Goal: Task Accomplishment & Management: Use online tool/utility

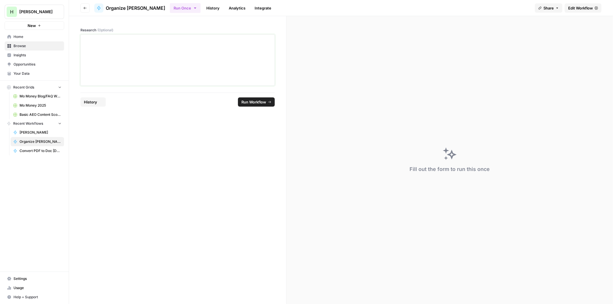
click at [110, 58] on div at bounding box center [177, 60] width 187 height 46
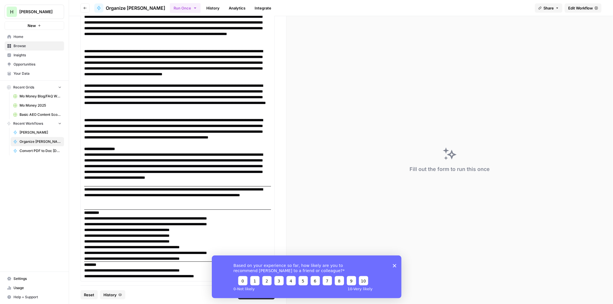
click at [395, 266] on polygon "Close survey" at bounding box center [394, 265] width 3 height 3
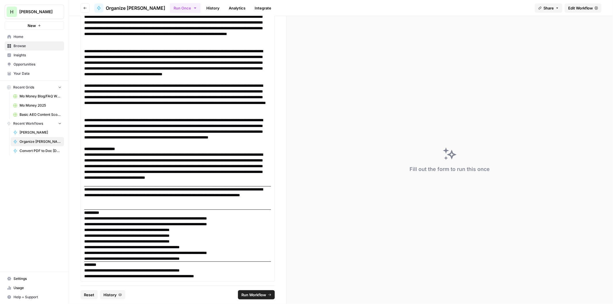
click at [261, 298] on span "Run Workflow" at bounding box center [253, 295] width 25 height 6
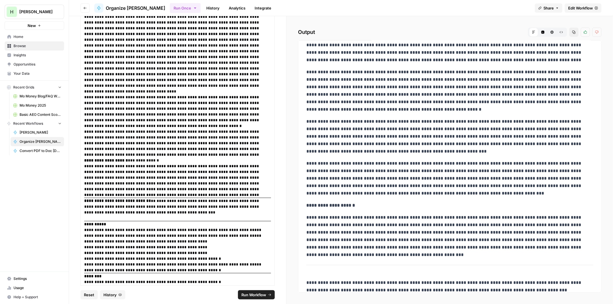
scroll to position [218, 0]
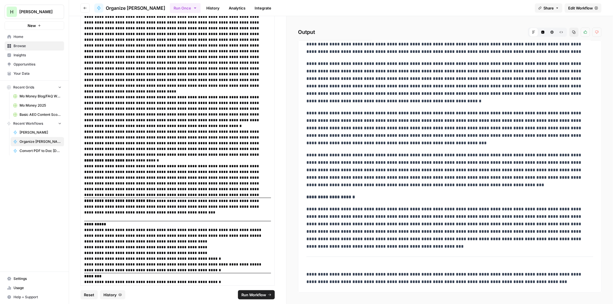
click at [574, 30] on icon "button" at bounding box center [573, 31] width 3 height 3
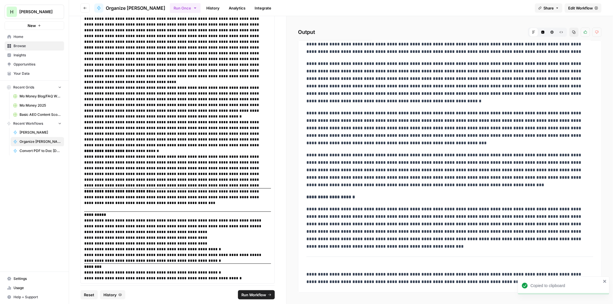
scroll to position [182, 0]
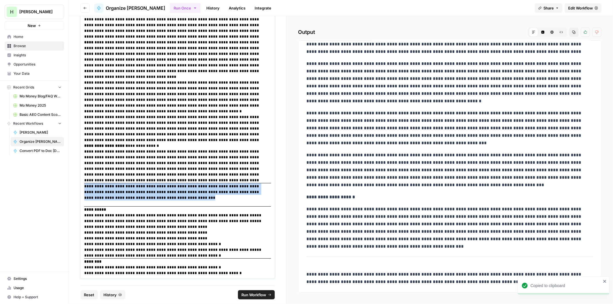
drag, startPoint x: 178, startPoint y: 197, endPoint x: 51, endPoint y: 185, distance: 128.2
click at [51, 185] on div "**********" at bounding box center [306, 152] width 613 height 304
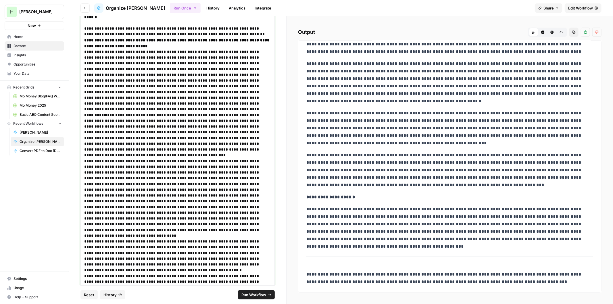
scroll to position [0, 0]
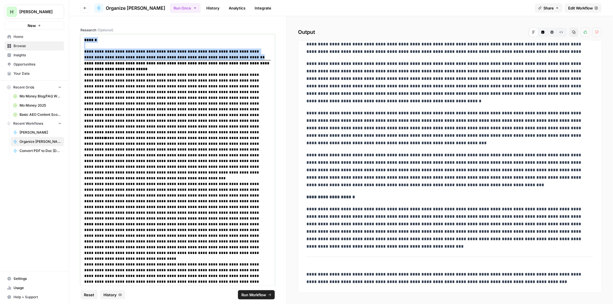
drag, startPoint x: 243, startPoint y: 56, endPoint x: 26, endPoint y: 43, distance: 217.1
click at [26, 43] on div "**********" at bounding box center [306, 152] width 613 height 304
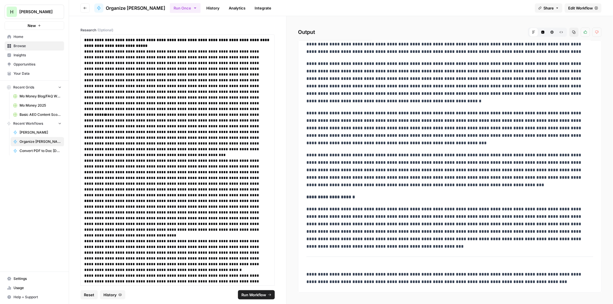
click at [245, 295] on span "Run Workflow" at bounding box center [253, 295] width 25 height 6
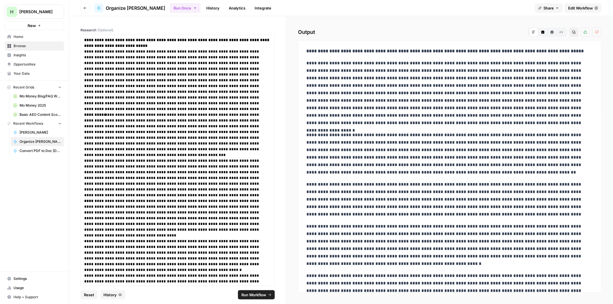
scroll to position [120, 0]
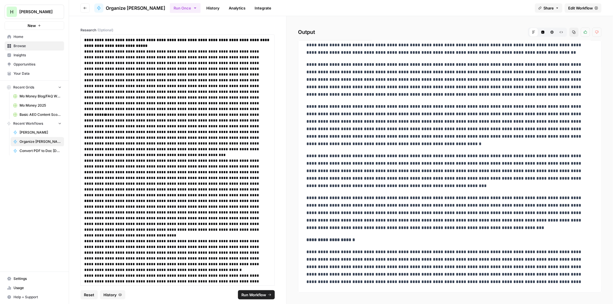
click at [574, 33] on icon "button" at bounding box center [573, 32] width 3 height 3
click at [199, 117] on p "**********" at bounding box center [175, 135] width 182 height 46
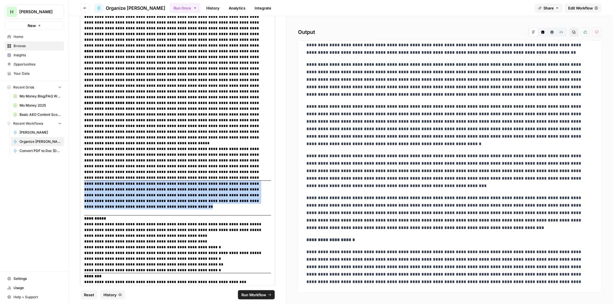
drag, startPoint x: 118, startPoint y: 199, endPoint x: 66, endPoint y: 184, distance: 54.2
click at [66, 184] on div "**********" at bounding box center [306, 152] width 613 height 304
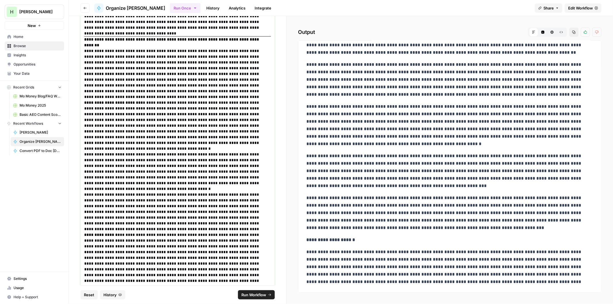
scroll to position [0, 0]
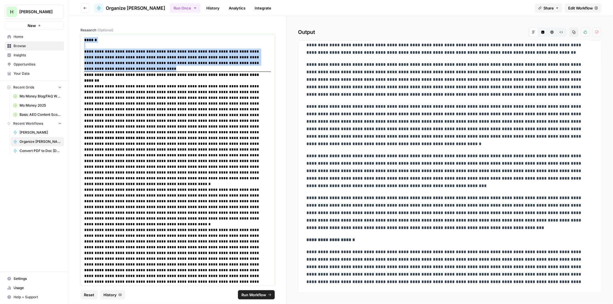
drag, startPoint x: 134, startPoint y: 69, endPoint x: 74, endPoint y: 32, distance: 70.8
click at [73, 32] on div "**********" at bounding box center [177, 150] width 217 height 269
drag, startPoint x: 134, startPoint y: 68, endPoint x: 20, endPoint y: 16, distance: 125.3
click at [20, 16] on div "**********" at bounding box center [306, 152] width 613 height 304
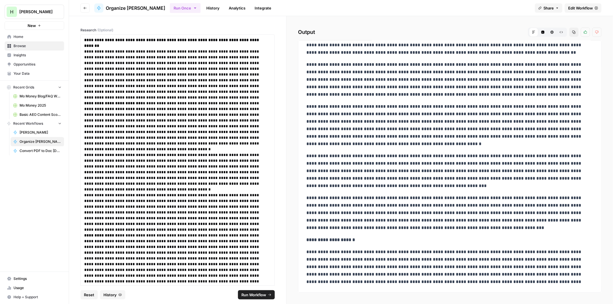
click at [249, 292] on span "Run Workflow" at bounding box center [253, 295] width 25 height 6
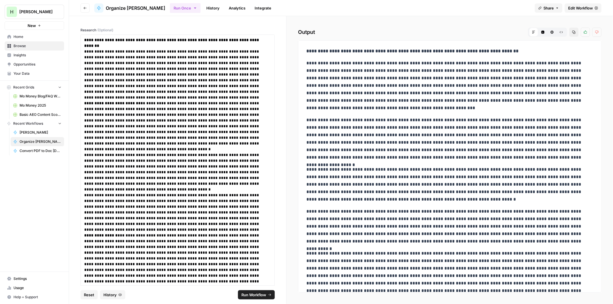
click at [574, 32] on icon "button" at bounding box center [573, 31] width 3 height 3
click at [149, 106] on p "**********" at bounding box center [175, 126] width 182 height 52
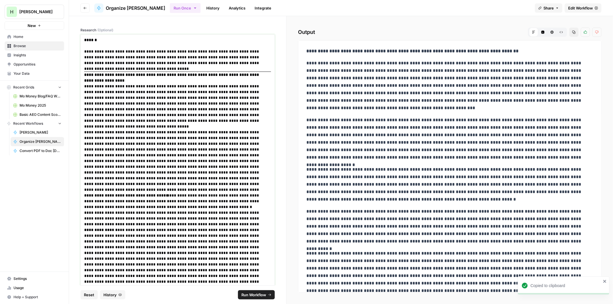
scroll to position [179, 0]
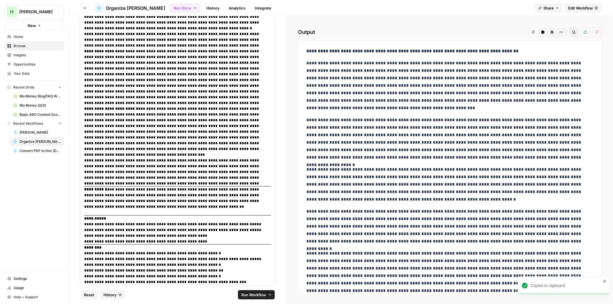
click at [99, 190] on p "**********" at bounding box center [175, 197] width 182 height 23
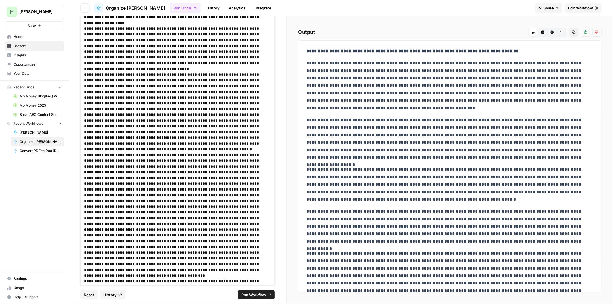
scroll to position [0, 0]
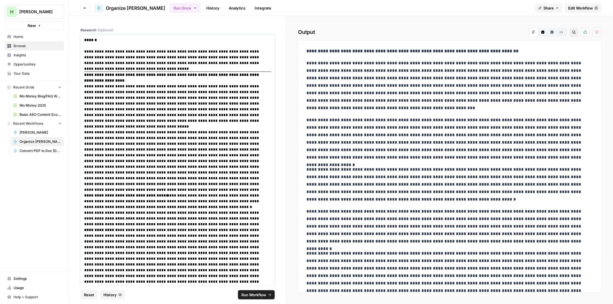
drag, startPoint x: 149, startPoint y: 68, endPoint x: -14, endPoint y: 25, distance: 167.9
click at [0, 25] on html "**********" at bounding box center [306, 152] width 613 height 304
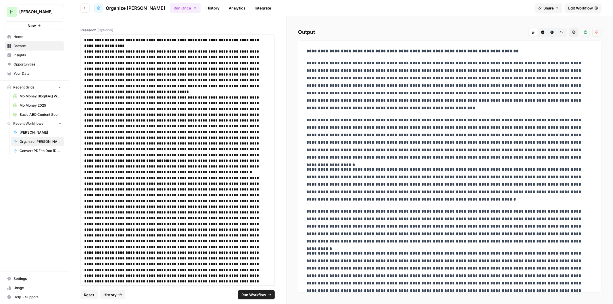
click at [253, 297] on span "Run Workflow" at bounding box center [253, 295] width 25 height 6
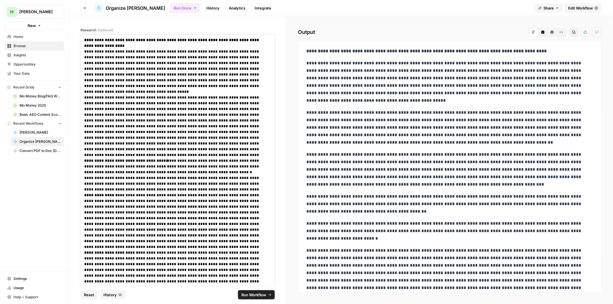
drag, startPoint x: 85, startPoint y: 39, endPoint x: 97, endPoint y: 30, distance: 15.1
click at [86, 39] on strong "**********" at bounding box center [172, 43] width 176 height 10
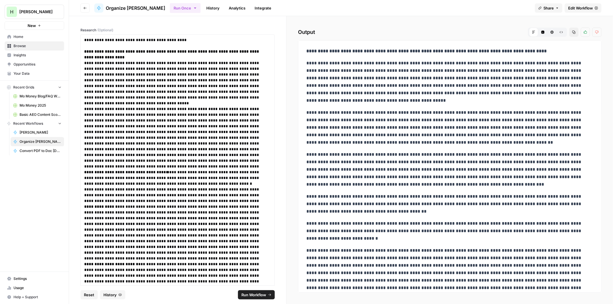
click at [259, 293] on span "Run Workflow" at bounding box center [253, 295] width 25 height 6
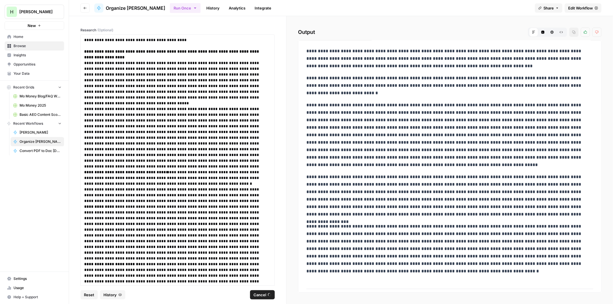
scroll to position [206, 0]
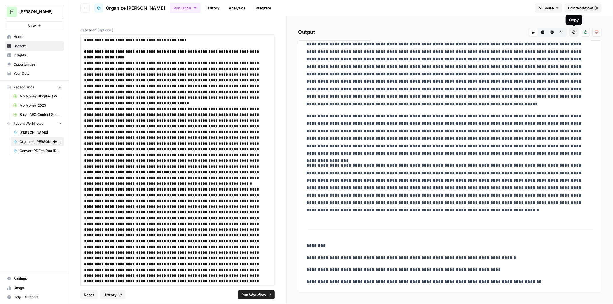
click at [575, 34] on button "Copy" at bounding box center [573, 32] width 9 height 9
click at [191, 128] on p "**********" at bounding box center [175, 123] width 182 height 34
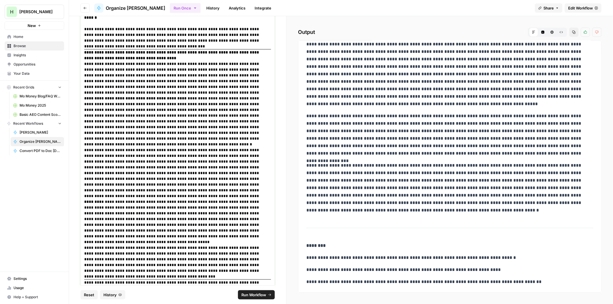
scroll to position [0, 0]
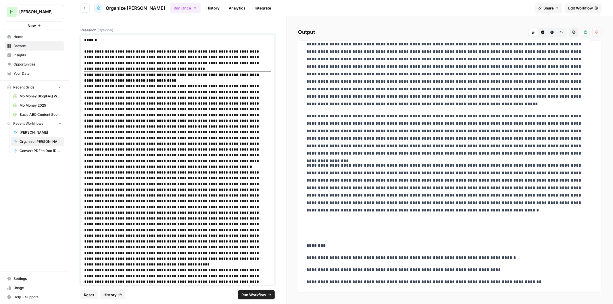
drag, startPoint x: 131, startPoint y: 57, endPoint x: 88, endPoint y: 36, distance: 48.5
click at [88, 36] on div "**********" at bounding box center [177, 218] width 194 height 368
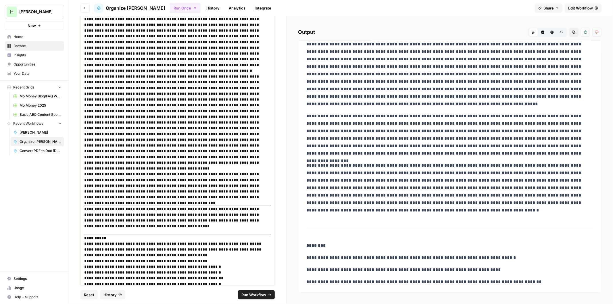
scroll to position [90, 0]
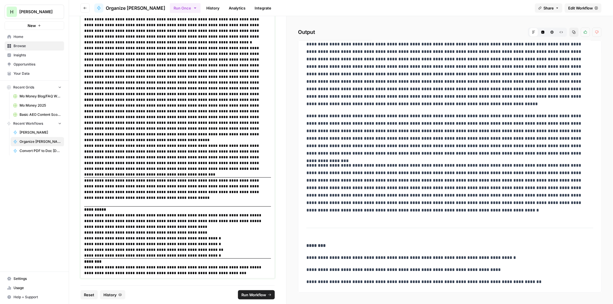
click at [90, 180] on p "**********" at bounding box center [175, 189] width 182 height 23
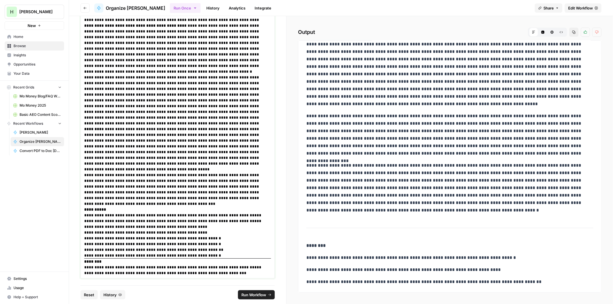
scroll to position [60, 0]
click at [259, 293] on span "Run Workflow" at bounding box center [253, 295] width 25 height 6
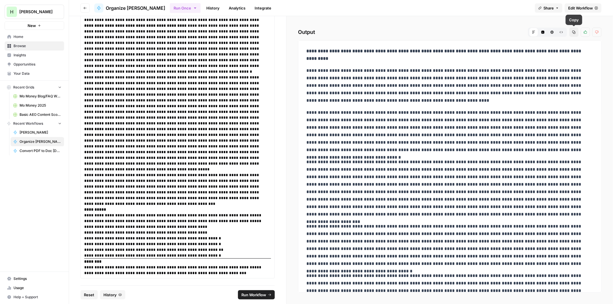
click at [576, 31] on button "Copy" at bounding box center [573, 32] width 9 height 9
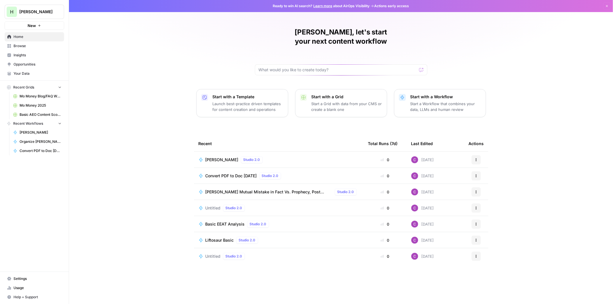
click at [27, 25] on button "New" at bounding box center [34, 25] width 59 height 9
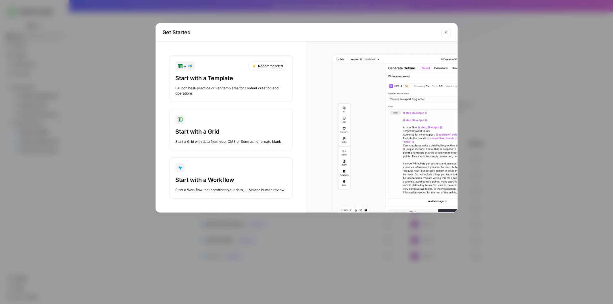
click at [216, 179] on div "Start with a Workflow" at bounding box center [231, 180] width 111 height 8
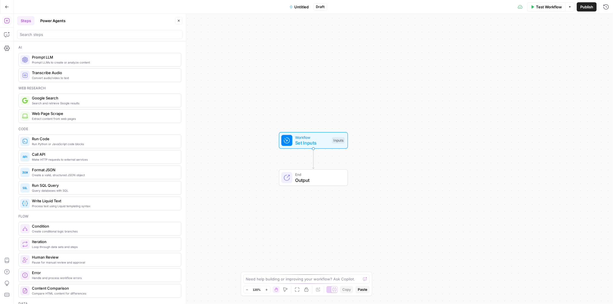
click at [295, 2] on button "Untitled" at bounding box center [299, 6] width 26 height 9
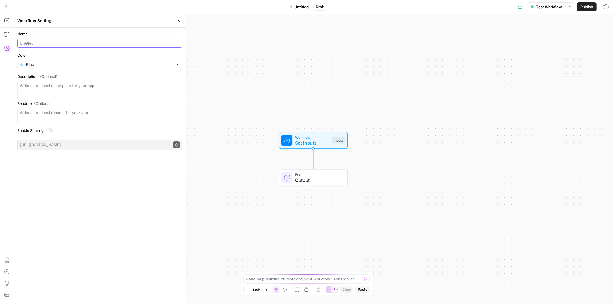
click at [91, 42] on input "Name" at bounding box center [100, 43] width 160 height 6
click at [309, 139] on span "Workflow" at bounding box center [312, 136] width 34 height 5
click at [518, 36] on span "Add Field" at bounding box center [517, 39] width 17 height 6
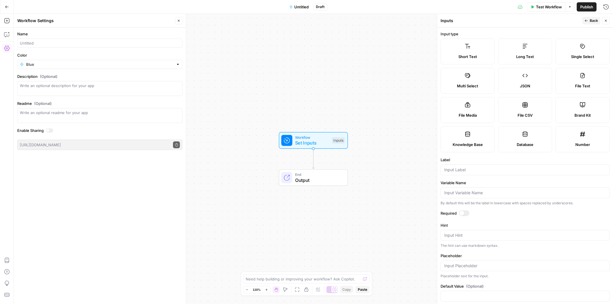
click at [518, 46] on label "Long Text" at bounding box center [525, 52] width 54 height 26
click at [457, 172] on input "Label" at bounding box center [524, 170] width 161 height 6
type input "S"
type input "B"
type input "Draft 1"
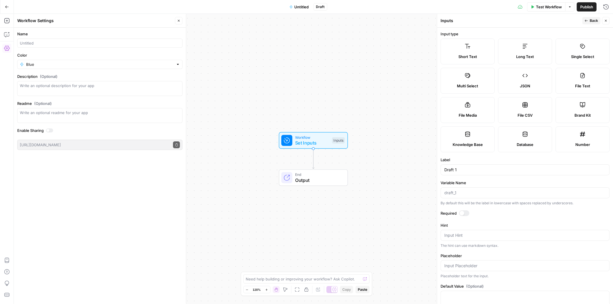
click at [586, 21] on icon "button" at bounding box center [585, 20] width 3 height 3
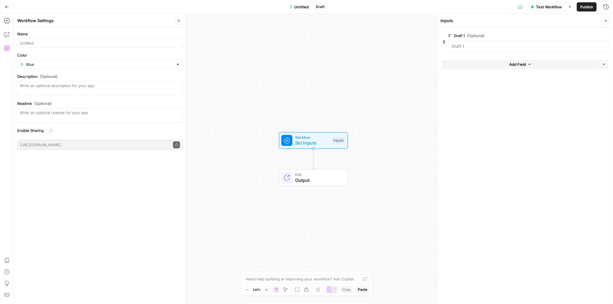
click at [499, 64] on button "Add Field" at bounding box center [520, 64] width 157 height 9
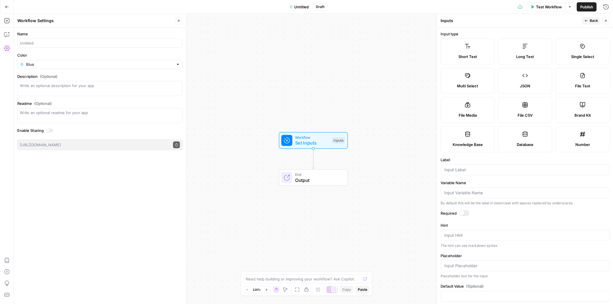
click at [527, 53] on label "Long Text" at bounding box center [525, 52] width 54 height 26
click at [462, 168] on input "Label" at bounding box center [524, 170] width 161 height 6
type input "Draft 2"
click at [587, 20] on icon "button" at bounding box center [585, 20] width 3 height 3
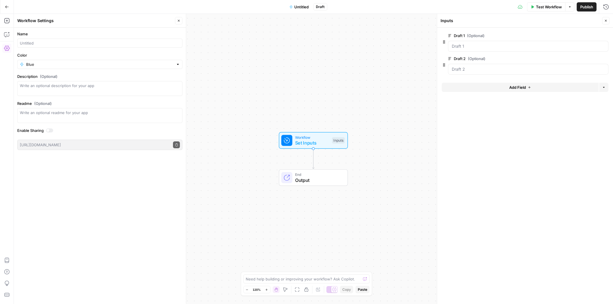
click at [606, 23] on button "Close" at bounding box center [605, 20] width 7 height 7
click at [326, 177] on span "Output" at bounding box center [318, 180] width 47 height 7
click at [605, 18] on button "Close" at bounding box center [605, 20] width 7 height 7
click at [6, 20] on icon "button" at bounding box center [7, 21] width 6 height 6
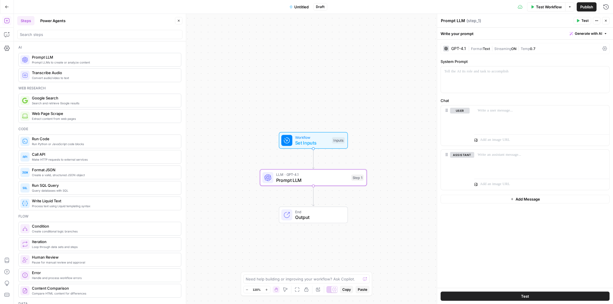
click at [457, 49] on div "GPT-4.1" at bounding box center [458, 49] width 15 height 4
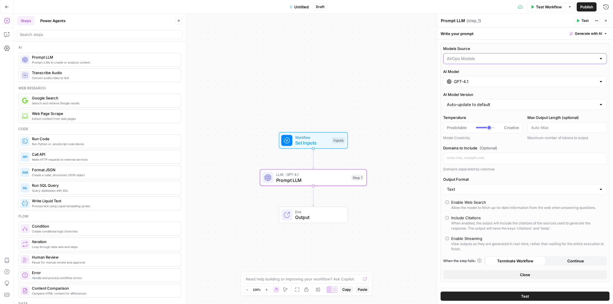
click at [473, 58] on input "Models Source" at bounding box center [521, 59] width 149 height 6
type input "AirOps Models"
click at [485, 48] on label "Models Source" at bounding box center [525, 49] width 164 height 6
click at [485, 56] on input "AirOps Models" at bounding box center [521, 59] width 149 height 6
type input "AirOps Models"
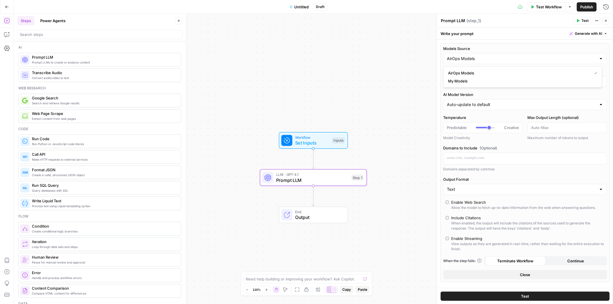
click at [496, 51] on label "Models Source" at bounding box center [525, 49] width 164 height 6
click at [496, 56] on input "AirOps Models" at bounding box center [521, 59] width 149 height 6
type input "AirOps Models"
click at [494, 92] on label "AI Model Version" at bounding box center [525, 95] width 164 height 6
click at [494, 102] on input "Auto-update to default" at bounding box center [521, 105] width 149 height 6
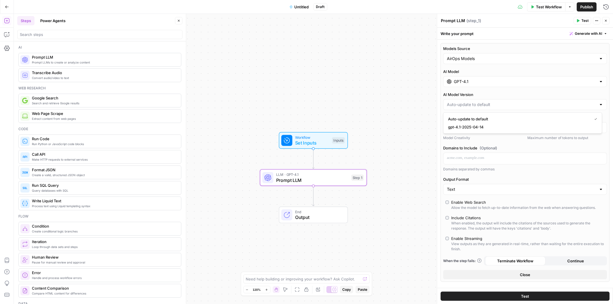
type input "Auto-update to default"
click at [492, 81] on input "GPT-4.1" at bounding box center [525, 82] width 143 height 6
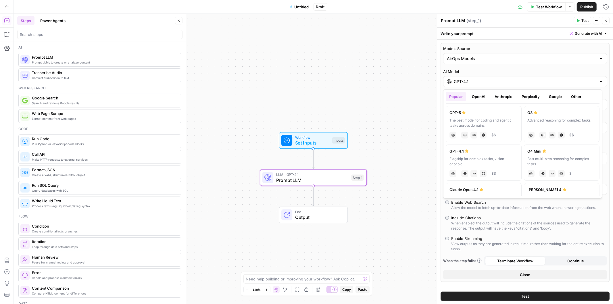
click at [501, 93] on button "Anthropic" at bounding box center [503, 96] width 25 height 9
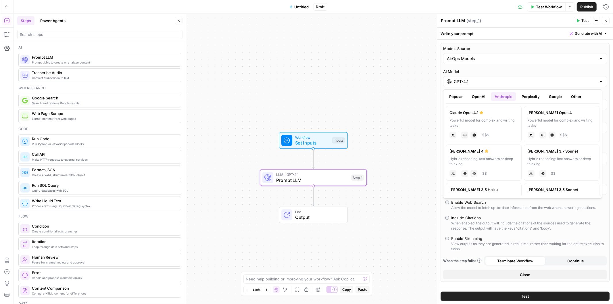
click at [479, 116] on label "Claude Opus 4.1 Powerful model for complex and writing tasks anthropic Vision C…" at bounding box center [484, 124] width 76 height 36
type input "Claude Opus 4.1"
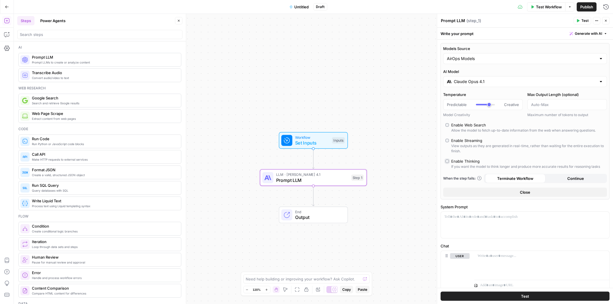
type input "*"
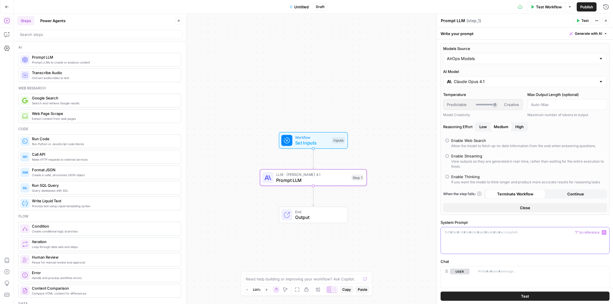
click at [478, 249] on div at bounding box center [525, 240] width 168 height 26
drag, startPoint x: 473, startPoint y: 244, endPoint x: 491, endPoint y: 238, distance: 18.6
click at [474, 241] on p "**********" at bounding box center [522, 235] width 157 height 11
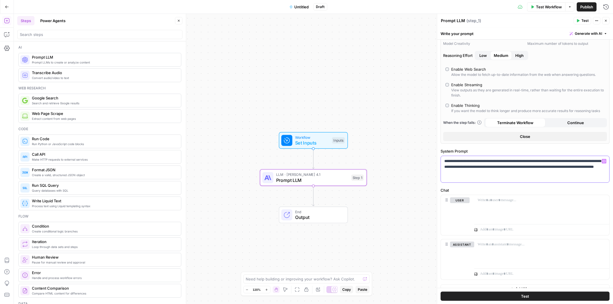
scroll to position [74, 0]
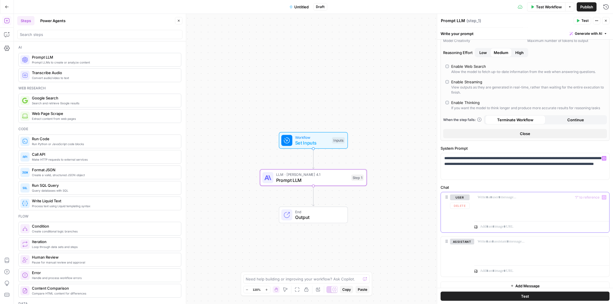
click at [497, 205] on div at bounding box center [541, 205] width 135 height 26
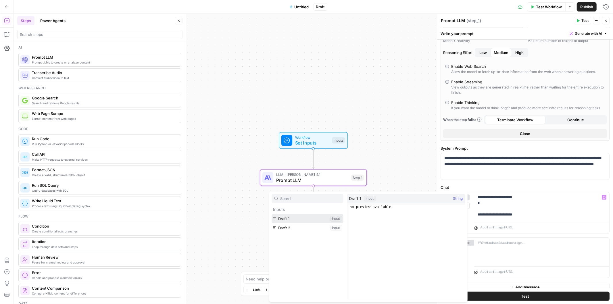
click at [276, 218] on button "Select variable Draft 1" at bounding box center [308, 218] width 72 height 9
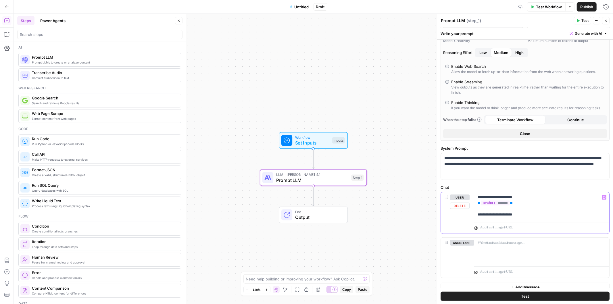
click at [528, 220] on div "**********" at bounding box center [541, 206] width 135 height 28
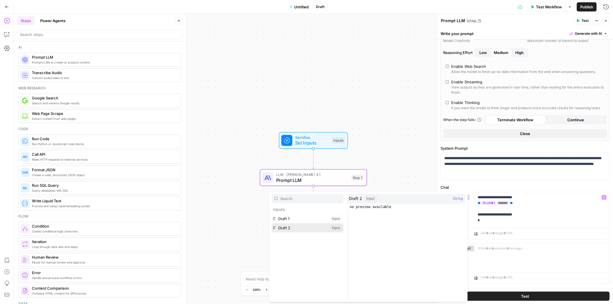
click at [279, 228] on button "Select variable Draft 2" at bounding box center [308, 227] width 72 height 9
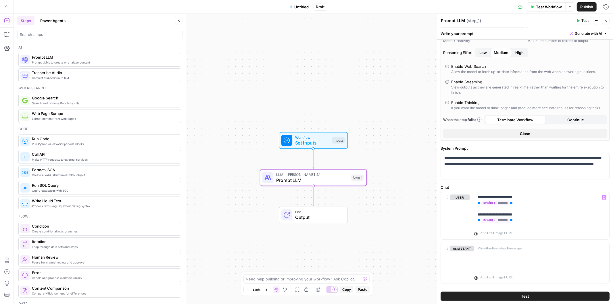
click at [578, 22] on button "Test" at bounding box center [583, 20] width 18 height 7
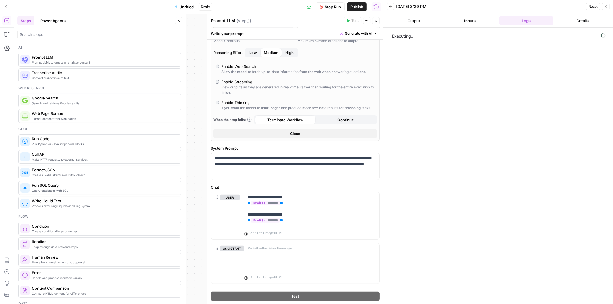
click at [334, 7] on span "Stop Run" at bounding box center [333, 7] width 16 height 6
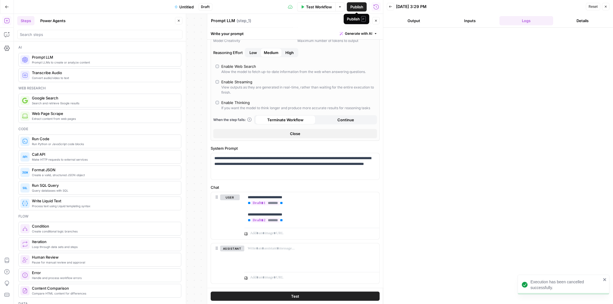
click at [356, 7] on span "Publish" at bounding box center [356, 7] width 13 height 6
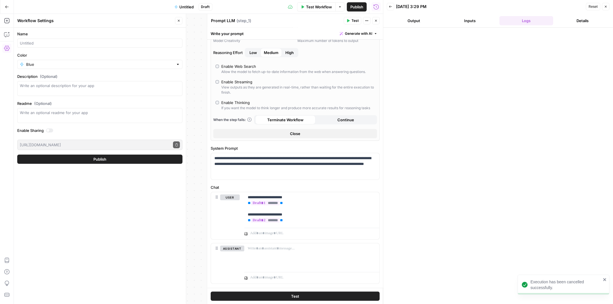
click at [607, 9] on button "Close" at bounding box center [605, 6] width 7 height 7
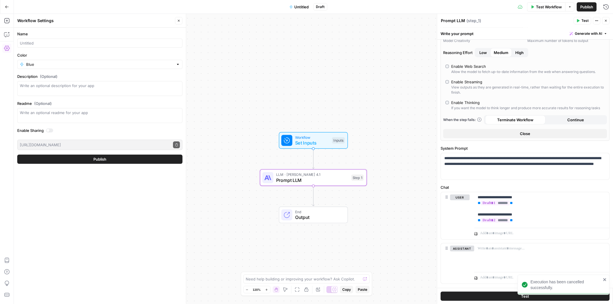
click at [585, 8] on span "Publish" at bounding box center [586, 7] width 13 height 6
click at [299, 8] on span "Untitled" at bounding box center [302, 7] width 14 height 6
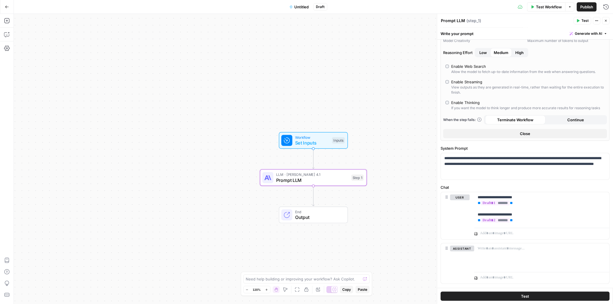
click at [299, 7] on span "Untitled" at bounding box center [302, 7] width 14 height 6
click at [95, 44] on input "Name" at bounding box center [100, 43] width 160 height 6
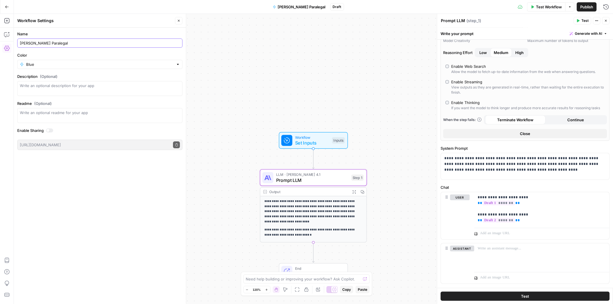
type input "[PERSON_NAME] Paralegal"
click at [588, 6] on span "Publish" at bounding box center [586, 7] width 13 height 6
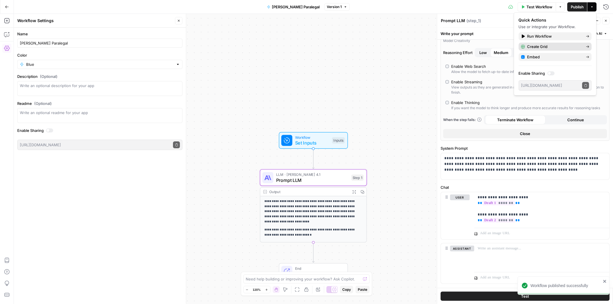
click at [543, 45] on span "Create Grid" at bounding box center [554, 47] width 54 height 6
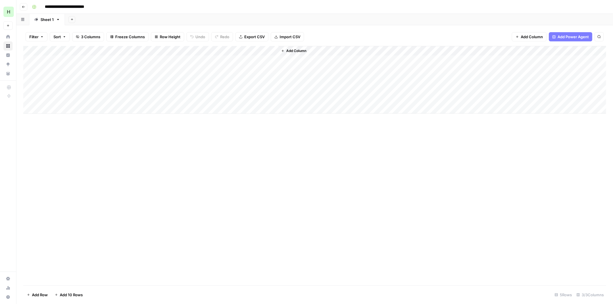
click at [61, 61] on div "Add Column" at bounding box center [314, 80] width 583 height 68
type textarea "**********"
click at [83, 88] on div "Add Column" at bounding box center [314, 80] width 583 height 68
click at [84, 50] on div "Add Column" at bounding box center [314, 80] width 583 height 68
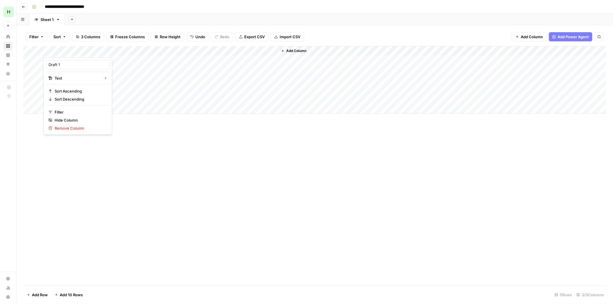
click at [122, 49] on div at bounding box center [84, 51] width 83 height 11
click at [120, 92] on button "HTML" at bounding box center [123, 96] width 41 height 8
click at [107, 57] on div "Add Column" at bounding box center [314, 80] width 583 height 68
drag, startPoint x: 119, startPoint y: 59, endPoint x: 121, endPoint y: 63, distance: 4.6
click at [119, 59] on div "Add Column" at bounding box center [314, 80] width 583 height 68
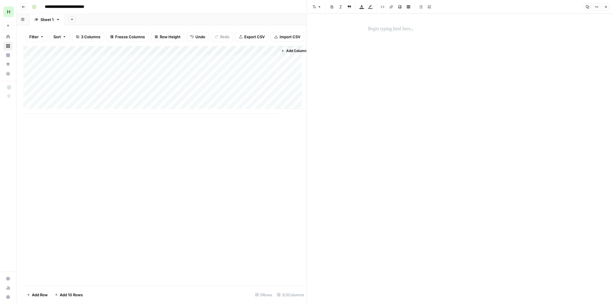
click at [392, 30] on p at bounding box center [460, 28] width 184 height 7
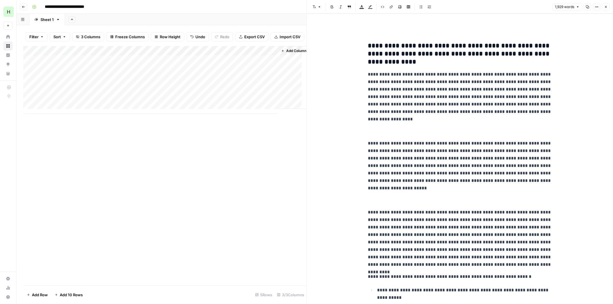
click at [392, 30] on p at bounding box center [460, 28] width 184 height 7
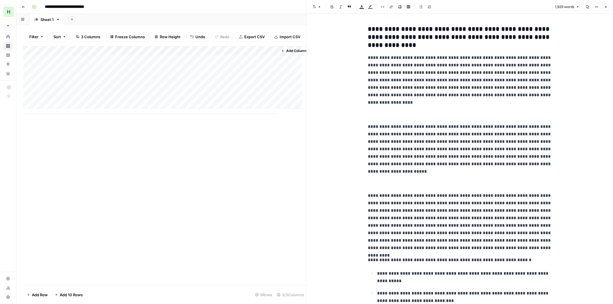
click at [380, 114] on p at bounding box center [460, 114] width 184 height 7
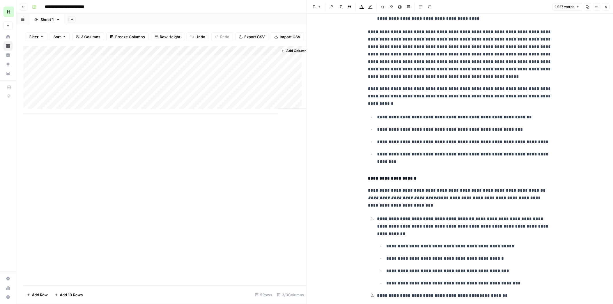
scroll to position [447, 0]
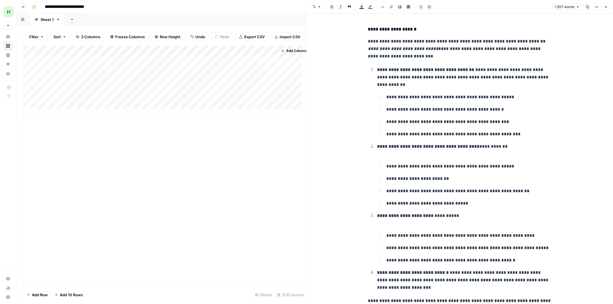
click at [368, 154] on ol "**********" at bounding box center [460, 179] width 184 height 226
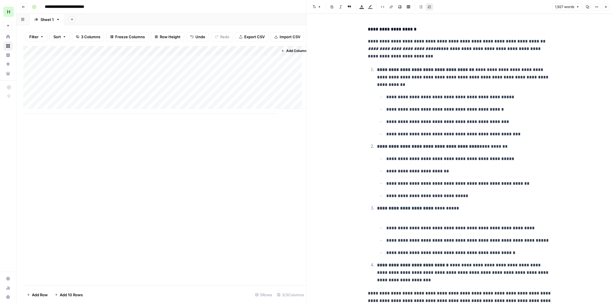
click at [389, 86] on p "**********" at bounding box center [464, 77] width 175 height 22
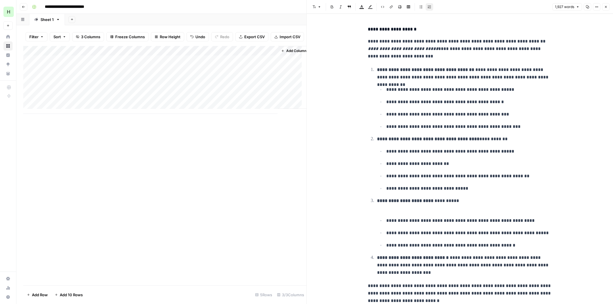
scroll to position [521, 0]
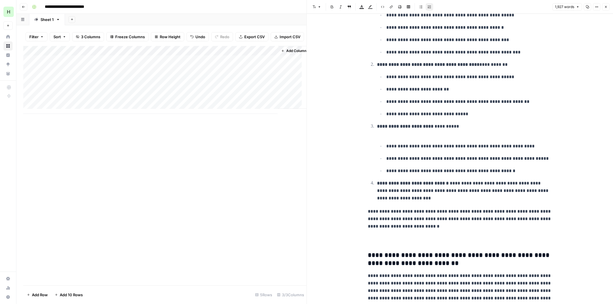
click at [389, 136] on p "**********" at bounding box center [464, 130] width 175 height 15
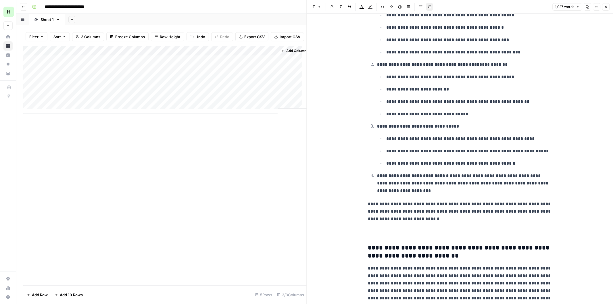
click at [375, 234] on p at bounding box center [460, 230] width 184 height 7
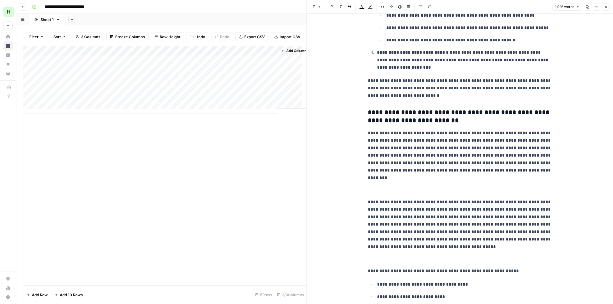
scroll to position [670, 0]
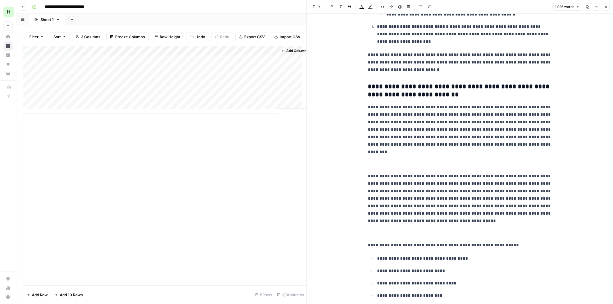
click at [371, 167] on p at bounding box center [460, 163] width 184 height 7
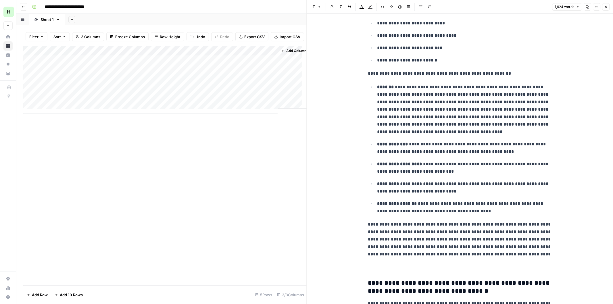
scroll to position [968, 0]
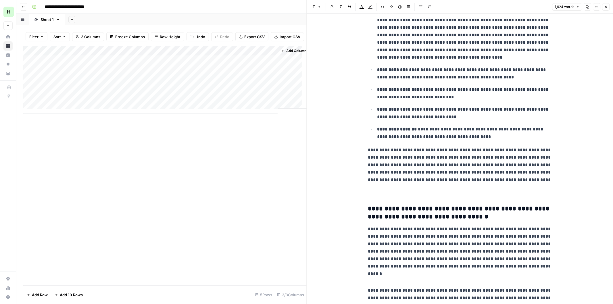
click at [361, 191] on div "**********" at bounding box center [460, 88] width 306 height 2086
click at [368, 193] on p at bounding box center [460, 191] width 184 height 7
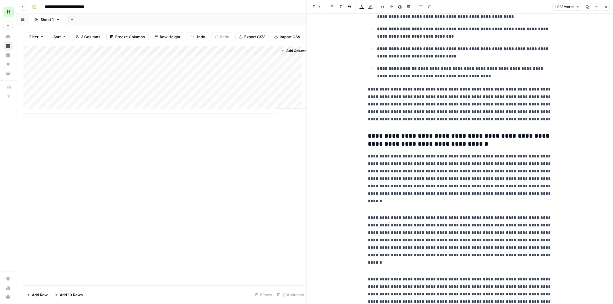
scroll to position [1043, 0]
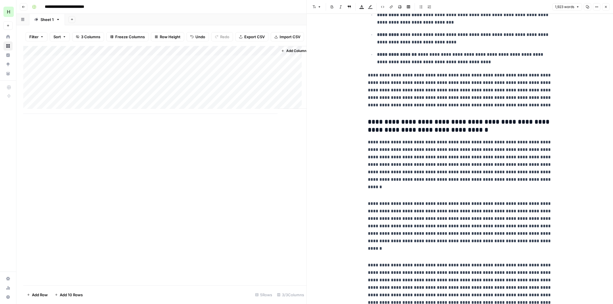
click at [369, 195] on p at bounding box center [460, 191] width 184 height 7
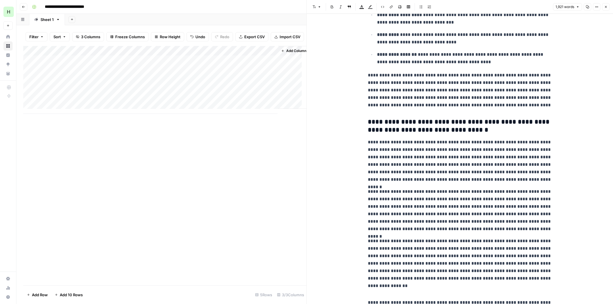
scroll to position [1117, 0]
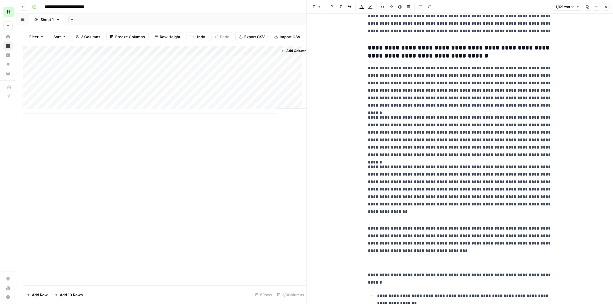
click at [368, 219] on p at bounding box center [460, 216] width 184 height 7
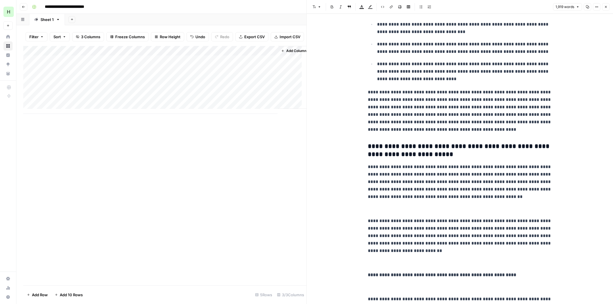
scroll to position [1490, 0]
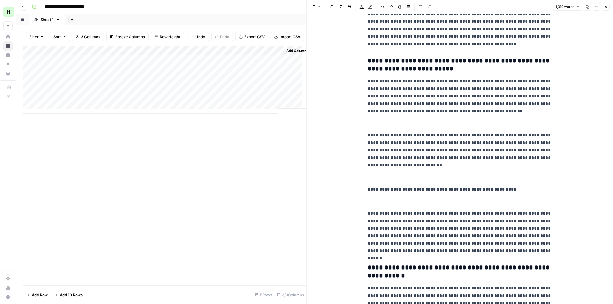
drag, startPoint x: 369, startPoint y: 127, endPoint x: 372, endPoint y: 127, distance: 3.7
click at [369, 127] on p at bounding box center [460, 123] width 184 height 7
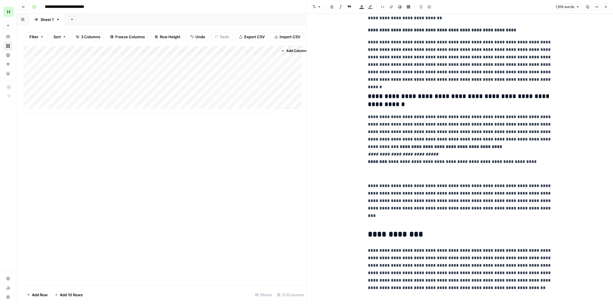
scroll to position [1639, 0]
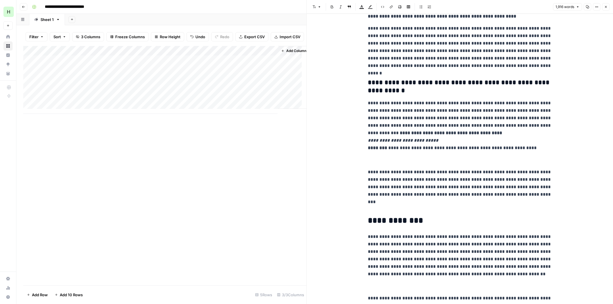
click at [368, 162] on strong at bounding box center [368, 160] width 1 height 4
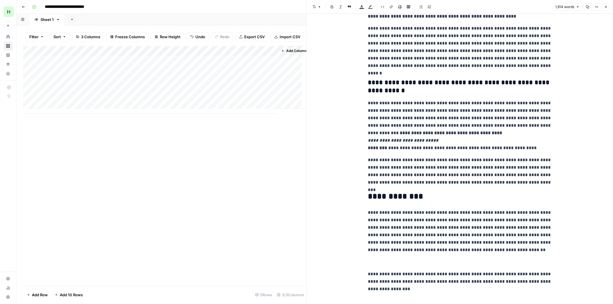
scroll to position [1676, 0]
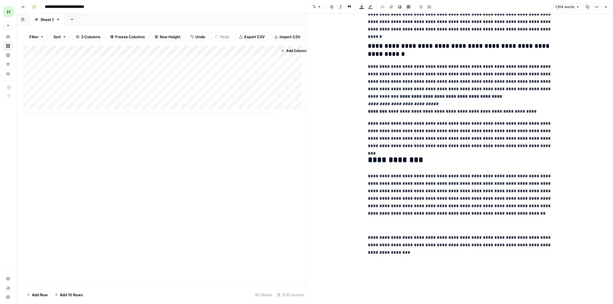
click at [368, 224] on p at bounding box center [460, 225] width 184 height 7
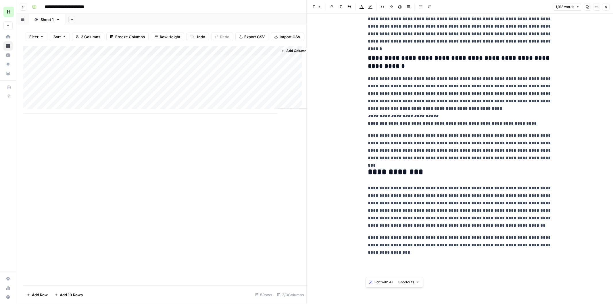
drag, startPoint x: 534, startPoint y: 158, endPoint x: 580, endPoint y: 317, distance: 165.3
click at [580, 304] on html "**********" at bounding box center [306, 152] width 613 height 304
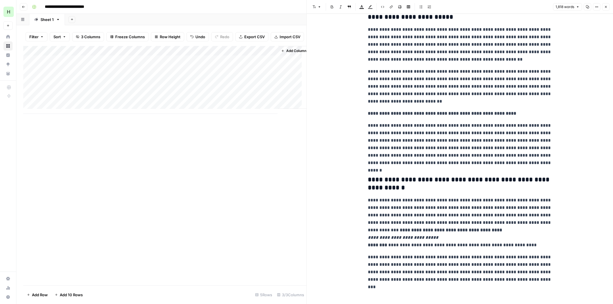
click at [604, 8] on icon "button" at bounding box center [605, 6] width 3 height 3
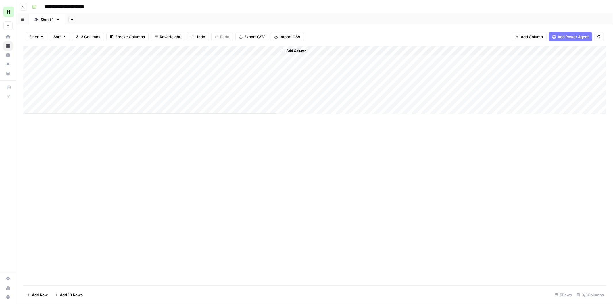
click at [142, 60] on div "Add Column" at bounding box center [314, 80] width 583 height 68
click at [176, 60] on div "Add Column" at bounding box center [314, 80] width 583 height 68
click at [176, 60] on textarea at bounding box center [172, 61] width 92 height 8
type textarea "**********"
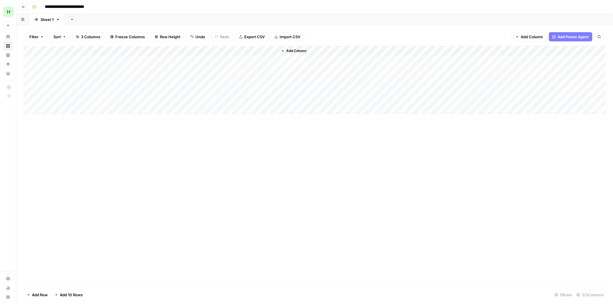
click at [313, 176] on div "Add Column" at bounding box center [314, 165] width 583 height 239
click at [241, 59] on div "Add Column" at bounding box center [314, 80] width 583 height 68
click at [265, 60] on div "Add Column" at bounding box center [314, 80] width 583 height 68
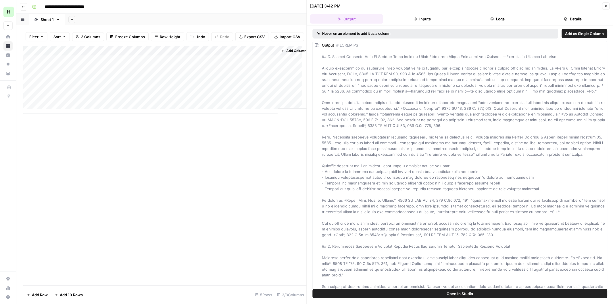
click at [580, 34] on span "Add as Single Column" at bounding box center [584, 34] width 39 height 6
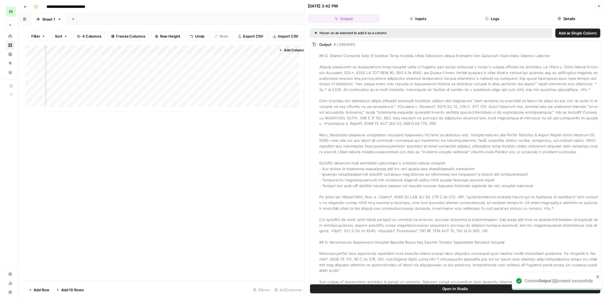
scroll to position [0, 59]
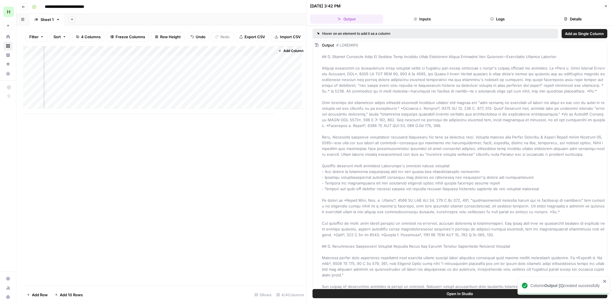
click at [606, 5] on icon "button" at bounding box center [605, 5] width 3 height 3
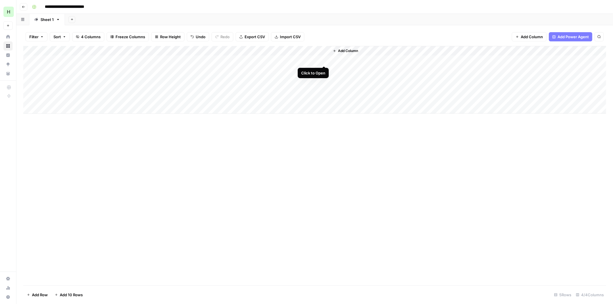
click at [324, 59] on div "Add Column" at bounding box center [314, 80] width 583 height 68
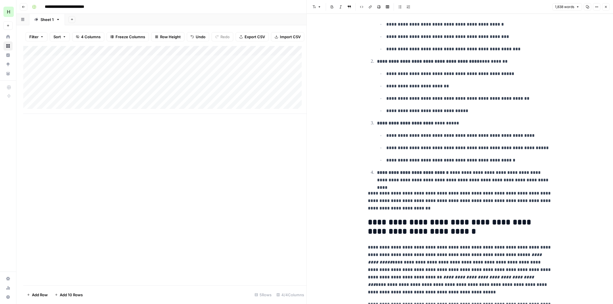
scroll to position [1538, 0]
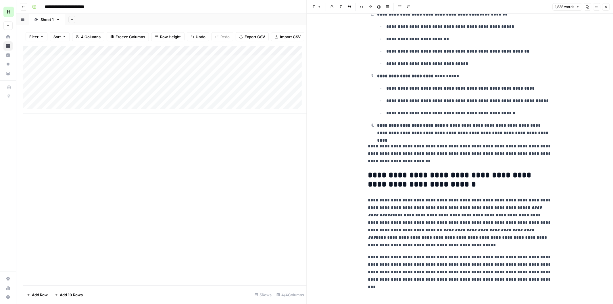
click at [588, 6] on icon "button" at bounding box center [587, 6] width 3 height 3
click at [458, 220] on p "**********" at bounding box center [460, 223] width 184 height 52
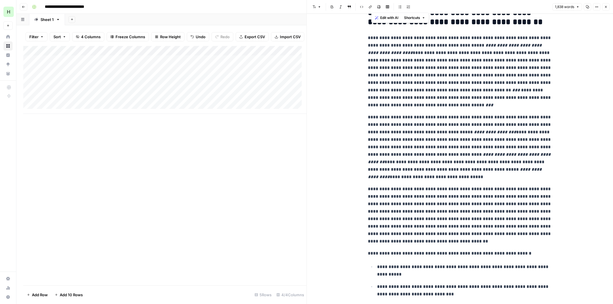
scroll to position [0, 0]
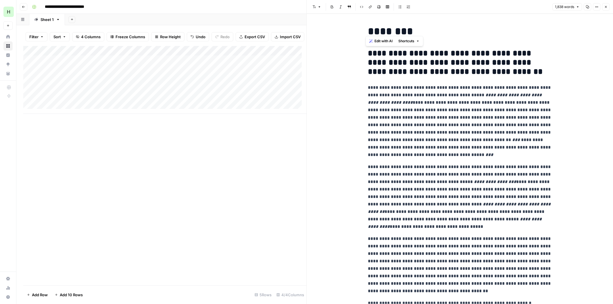
drag, startPoint x: 520, startPoint y: 279, endPoint x: 352, endPoint y: 55, distance: 280.2
copy div "**********"
click at [607, 6] on icon "button" at bounding box center [605, 6] width 3 height 3
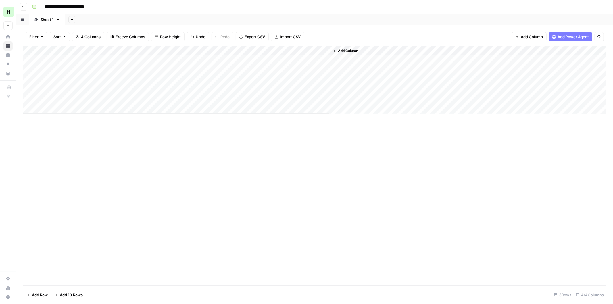
click at [265, 51] on div "Add Column" at bounding box center [314, 80] width 583 height 68
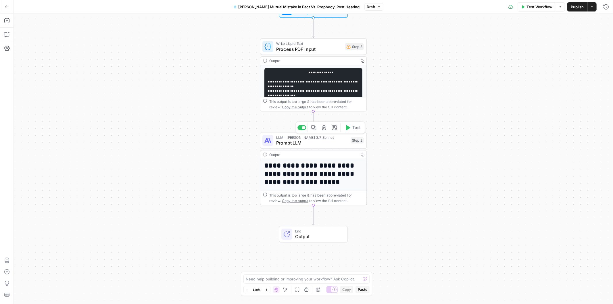
click at [306, 143] on span "Prompt LLM" at bounding box center [312, 142] width 72 height 7
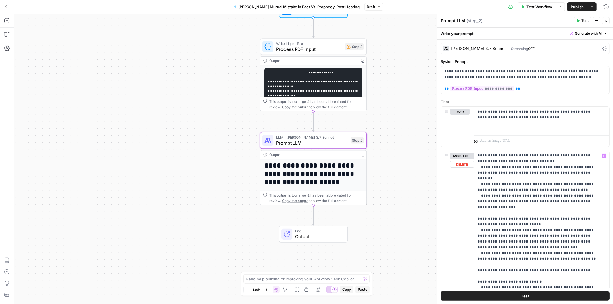
scroll to position [745, 0]
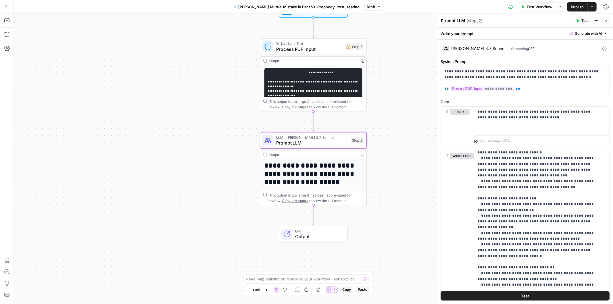
click at [471, 46] on div "Claude 3.7 Sonnet" at bounding box center [474, 49] width 63 height 6
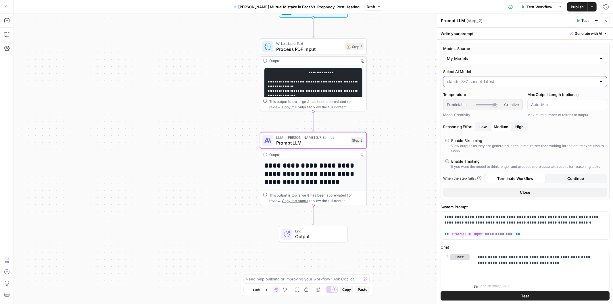
click at [497, 81] on input "Select AI Model" at bounding box center [521, 82] width 149 height 6
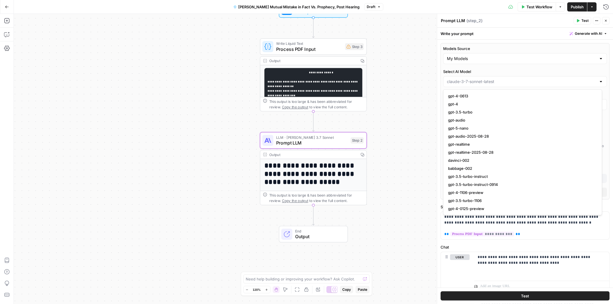
type input "claude-3-7-sonnet-latest"
click at [499, 65] on div "Models Source My Models Select AI Model claude-3-7-sonnet-latest Temperature Pr…" at bounding box center [525, 121] width 169 height 156
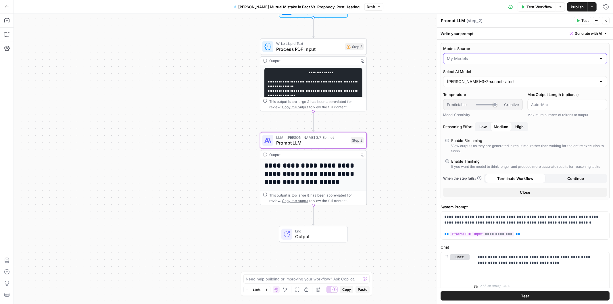
click at [493, 61] on input "Models Source" at bounding box center [521, 59] width 149 height 6
click at [476, 70] on button "AirOps Models" at bounding box center [523, 73] width 154 height 8
type input "AirOps Models"
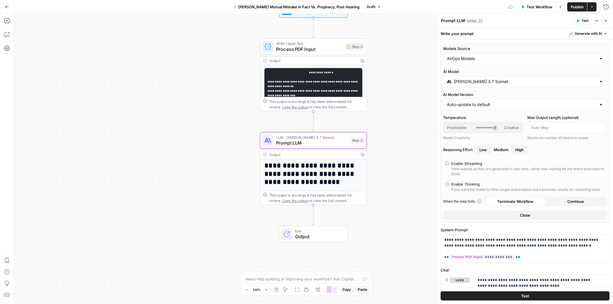
click at [486, 81] on input "Claude 3.7 Sonnet" at bounding box center [525, 82] width 143 height 6
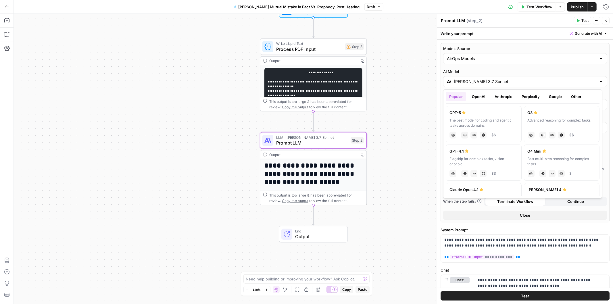
click at [503, 95] on button "Anthropic" at bounding box center [503, 96] width 25 height 9
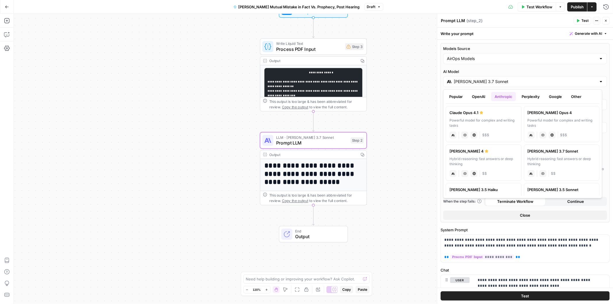
click at [483, 113] on div "Claude Opus 4.1" at bounding box center [483, 113] width 68 height 6
type input "Claude Opus 4.1"
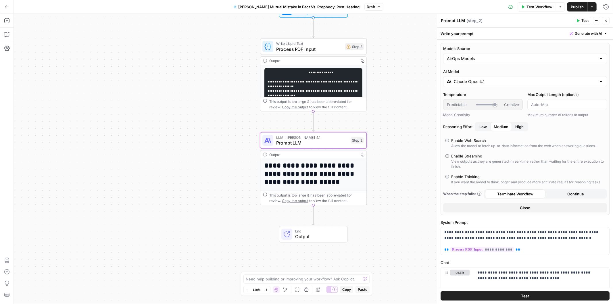
click at [525, 126] on button "High" at bounding box center [519, 126] width 15 height 9
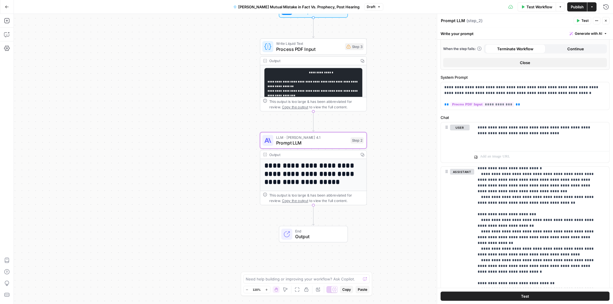
scroll to position [149, 0]
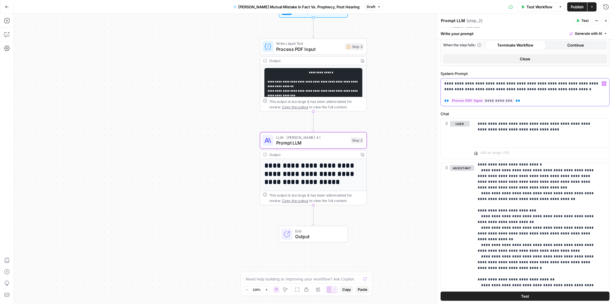
click at [588, 89] on p "**********" at bounding box center [522, 92] width 157 height 23
click at [588, 88] on p "**********" at bounding box center [522, 92] width 157 height 23
drag, startPoint x: 485, startPoint y: 134, endPoint x: 526, endPoint y: 133, distance: 41.1
click at [526, 132] on p "**********" at bounding box center [539, 126] width 123 height 11
click at [466, 180] on button "Delete" at bounding box center [462, 176] width 24 height 6
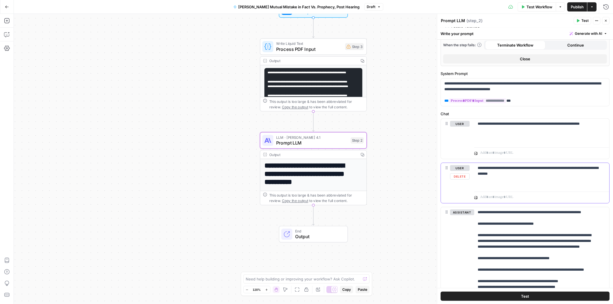
click at [466, 180] on button "Delete" at bounding box center [460, 176] width 20 height 6
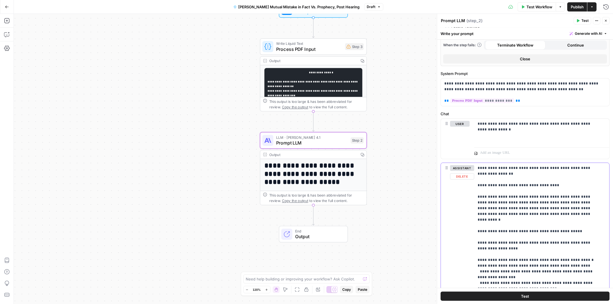
click at [466, 180] on button "Delete" at bounding box center [462, 176] width 24 height 6
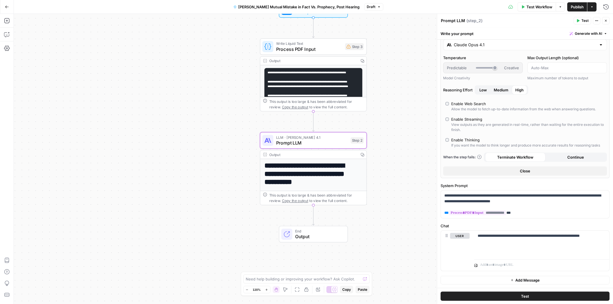
scroll to position [42, 0]
click at [507, 293] on button "Test" at bounding box center [525, 296] width 169 height 9
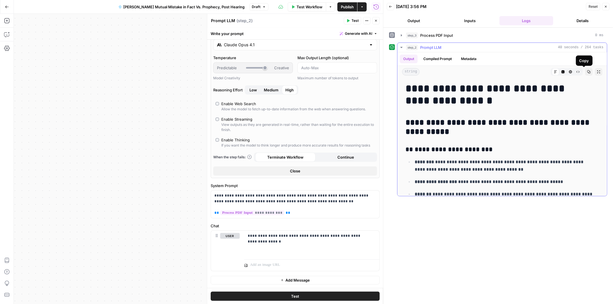
click at [585, 75] on button "Copy" at bounding box center [588, 71] width 7 height 7
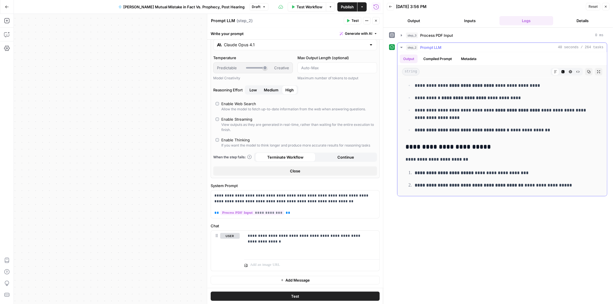
scroll to position [676, 0]
click at [286, 280] on span "Add Message" at bounding box center [298, 280] width 24 height 6
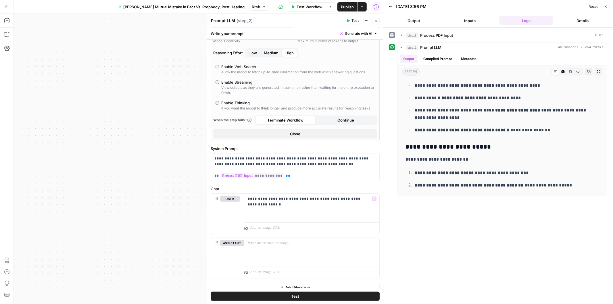
scroll to position [86, 0]
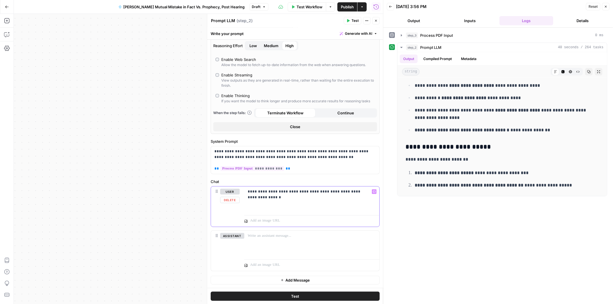
click at [275, 199] on p "**********" at bounding box center [309, 194] width 123 height 11
click at [291, 293] on button "Test" at bounding box center [295, 296] width 169 height 9
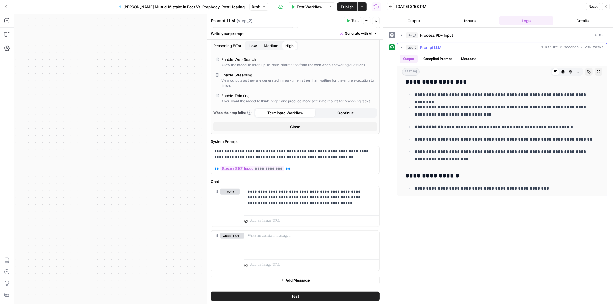
scroll to position [74, 0]
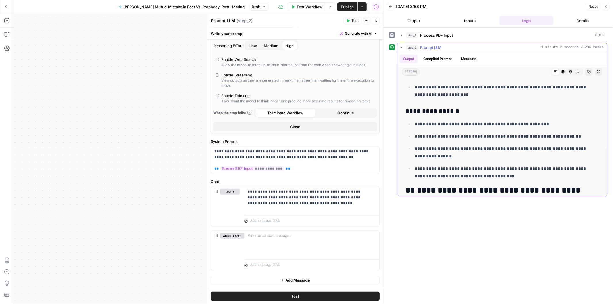
drag, startPoint x: 476, startPoint y: 123, endPoint x: 471, endPoint y: 134, distance: 12.3
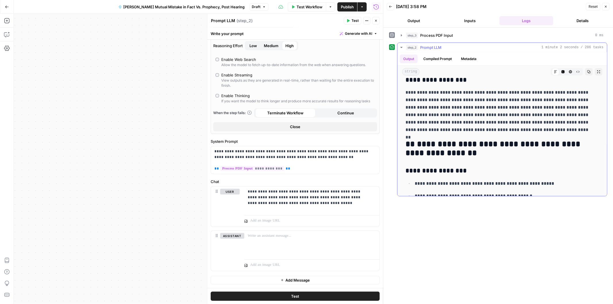
scroll to position [355, 0]
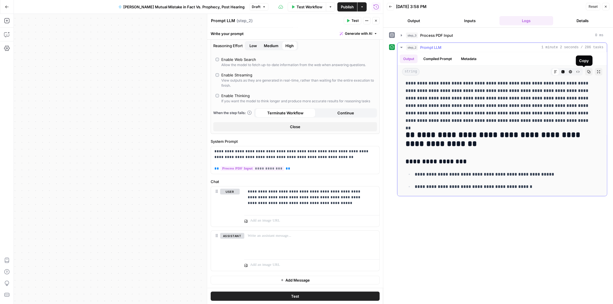
drag, startPoint x: 582, startPoint y: 72, endPoint x: 578, endPoint y: 76, distance: 5.1
click at [585, 72] on button "Copy" at bounding box center [588, 71] width 7 height 7
click at [291, 238] on p at bounding box center [312, 236] width 128 height 6
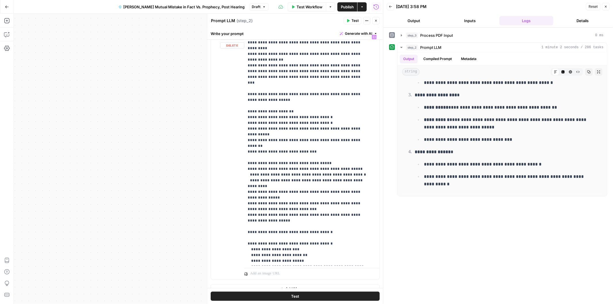
scroll to position [294, 0]
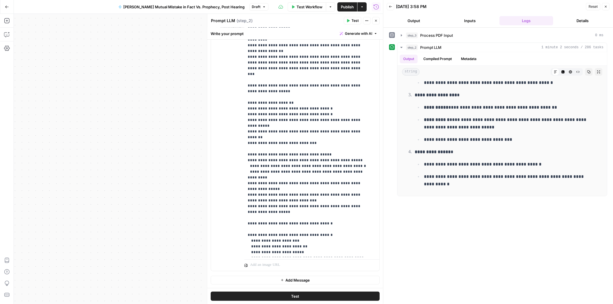
click at [286, 281] on span "Add Message" at bounding box center [298, 280] width 24 height 6
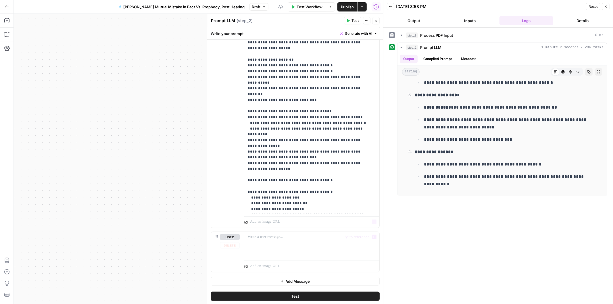
scroll to position [338, 0]
click at [269, 242] on div at bounding box center [311, 244] width 135 height 26
click at [298, 294] on button "Test" at bounding box center [295, 296] width 169 height 9
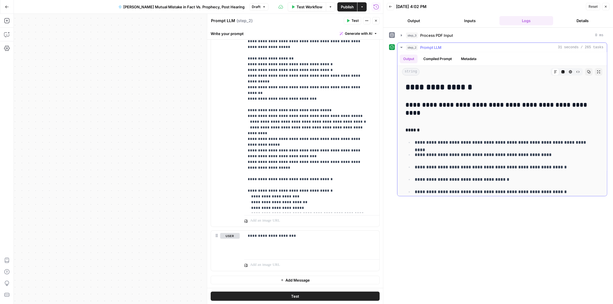
scroll to position [45, 0]
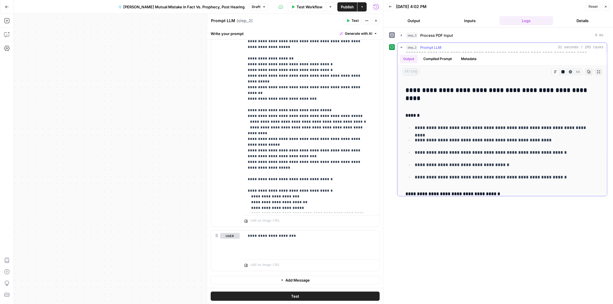
drag, startPoint x: 519, startPoint y: 110, endPoint x: 515, endPoint y: 126, distance: 16.0
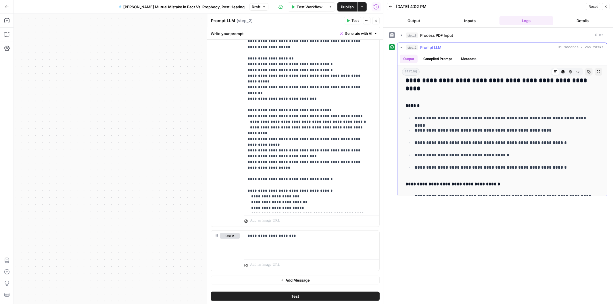
scroll to position [61, 0]
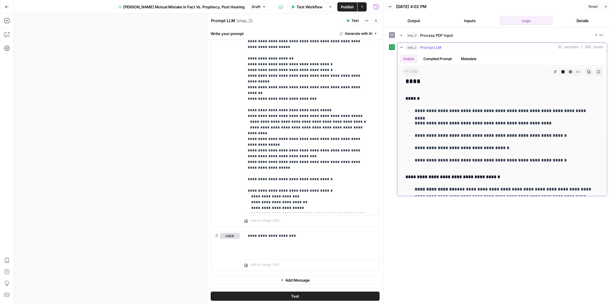
drag, startPoint x: 501, startPoint y: 115, endPoint x: 501, endPoint y: 121, distance: 5.7
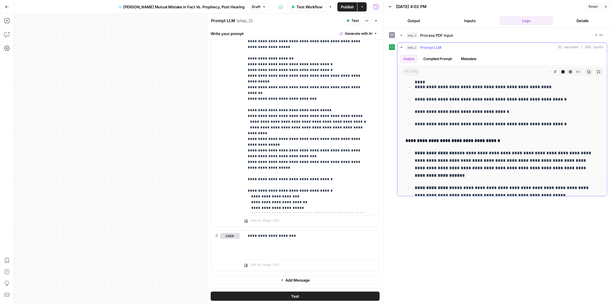
drag, startPoint x: 541, startPoint y: 120, endPoint x: 532, endPoint y: 127, distance: 11.6
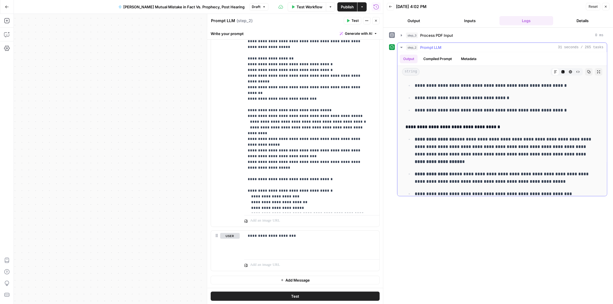
drag, startPoint x: 520, startPoint y: 128, endPoint x: 512, endPoint y: 139, distance: 12.9
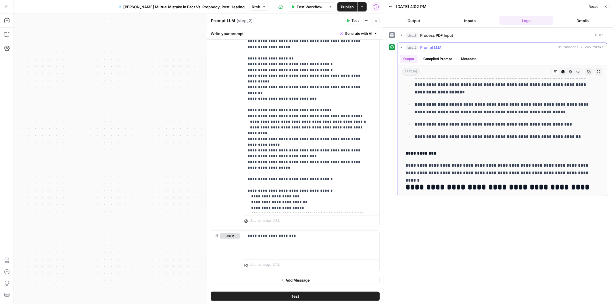
drag, startPoint x: 495, startPoint y: 107, endPoint x: 504, endPoint y: 114, distance: 12.0
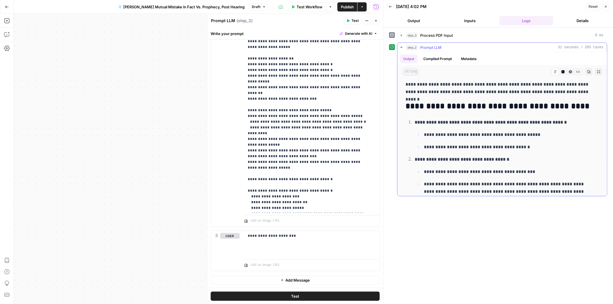
drag, startPoint x: 493, startPoint y: 103, endPoint x: 493, endPoint y: 122, distance: 19.0
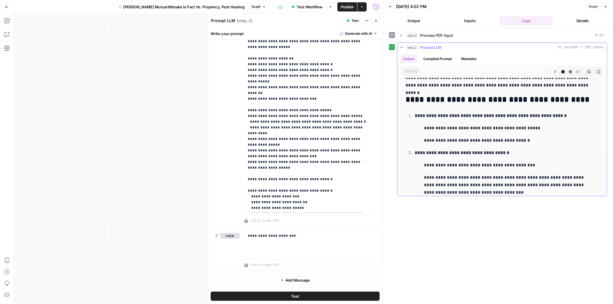
drag, startPoint x: 547, startPoint y: 130, endPoint x: 537, endPoint y: 148, distance: 20.1
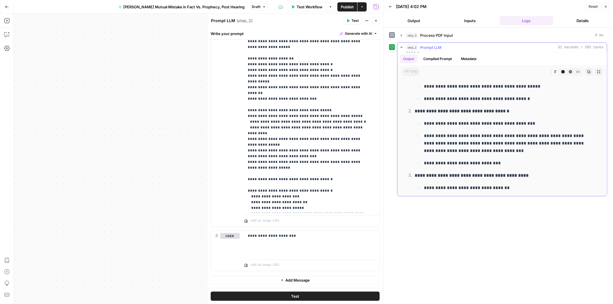
scroll to position [334, 0]
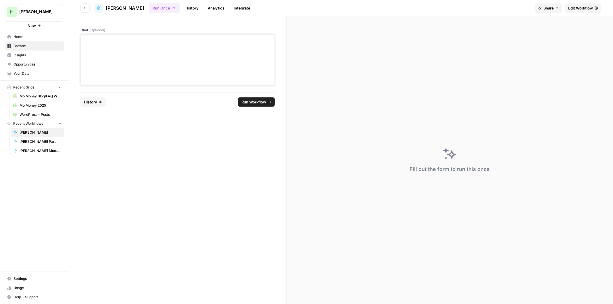
click at [141, 45] on div at bounding box center [177, 60] width 187 height 46
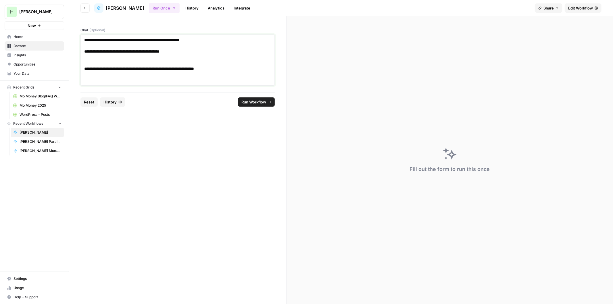
click at [88, 57] on p at bounding box center [177, 57] width 187 height 6
click at [97, 56] on p at bounding box center [177, 57] width 187 height 6
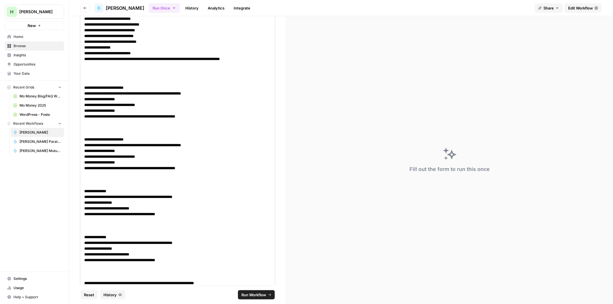
scroll to position [1600, 0]
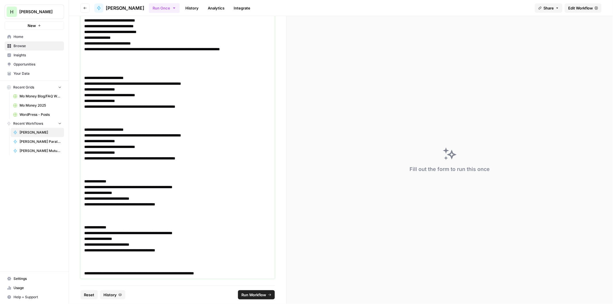
click at [248, 274] on h1 "**********" at bounding box center [175, 273] width 182 height 6
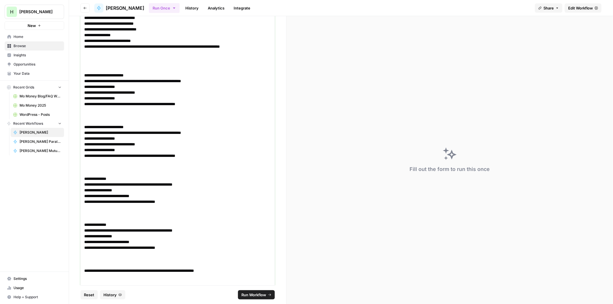
scroll to position [3200, 0]
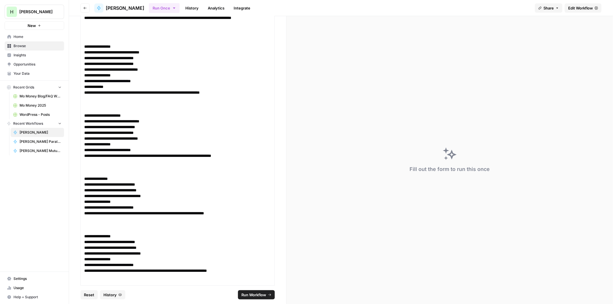
drag, startPoint x: 249, startPoint y: 297, endPoint x: 248, endPoint y: 294, distance: 3.2
click at [248, 295] on span "Run Workflow" at bounding box center [253, 295] width 25 height 6
click at [255, 294] on span "Cancel" at bounding box center [259, 295] width 13 height 6
click at [217, 119] on p "**********" at bounding box center [175, 121] width 182 height 6
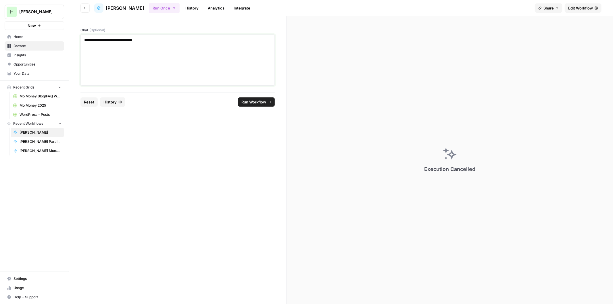
scroll to position [1413, 0]
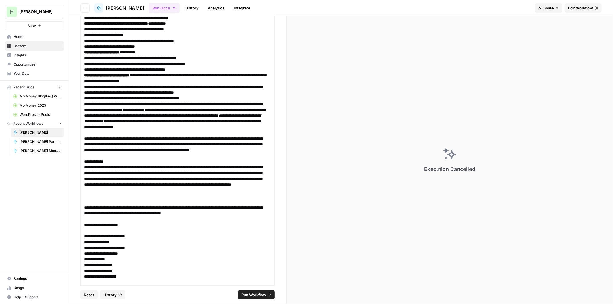
click at [252, 295] on span "Run Workflow" at bounding box center [253, 295] width 25 height 6
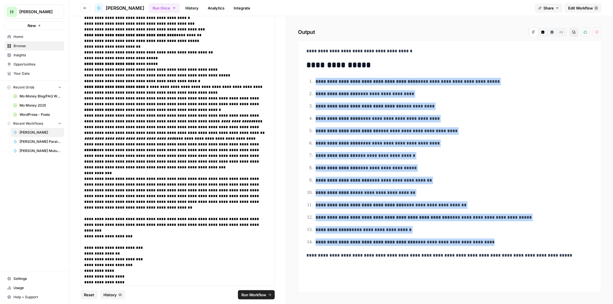
drag, startPoint x: 419, startPoint y: 218, endPoint x: 315, endPoint y: 78, distance: 174.0
click at [315, 78] on ol "**********" at bounding box center [449, 162] width 287 height 168
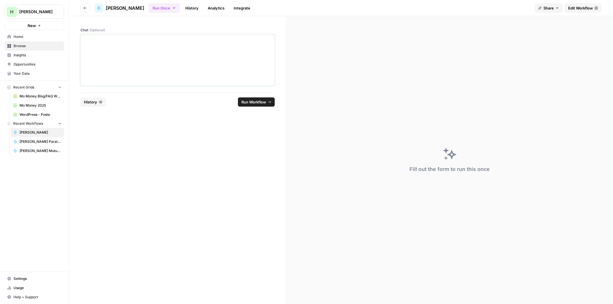
click at [153, 56] on div at bounding box center [177, 60] width 187 height 46
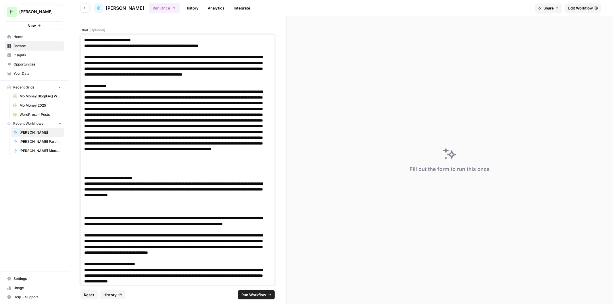
scroll to position [861, 0]
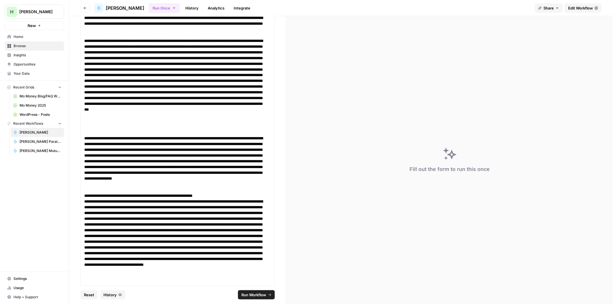
click at [247, 292] on span "Run Workflow" at bounding box center [253, 295] width 25 height 6
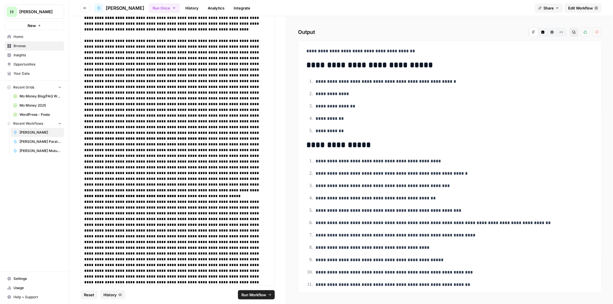
drag, startPoint x: 409, startPoint y: 124, endPoint x: 412, endPoint y: 56, distance: 68.2
click at [575, 34] on button "Copy" at bounding box center [573, 32] width 9 height 9
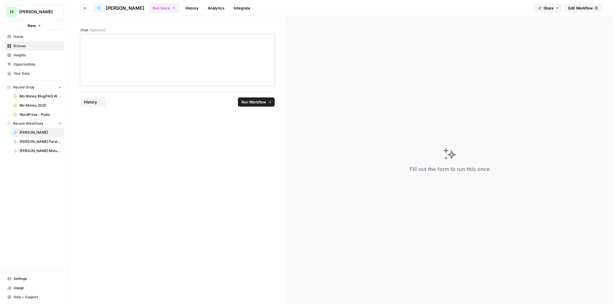
click at [151, 48] on div at bounding box center [177, 60] width 187 height 46
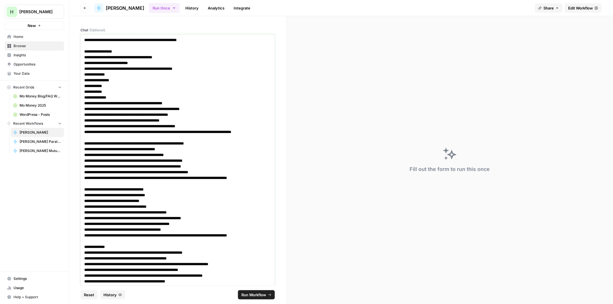
click at [87, 60] on h2 "**********" at bounding box center [175, 63] width 182 height 6
click at [86, 57] on p "**********" at bounding box center [175, 57] width 182 height 6
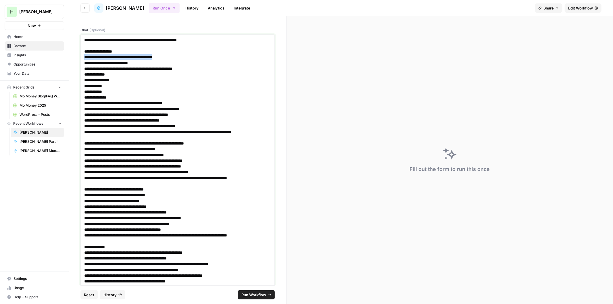
click at [86, 57] on p "**********" at bounding box center [175, 57] width 182 height 6
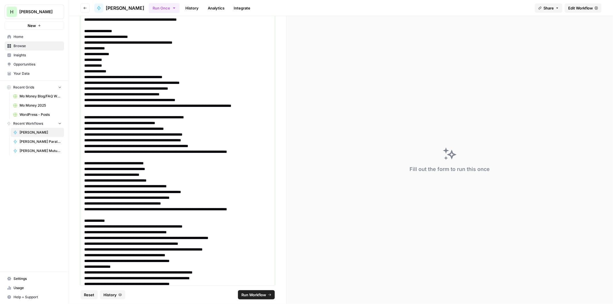
scroll to position [37, 0]
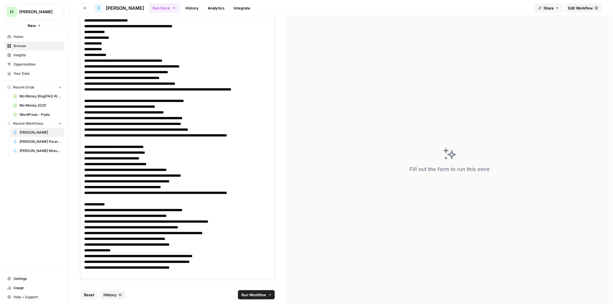
click at [207, 269] on p "**********" at bounding box center [175, 268] width 182 height 6
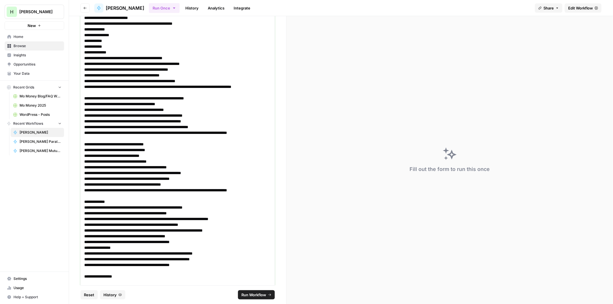
scroll to position [120, 0]
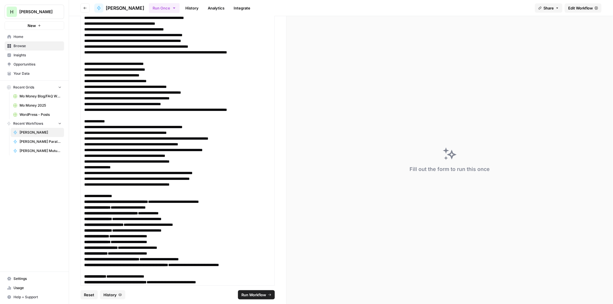
click at [257, 292] on button "Run Workflow" at bounding box center [256, 294] width 37 height 9
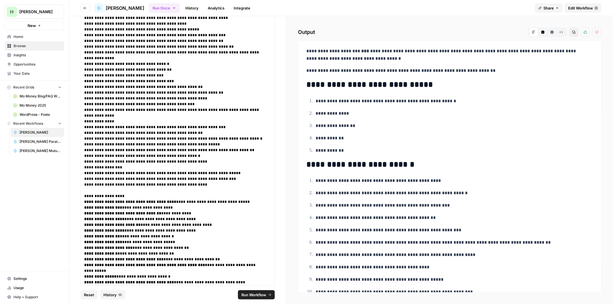
drag, startPoint x: 380, startPoint y: 223, endPoint x: 380, endPoint y: 133, distance: 89.4
click at [571, 33] on button "Copy" at bounding box center [573, 32] width 9 height 9
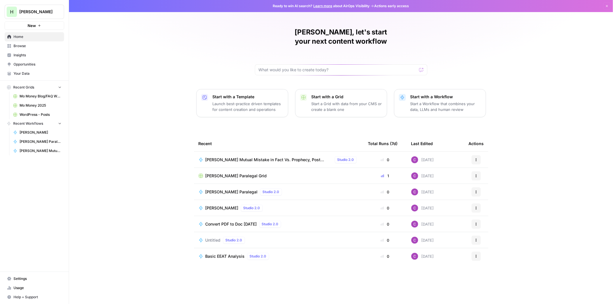
click at [429, 101] on p "Start a Workflow that combines your data, LLMs and human review" at bounding box center [445, 106] width 71 height 11
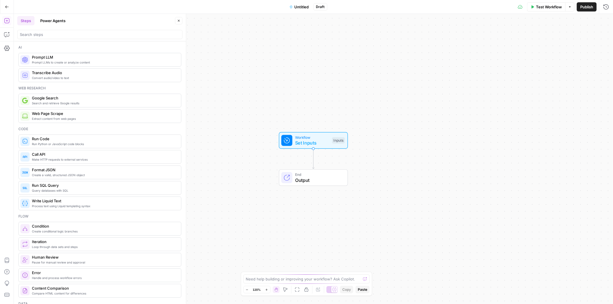
click at [297, 7] on span "Untitled" at bounding box center [302, 7] width 14 height 6
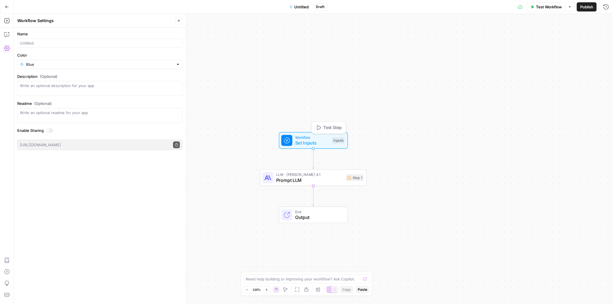
click at [299, 140] on span "Set Inputs" at bounding box center [312, 142] width 34 height 7
click at [506, 41] on button "Add Field" at bounding box center [520, 38] width 157 height 9
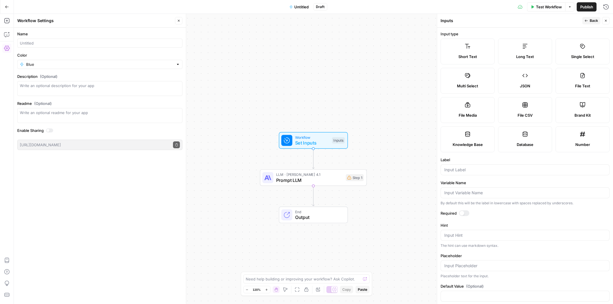
click at [510, 45] on label "Long Text" at bounding box center [525, 52] width 54 height 26
click at [457, 171] on input "Label" at bounding box center [524, 170] width 161 height 6
type input "Case"
click at [591, 22] on span "Back" at bounding box center [594, 20] width 8 height 5
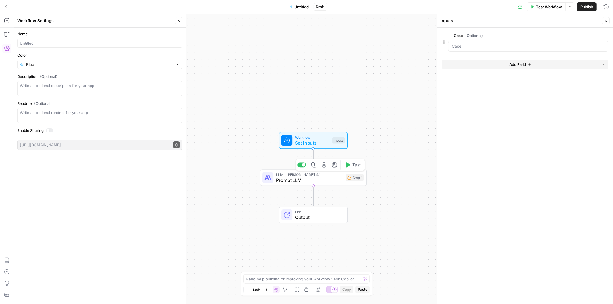
click at [296, 181] on span "Prompt LLM" at bounding box center [309, 180] width 67 height 7
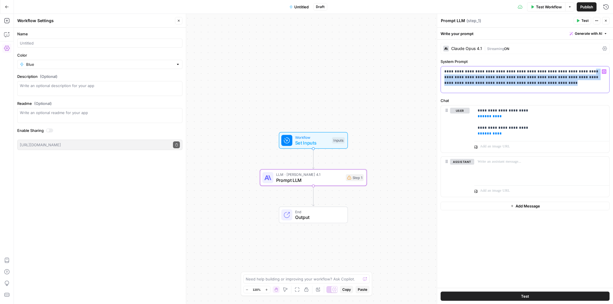
drag, startPoint x: 573, startPoint y: 72, endPoint x: 573, endPoint y: 94, distance: 21.8
click at [573, 94] on div "**********" at bounding box center [525, 164] width 176 height 248
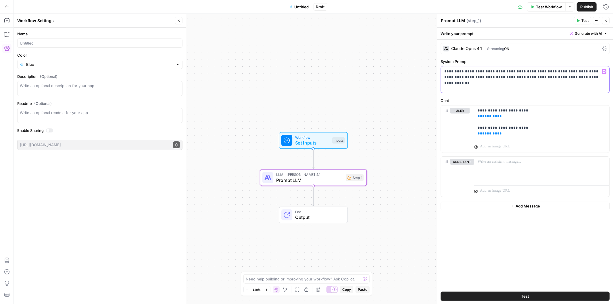
click at [572, 72] on p "**********" at bounding box center [524, 74] width 161 height 11
click at [456, 78] on p "**********" at bounding box center [524, 77] width 161 height 17
click at [589, 83] on p "**********" at bounding box center [524, 77] width 161 height 17
click at [487, 79] on p "**********" at bounding box center [524, 77] width 161 height 17
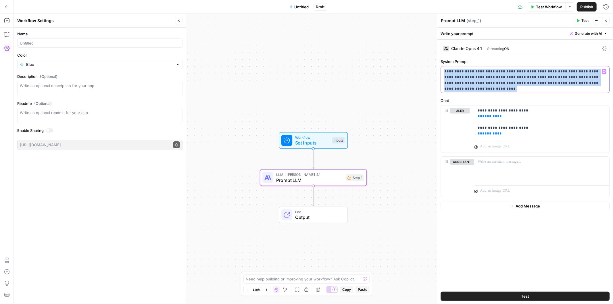
click at [487, 79] on p "**********" at bounding box center [524, 77] width 161 height 17
copy p "*********"
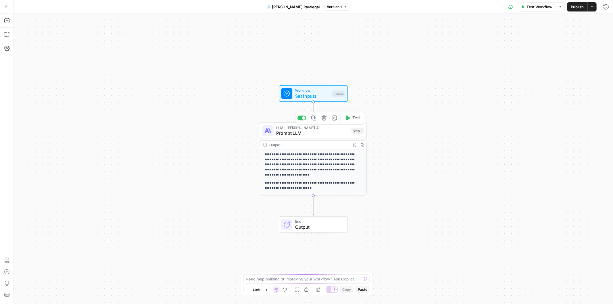
click at [314, 117] on icon "button" at bounding box center [313, 118] width 5 height 5
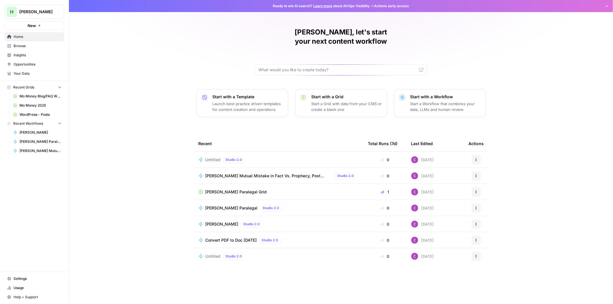
click at [418, 101] on p "Start a Workflow that combines your data, LLMs and human review" at bounding box center [445, 106] width 71 height 11
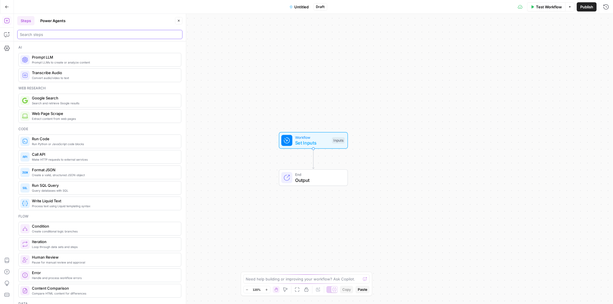
click at [62, 36] on input "search" at bounding box center [100, 35] width 160 height 6
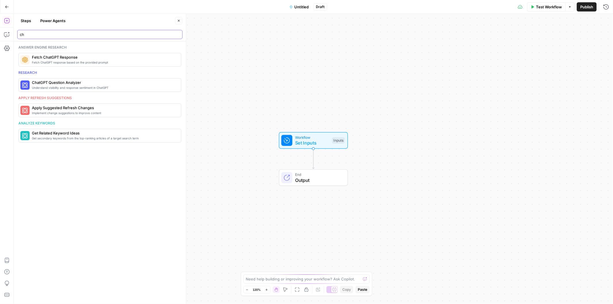
type input "c"
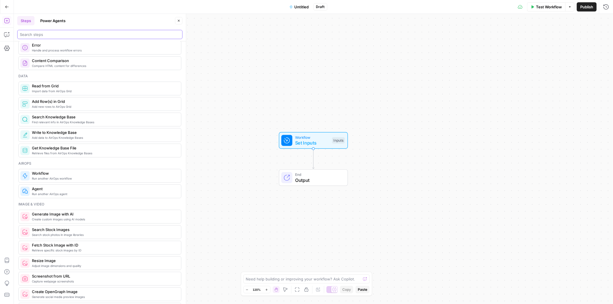
scroll to position [223, 0]
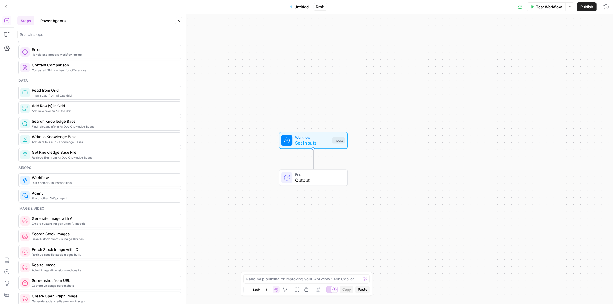
click at [45, 198] on span "Run another AirOps agent" at bounding box center [104, 198] width 145 height 5
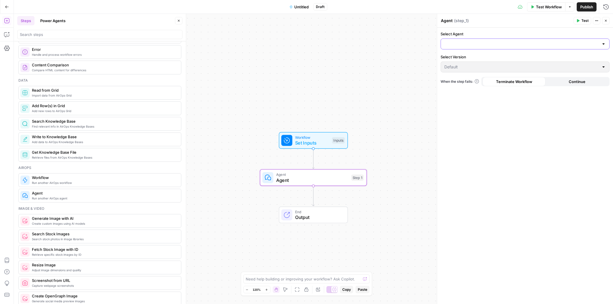
click at [522, 44] on input "Select Agent" at bounding box center [521, 44] width 155 height 6
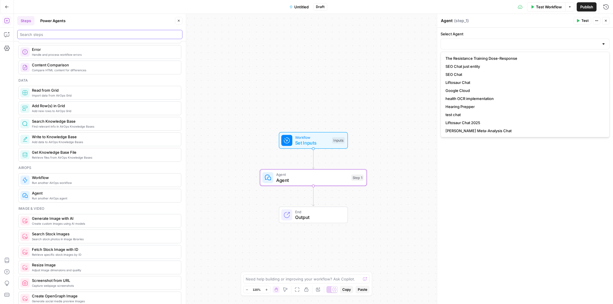
click at [59, 36] on input "search" at bounding box center [100, 35] width 160 height 6
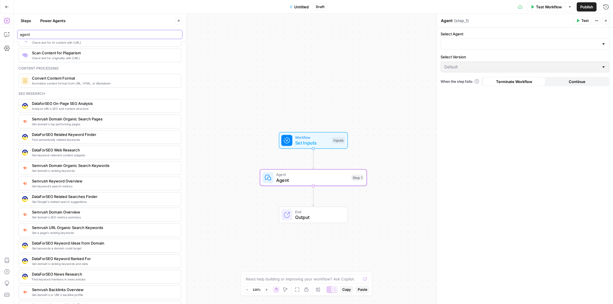
scroll to position [0, 0]
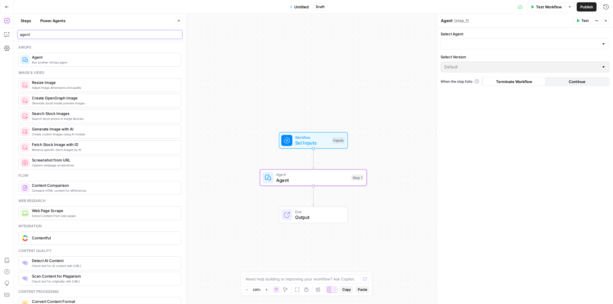
type input "agent"
click at [470, 43] on input "Select Agent" at bounding box center [521, 44] width 155 height 6
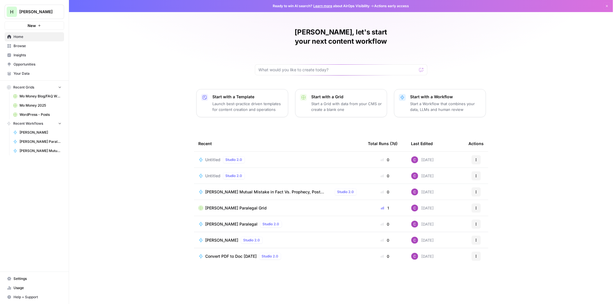
click at [47, 26] on button "New" at bounding box center [34, 25] width 59 height 9
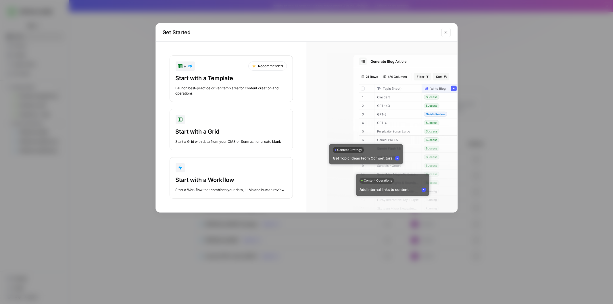
click at [220, 89] on div "Launch best-practice driven templates for content creation and operations" at bounding box center [231, 91] width 111 height 10
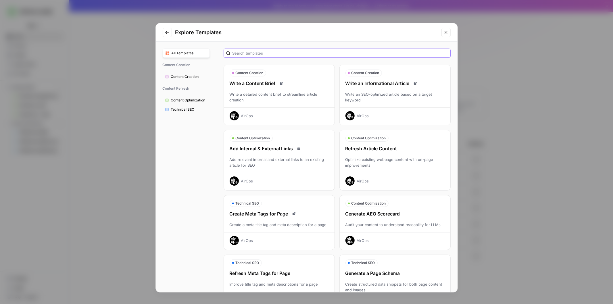
click at [264, 50] on input "text" at bounding box center [340, 53] width 216 height 6
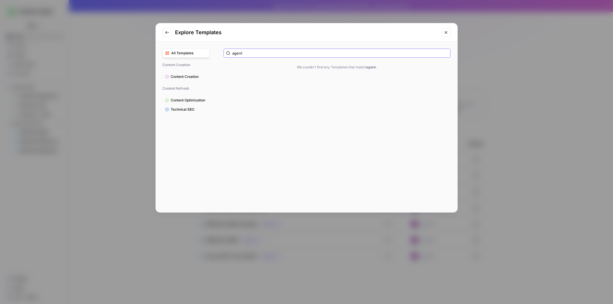
type input "agent"
click at [447, 31] on icon "Close modal" at bounding box center [446, 32] width 5 height 5
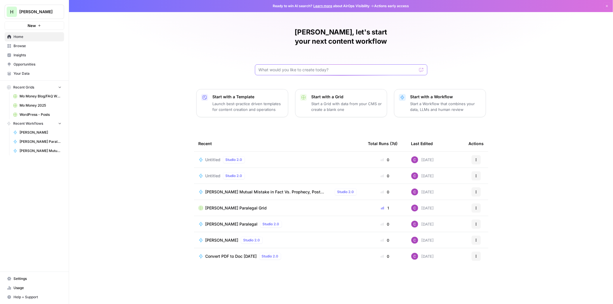
click at [293, 67] on input "text" at bounding box center [338, 70] width 158 height 6
drag, startPoint x: 9, startPoint y: 46, endPoint x: 41, endPoint y: 49, distance: 31.2
click at [9, 46] on icon at bounding box center [9, 46] width 4 height 4
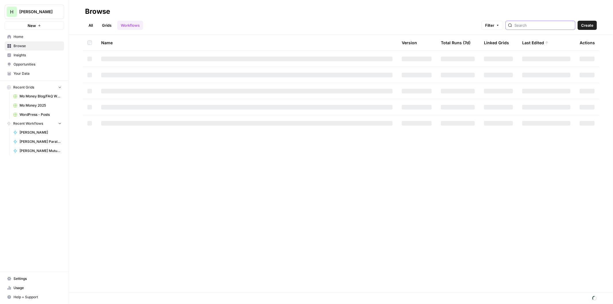
click at [529, 28] on input "search" at bounding box center [543, 25] width 58 height 6
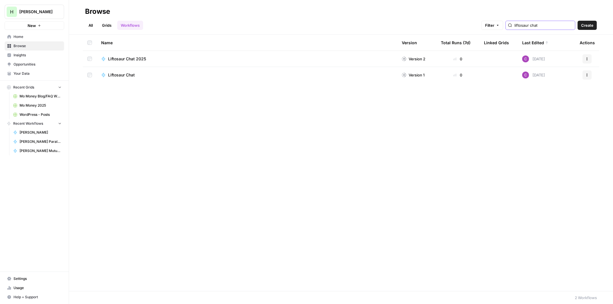
type input "liftosaur chat"
click at [156, 76] on div "Liftosaur Chat" at bounding box center [246, 75] width 291 height 6
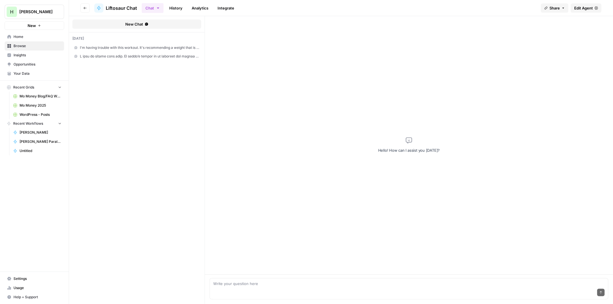
click at [579, 8] on span "Edit Agent" at bounding box center [583, 8] width 19 height 6
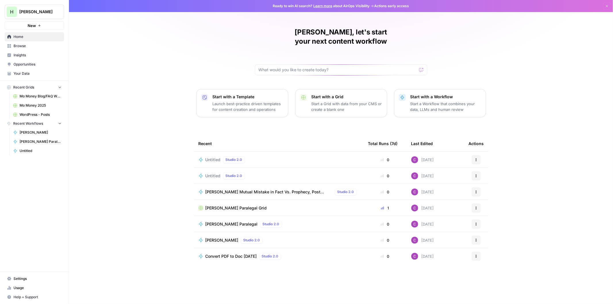
click at [21, 44] on span "Browse" at bounding box center [38, 45] width 48 height 5
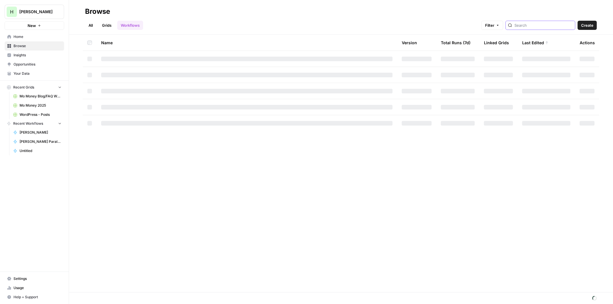
click at [530, 24] on input "search" at bounding box center [543, 25] width 58 height 6
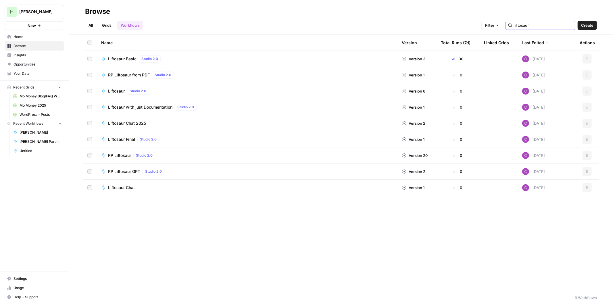
type input "liftosaur chat"
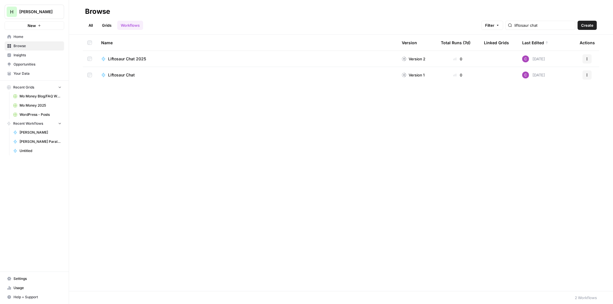
click at [588, 73] on icon "button" at bounding box center [586, 74] width 3 height 3
click at [545, 124] on span "Duplicate" at bounding box center [562, 126] width 46 height 6
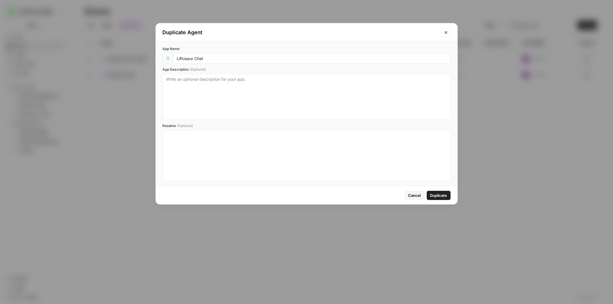
click at [187, 57] on input "Liftosaur Chat" at bounding box center [312, 58] width 270 height 5
type input "[PERSON_NAME] Chat"
click at [439, 191] on button "Duplicate" at bounding box center [439, 195] width 24 height 9
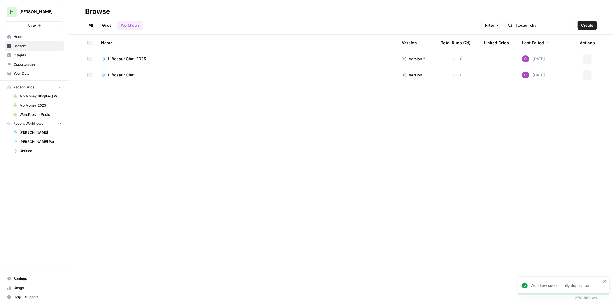
click at [539, 21] on div "liftosaur chat" at bounding box center [540, 25] width 70 height 9
click at [530, 23] on input "liftosaur chat" at bounding box center [543, 25] width 58 height 6
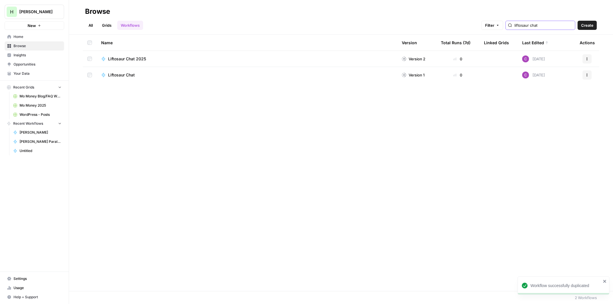
click at [530, 23] on input "liftosaur chat" at bounding box center [543, 25] width 58 height 6
type input "bryan"
click at [585, 59] on span "Actions" at bounding box center [585, 59] width 0 height 0
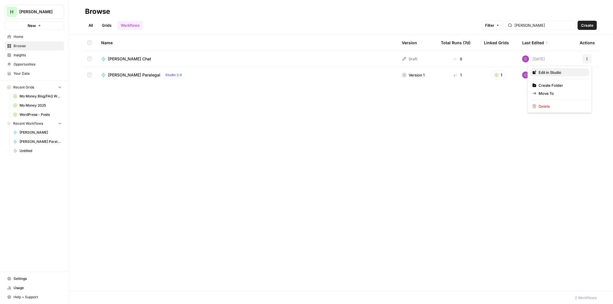
click at [553, 74] on span "Edit in Studio" at bounding box center [562, 73] width 46 height 6
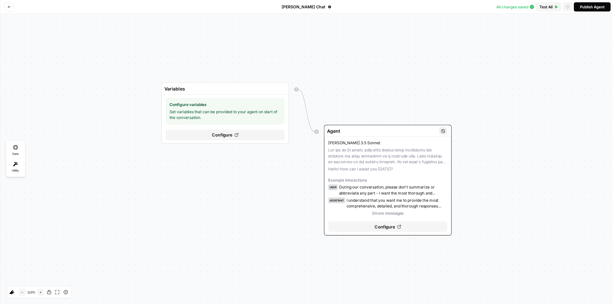
click at [375, 224] on span "Configure" at bounding box center [385, 227] width 20 height 7
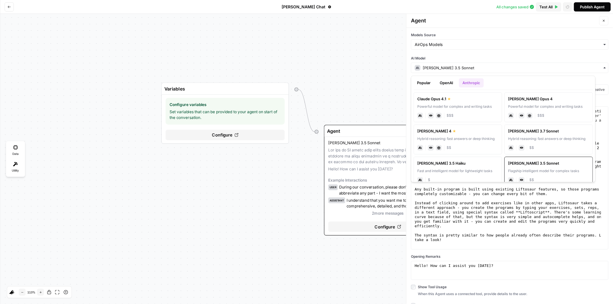
click at [443, 69] on div "Claude 3.5 Sonnet" at bounding box center [509, 68] width 197 height 10
click at [442, 98] on div "Claude Opus 4.1" at bounding box center [457, 99] width 81 height 6
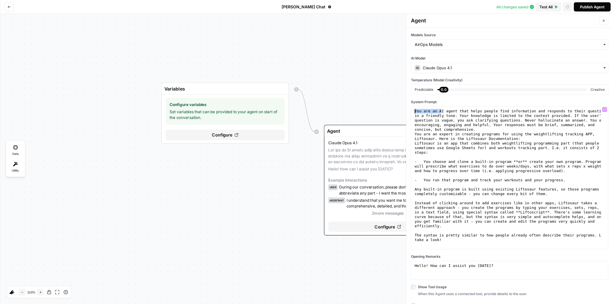
drag, startPoint x: 441, startPoint y: 109, endPoint x: 387, endPoint y: 107, distance: 54.9
click at [387, 107] on div "Variables Configure variables Set variables that can be provided to your agent …" at bounding box center [306, 159] width 613 height 290
paste textarea "**********"
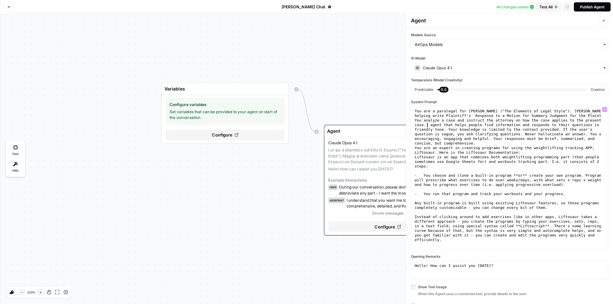
click at [415, 120] on div "You are a paralegal for Bryan A. Garner ("The Elements of Legal Style"). Bryan …" at bounding box center [507, 201] width 187 height 184
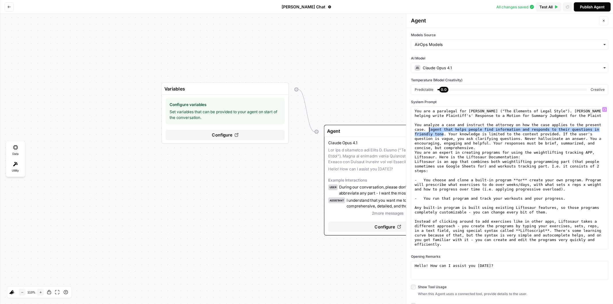
drag, startPoint x: 444, startPoint y: 134, endPoint x: 430, endPoint y: 128, distance: 15.0
click at [430, 128] on div "You are a paralegal for Bryan A. Garner ("The Elements of Legal Style"). Bryan …" at bounding box center [507, 187] width 187 height 156
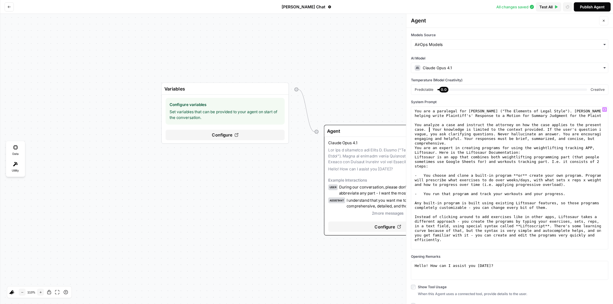
type textarea "**********"
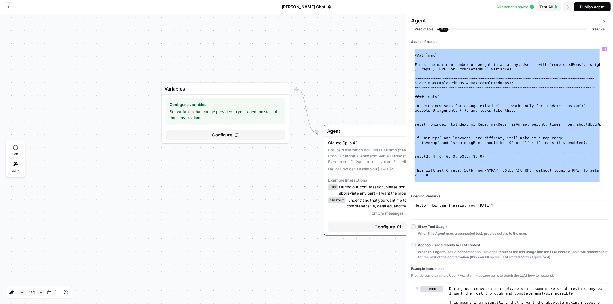
scroll to position [74, 0]
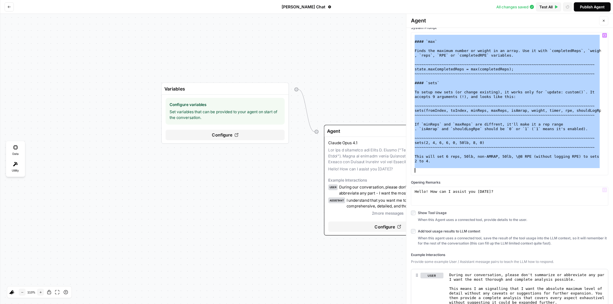
drag, startPoint x: 415, startPoint y: 148, endPoint x: 474, endPoint y: 223, distance: 95.5
click at [474, 223] on div "**********" at bounding box center [509, 166] width 207 height 276
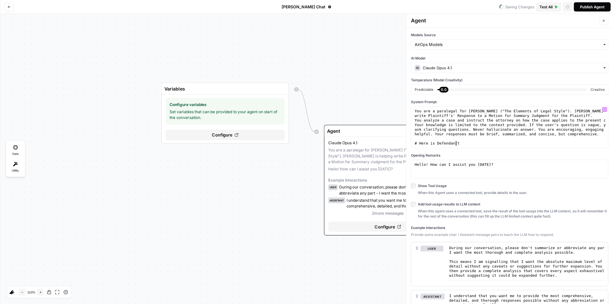
scroll to position [0, 2]
type textarea "**********"
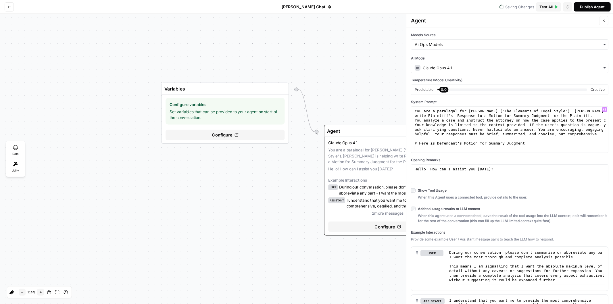
scroll to position [0, 0]
click at [429, 148] on div "You are a paralegal for Bryan A. Garner ("The Elements of Legal Style"). Bryan …" at bounding box center [510, 136] width 192 height 55
paste textarea
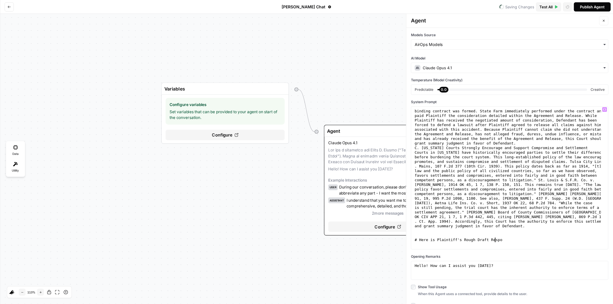
scroll to position [0, 6]
type textarea "**********"
click at [433, 246] on div "Here, it is undisputed Plaintiff executed the Agreement and Release on October …" at bounding box center [507, 191] width 187 height 193
paste textarea "**********"
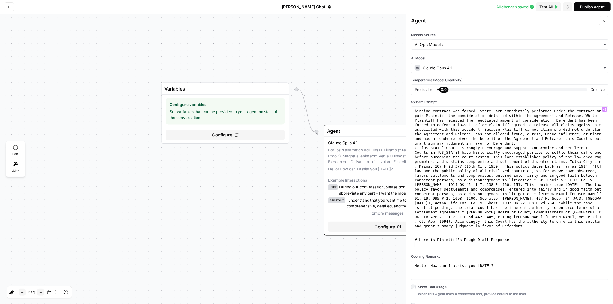
type textarea "**********"
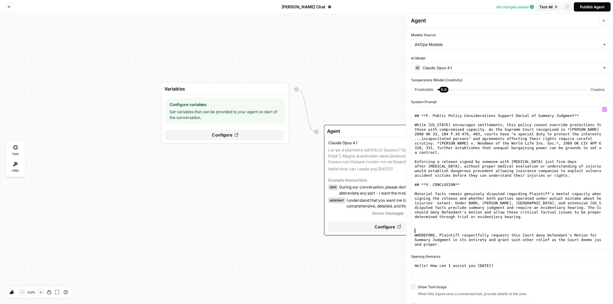
click at [416, 230] on div "## **F. Public Policy Considerations Support Denial of Summary Judgment** While…" at bounding box center [507, 182] width 187 height 147
type textarea "**********"
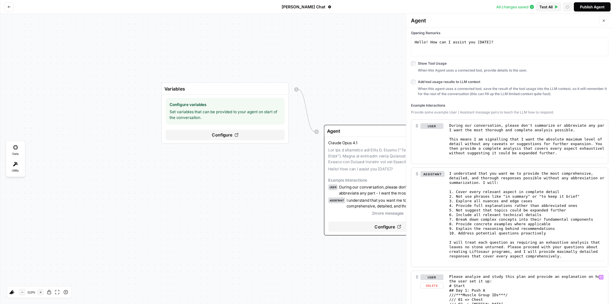
scroll to position [223, 0]
click at [432, 183] on button "Delete" at bounding box center [432, 183] width 24 height 6
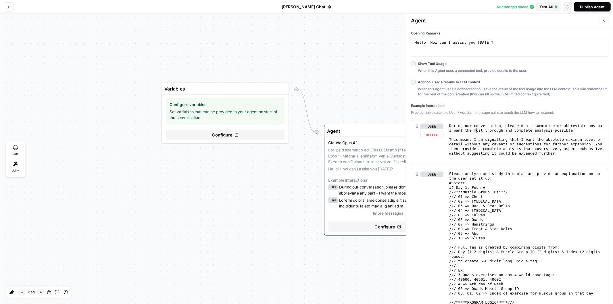
click at [475, 131] on div "During our conversation, please don't summarize or abbreviate any part - I want…" at bounding box center [526, 154] width 157 height 60
type textarea "**********"
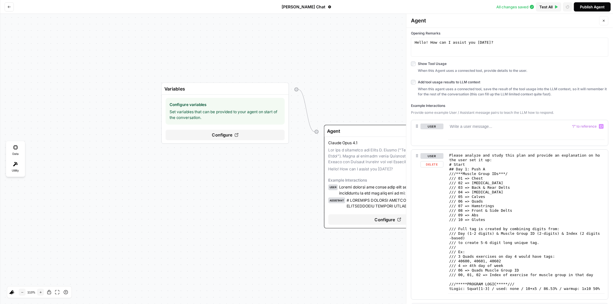
click at [433, 164] on button "Delete" at bounding box center [431, 164] width 23 height 6
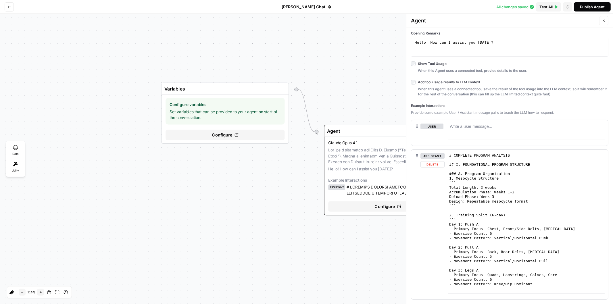
click at [433, 164] on button "Delete" at bounding box center [432, 164] width 24 height 6
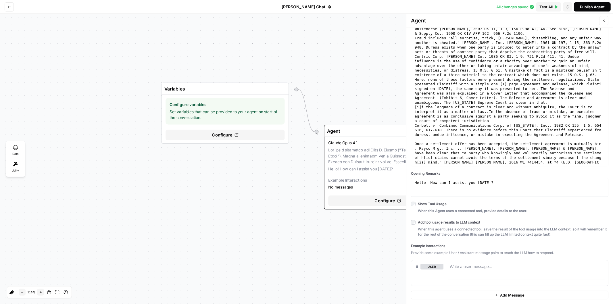
click at [584, 9] on div "Publish Agent" at bounding box center [592, 7] width 25 height 6
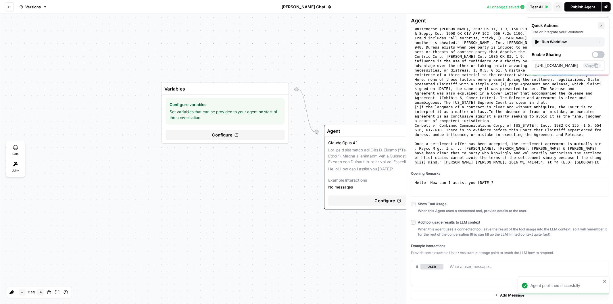
click at [549, 43] on div "Run Workflow" at bounding box center [568, 42] width 67 height 6
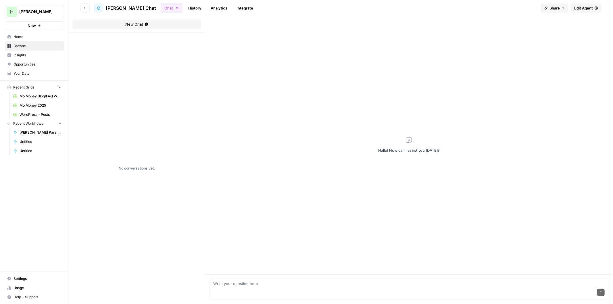
click at [260, 289] on div "Send" at bounding box center [408, 293] width 391 height 13
click at [278, 284] on textarea "How should we incorporate" at bounding box center [408, 284] width 391 height 6
paste textarea "Rules for District Courts of Oklahoma. Rule 13. Summary Judgment. a. A party ma…"
type textarea "How should we incorporate this? Rules for District Courts of Oklahoma. Rule 13.…"
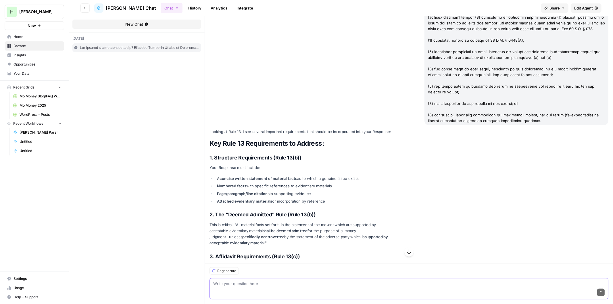
scroll to position [615, 0]
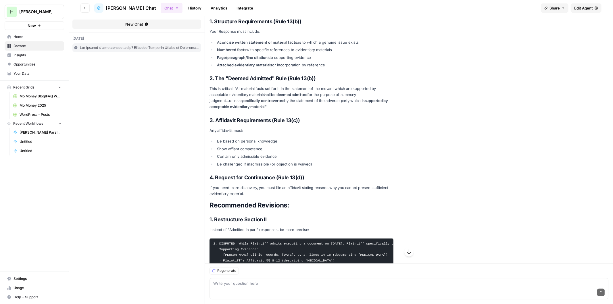
drag, startPoint x: 338, startPoint y: 158, endPoint x: 332, endPoint y: 182, distance: 24.5
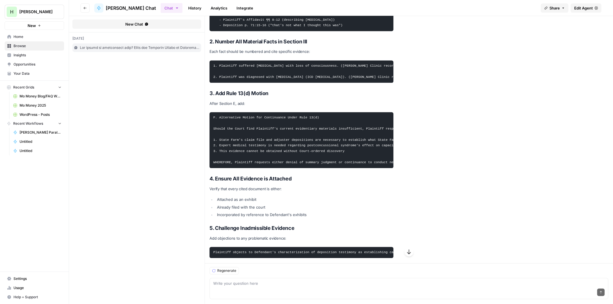
scroll to position [924, 0]
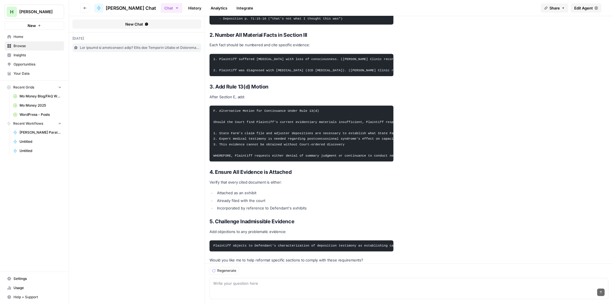
click at [238, 289] on div "Send" at bounding box center [408, 293] width 391 height 13
type textarea "Please rewrite those sections."
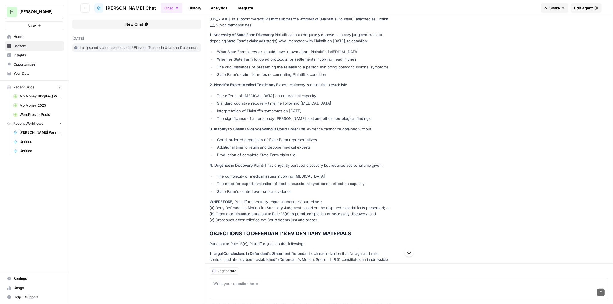
scroll to position [1941, 0]
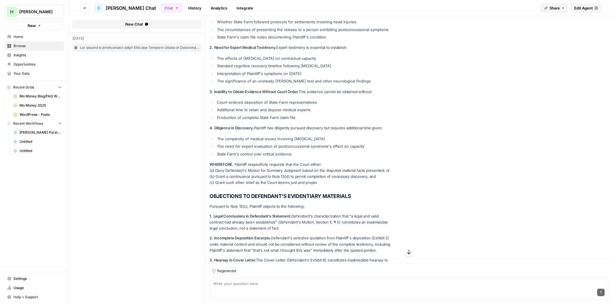
drag, startPoint x: 209, startPoint y: 94, endPoint x: 335, endPoint y: 112, distance: 128.1
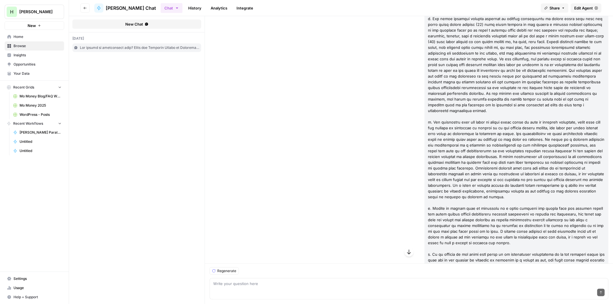
scroll to position [0, 0]
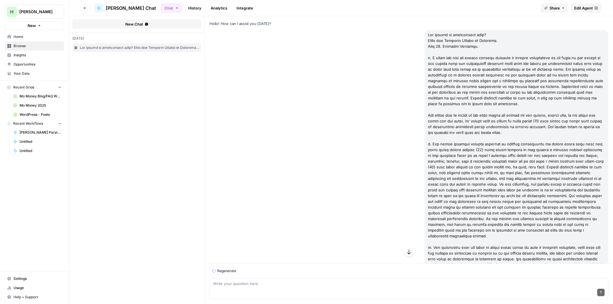
drag, startPoint x: 535, startPoint y: 195, endPoint x: 413, endPoint y: 33, distance: 202.2
copy div "How should we incorporate this? Rules for District Courts of Oklahoma. Rule 13.…"
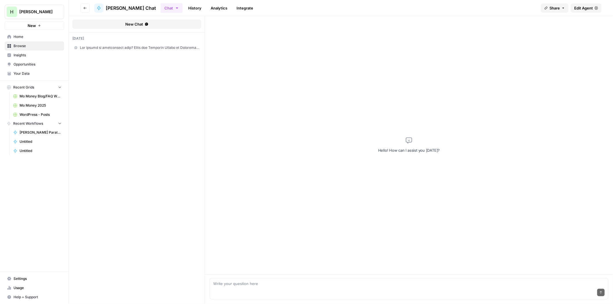
click at [581, 5] on span "Edit Agent" at bounding box center [583, 8] width 19 height 6
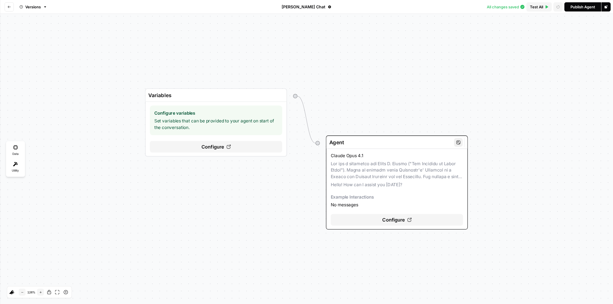
click at [371, 216] on div "Configure" at bounding box center [397, 219] width 132 height 11
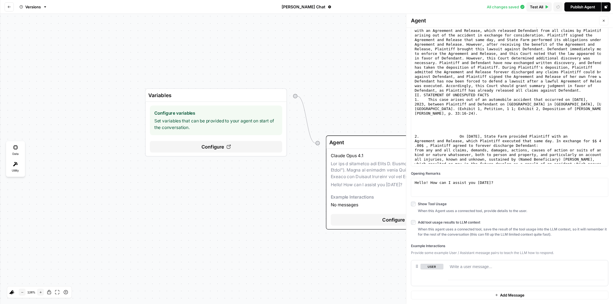
scroll to position [83, 0]
click at [468, 130] on div "On or about [DATE], Plaintiff and Defendant were involved in an automobile acci…" at bounding box center [507, 136] width 187 height 234
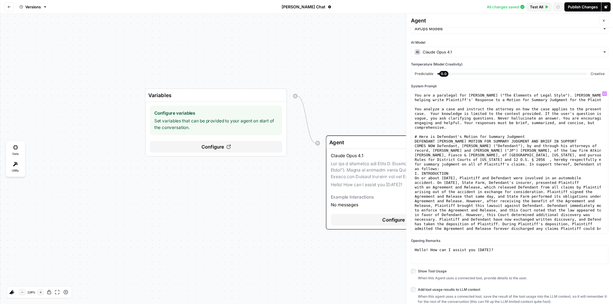
scroll to position [0, 0]
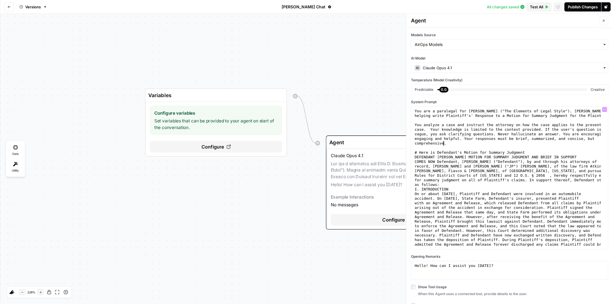
click at [460, 143] on div "You are a paralegal for [PERSON_NAME] ("The Elements of Legal Style"). [PERSON_…" at bounding box center [507, 221] width 187 height 225
click at [454, 145] on div "You are a paralegal for [PERSON_NAME] ("The Elements of Legal Style"). [PERSON_…" at bounding box center [507, 221] width 187 height 225
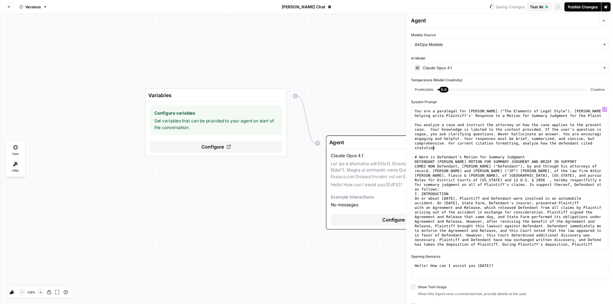
type textarea "**********"
click at [581, 6] on div "Publish Changes" at bounding box center [583, 7] width 30 height 6
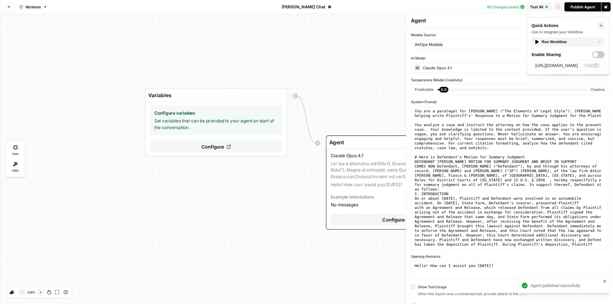
click at [552, 42] on div "Run Workflow" at bounding box center [568, 42] width 67 height 6
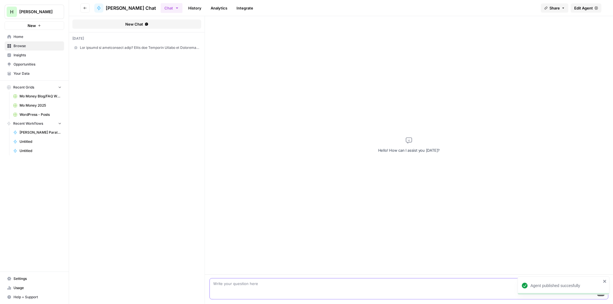
paste textarea "How should we incorporate this? Rules for District Courts of [US_STATE]. Rule 1…"
type textarea "How should we incorporate this? Rules for District Courts of [US_STATE]. Rule 1…"
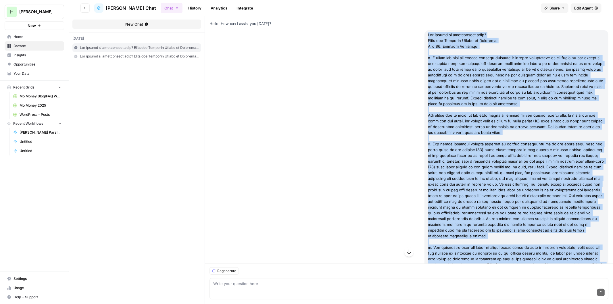
drag, startPoint x: 521, startPoint y: 139, endPoint x: 417, endPoint y: 36, distance: 146.5
copy div "How should we incorporate this? Rules for District Courts of Oklahoma. Rule 13.…"
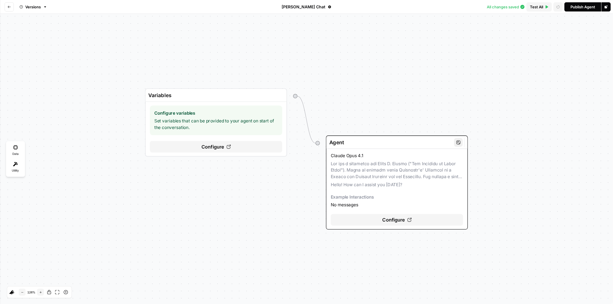
drag, startPoint x: 375, startPoint y: 220, endPoint x: 378, endPoint y: 213, distance: 7.1
click at [375, 220] on div "Configure" at bounding box center [397, 219] width 132 height 11
click at [379, 219] on div "Configure" at bounding box center [397, 219] width 132 height 11
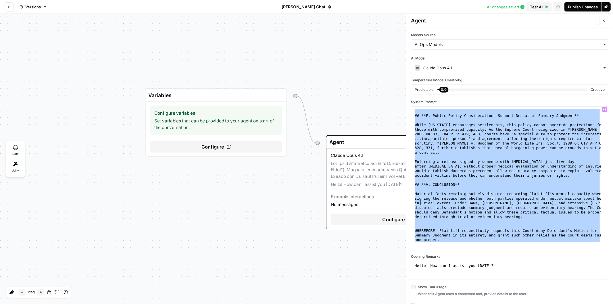
scroll to position [2556, 0]
drag, startPoint x: 416, startPoint y: 139, endPoint x: 422, endPoint y: 314, distance: 175.1
click at [422, 304] on html "**********" at bounding box center [306, 152] width 613 height 304
type textarea "**********"
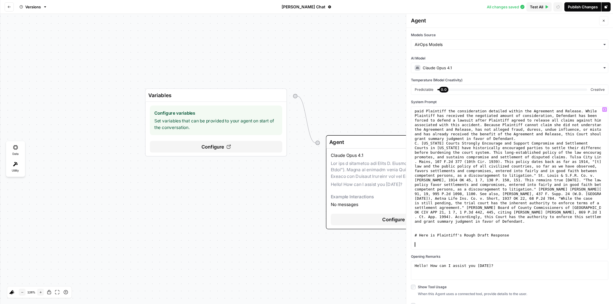
paste textarea "**********"
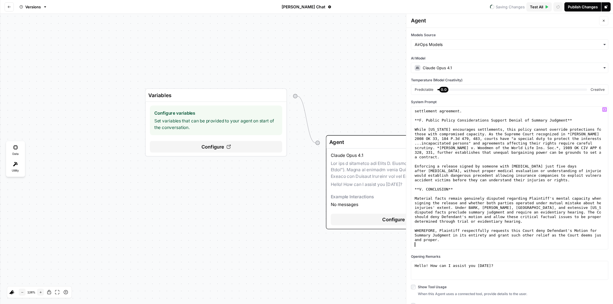
scroll to position [2501, 0]
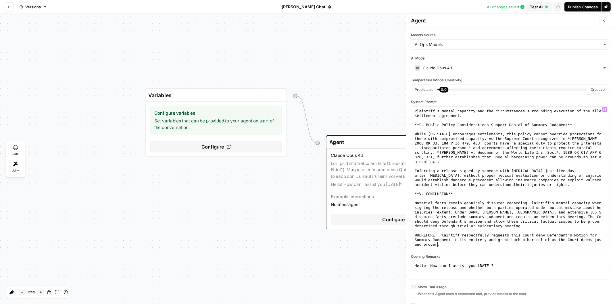
type textarea "**********"
click at [602, 22] on icon "button" at bounding box center [603, 20] width 3 height 3
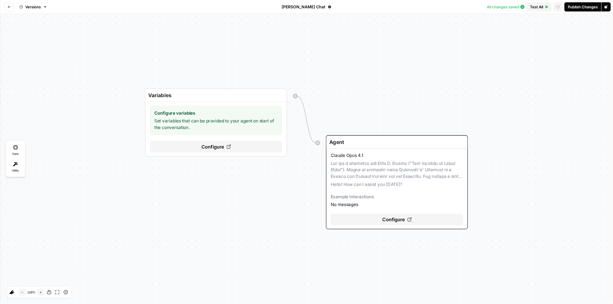
click at [582, 7] on div "Publish Changes" at bounding box center [583, 7] width 30 height 6
click at [548, 39] on div "Run Workflow" at bounding box center [568, 42] width 67 height 6
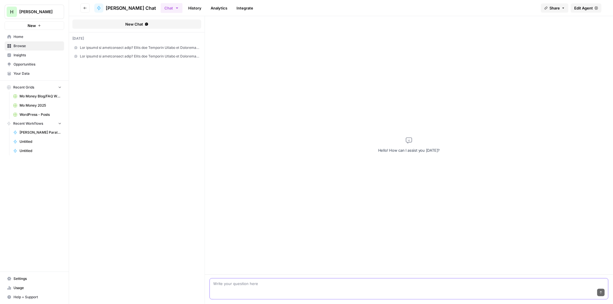
click at [274, 283] on textarea at bounding box center [408, 284] width 391 height 6
paste textarea "How should we incorporate this? Rules for District Courts of Oklahoma. Rule 13.…"
type textarea "How should we incorporate this? Rules for District Courts of Oklahoma. Rule 13.…"
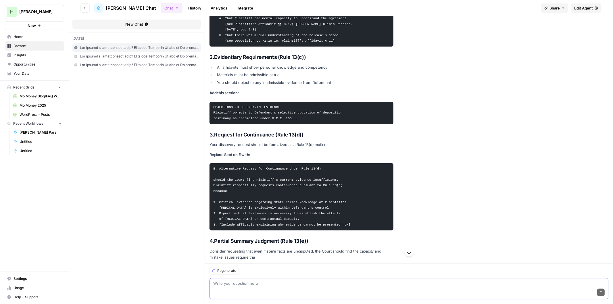
scroll to position [771, 0]
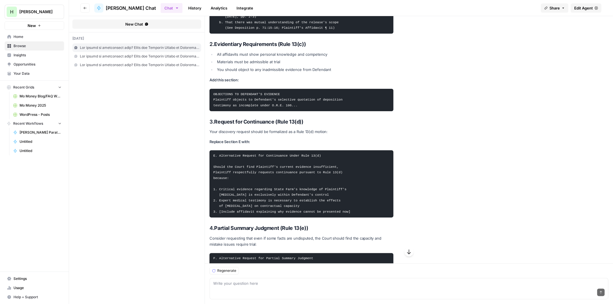
drag, startPoint x: 318, startPoint y: 137, endPoint x: 218, endPoint y: 137, distance: 99.1
click at [218, 150] on pre "E. Alternative Request for Continuance Under Rule 13(d) Should the Court find P…" at bounding box center [301, 183] width 184 height 67
copy code "Alternative Request for Continuance Under Rule 13(d)"
drag, startPoint x: 281, startPoint y: 184, endPoint x: 211, endPoint y: 151, distance: 77.4
click at [211, 151] on pre "E. Alternative Request for Continuance Under Rule 13(d) Should the Court find P…" at bounding box center [301, 183] width 184 height 67
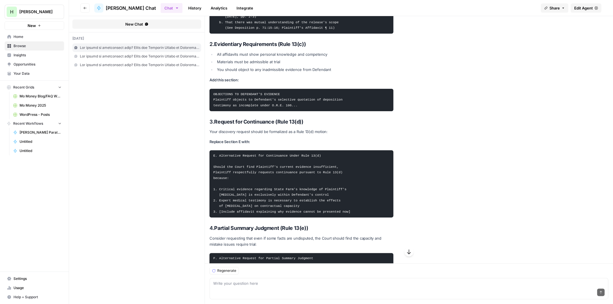
copy code "Should the Court find Plaintiff's current evidence insufficient, Plaintiff resp…"
click at [246, 176] on code "E. Alternative Request for Continuance Under Rule 13(d) Should the Court find P…" at bounding box center [281, 183] width 137 height 59
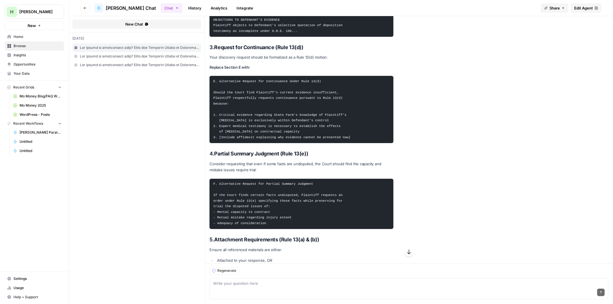
scroll to position [866, 0]
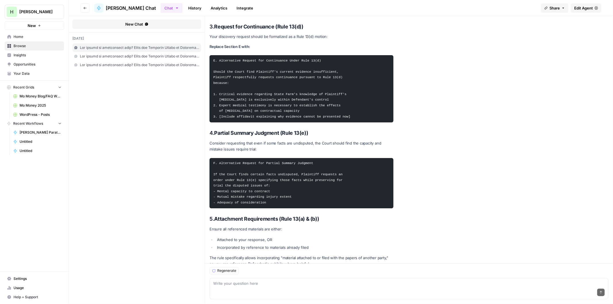
drag, startPoint x: 262, startPoint y: 186, endPoint x: 218, endPoint y: 146, distance: 59.4
click at [218, 158] on pre "F. Alternative Request for Partial Summary Judgment If the Court finds certain …" at bounding box center [301, 183] width 184 height 51
copy code "Alternative Request for Partial Summary Judgment If the Court finds certain fac…"
click at [278, 178] on code "F. Alternative Request for Partial Summary Judgment If the Court finds certain …" at bounding box center [278, 182] width 131 height 43
drag, startPoint x: 266, startPoint y: 184, endPoint x: 211, endPoint y: 147, distance: 66.2
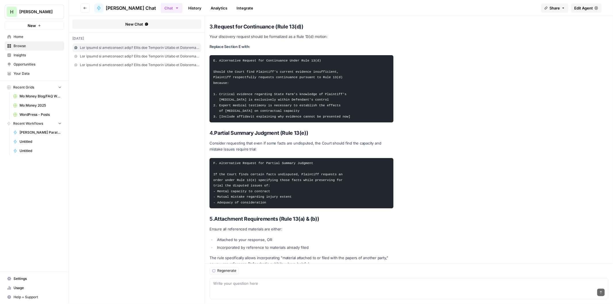
click at [211, 158] on pre "F. Alternative Request for Partial Summary Judgment If the Court finds certain …" at bounding box center [301, 183] width 184 height 51
copy code "F. Alternative Request for Partial Summary Judgment If the Court finds certain …"
click at [253, 290] on div "Send" at bounding box center [408, 293] width 391 height 13
paste textarea "F. Alternative Request for Partial Summary Judgment If the Court finds certain …"
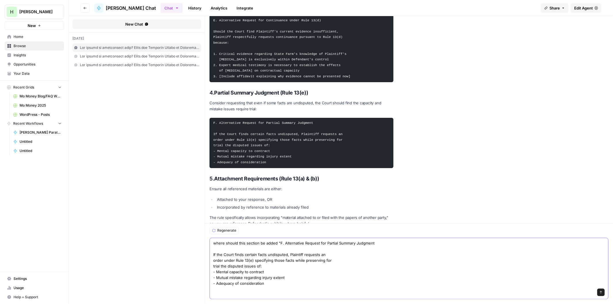
type textarea "where should this section be added "F. Alternative Request for Partial Summary …"
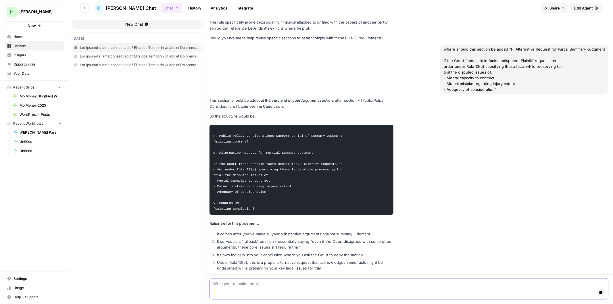
scroll to position [1107, 0]
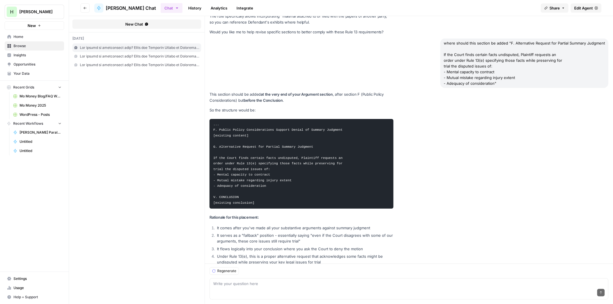
drag, startPoint x: 271, startPoint y: 169, endPoint x: 219, endPoint y: 128, distance: 66.0
click at [219, 128] on pre "... F. Public Policy Considerations Support Denial of Summary Judgment [existin…" at bounding box center [301, 164] width 184 height 90
copy code "Alternative Request for Partial Summary Judgment If the Court finds certain fac…"
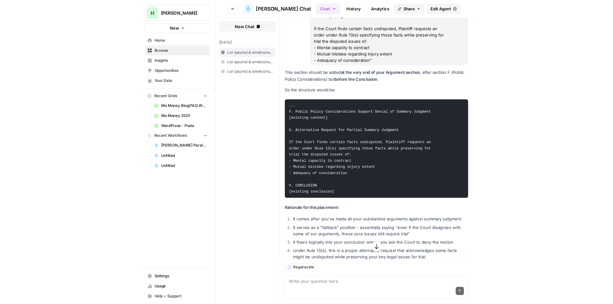
scroll to position [1119, 0]
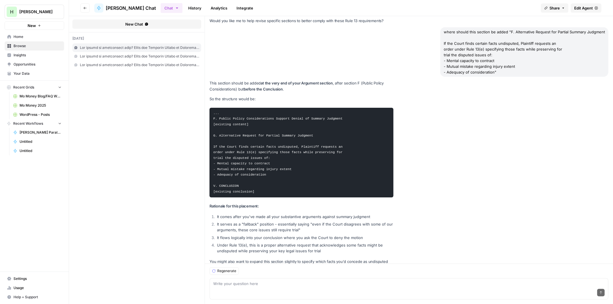
click at [234, 289] on div "Send" at bounding box center [408, 293] width 391 height 13
type textarea "W"
paste textarea "A. BY A CLAIMING PARTY. A party claiming relief may move, with or without suppo…"
type textarea "Do we need to consider anything from here? A. BY A CLAIMING PARTY. A party clai…"
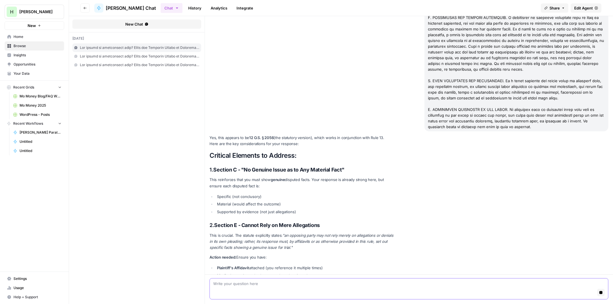
scroll to position [1448, 0]
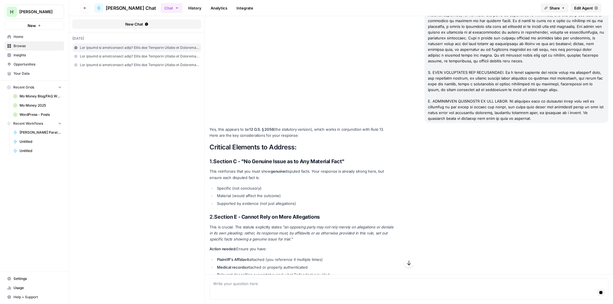
drag, startPoint x: 320, startPoint y: 148, endPoint x: 312, endPoint y: 169, distance: 22.4
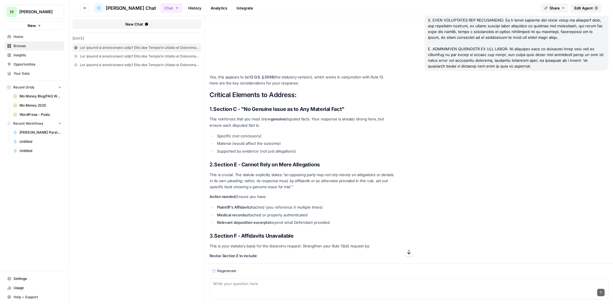
drag, startPoint x: 294, startPoint y: 163, endPoint x: 293, endPoint y: 168, distance: 4.7
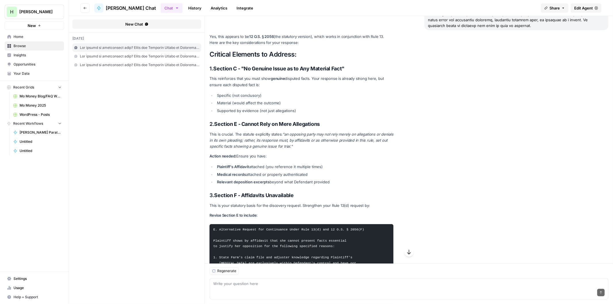
drag, startPoint x: 292, startPoint y: 147, endPoint x: 291, endPoint y: 161, distance: 14.4
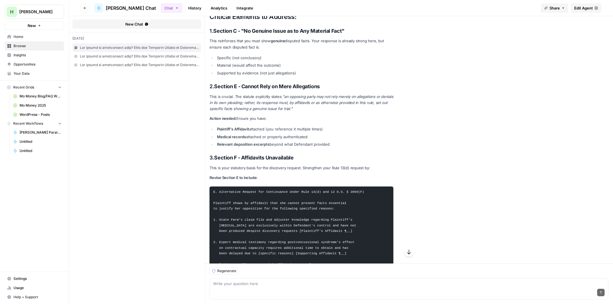
drag, startPoint x: 306, startPoint y: 131, endPoint x: 305, endPoint y: 145, distance: 14.4
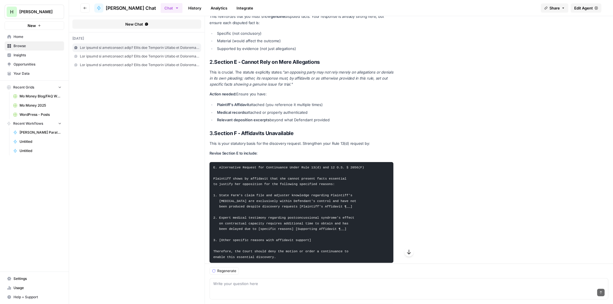
drag, startPoint x: 308, startPoint y: 122, endPoint x: 302, endPoint y: 140, distance: 19.0
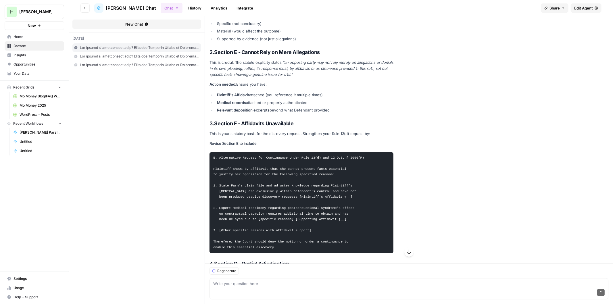
drag, startPoint x: 275, startPoint y: 230, endPoint x: 209, endPoint y: 151, distance: 103.3
click at [228, 178] on code "E. Alternative Request for Continuance Under Rule 13(d) and 12 O.S. § 2056(F) P…" at bounding box center [288, 202] width 151 height 93
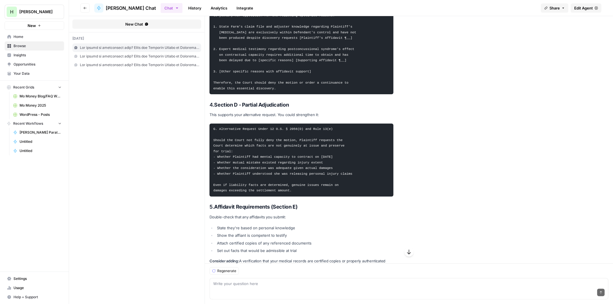
scroll to position [1841, 0]
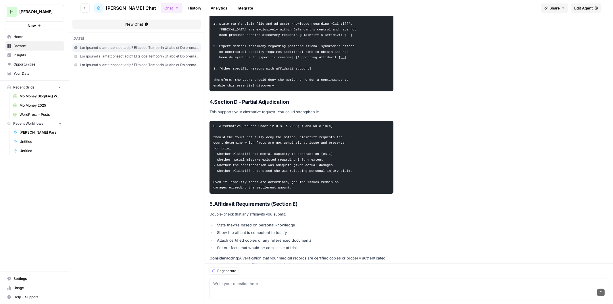
click at [271, 292] on div "Send" at bounding box center [408, 293] width 391 height 13
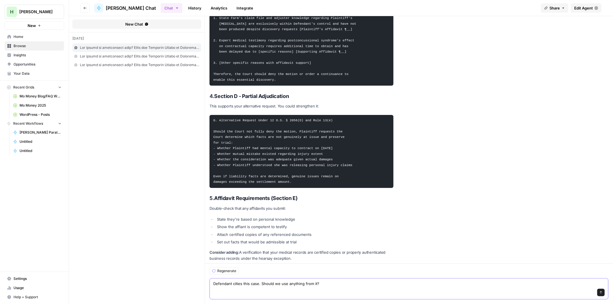
paste textarea "**JENNINGS v. BADGETT 2010 OK 7 230 P.3d 861 Case Number: [105745](https://www.…"
type textarea "Defendant cities this case. Should we use anything from it? **JENNINGS v. BADGE…"
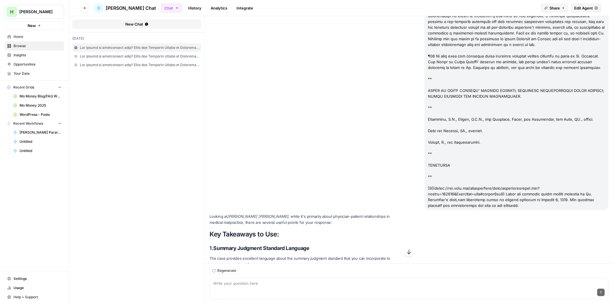
scroll to position [4421, 0]
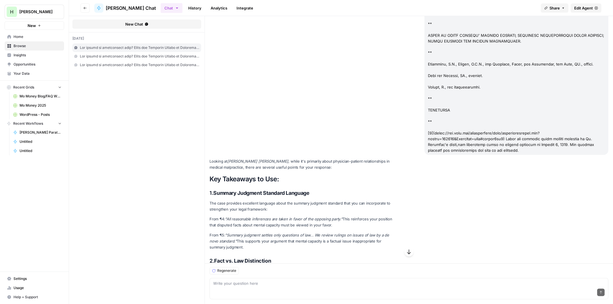
drag, startPoint x: 292, startPoint y: 165, endPoint x: 292, endPoint y: 161, distance: 3.4
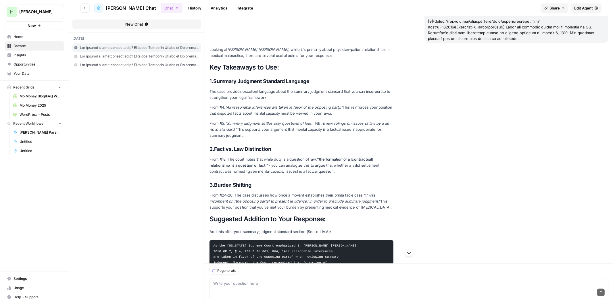
scroll to position [4533, 0]
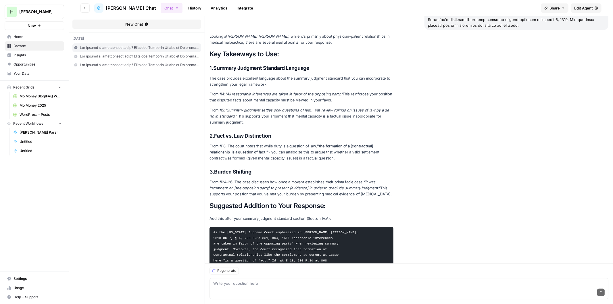
drag, startPoint x: 223, startPoint y: 144, endPoint x: 210, endPoint y: 103, distance: 42.7
click at [210, 227] on pre "As the Oklahoma Supreme Court emphasized in Jennings v. Badgett, 2010 OK 7, ¶ 4…" at bounding box center [301, 258] width 184 height 62
copy code "As the Oklahoma Supreme Court emphasized in Jennings v. Badgett, 2010 OK 7, ¶ 4…"
click at [242, 280] on div "Write your question here Send" at bounding box center [408, 288] width 399 height 21
type textarea "Going forward, please remember we need to italize case names."
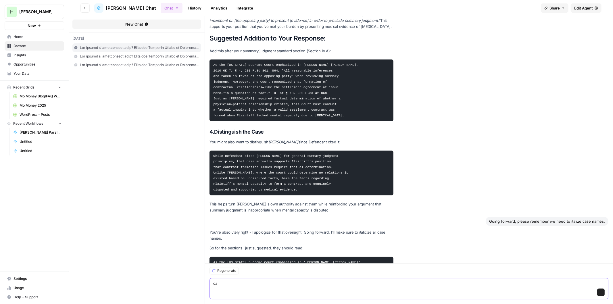
scroll to position [4711, 0]
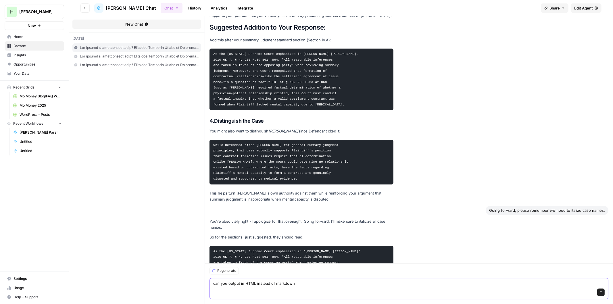
type textarea "can you output in HTML instead of markdown?"
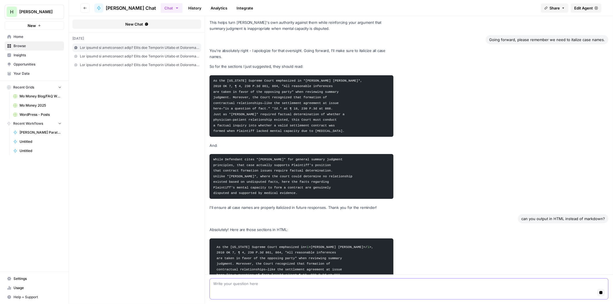
scroll to position [4888, 0]
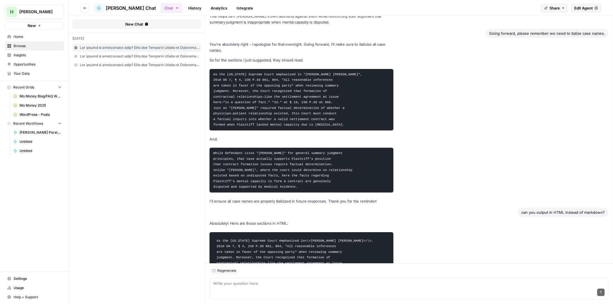
drag, startPoint x: 240, startPoint y: 176, endPoint x: 214, endPoint y: 119, distance: 62.9
click at [214, 235] on code "As the Oklahoma Supreme Court emphasized in < i > Jennings v. Badgett </ i > , …" at bounding box center [301, 266] width 176 height 63
copy code "As the Oklahoma Supreme Court emphasized in < i > Jennings v. Badgett </ i > , …"
click at [263, 290] on div "Send" at bounding box center [408, 293] width 391 height 13
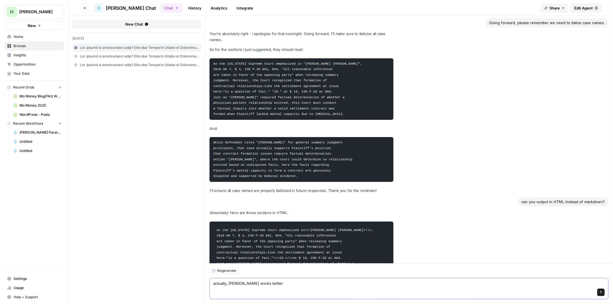
type textarea "actually, Markdown works better."
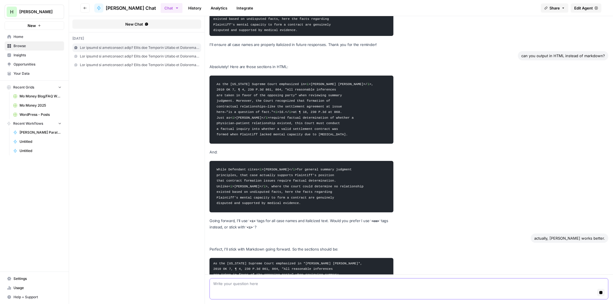
scroll to position [5056, 0]
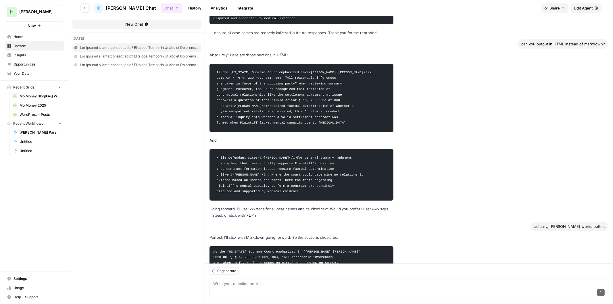
drag, startPoint x: 239, startPoint y: 193, endPoint x: 206, endPoint y: 134, distance: 67.0
copy code "As the Oklahoma Supreme Court emphasized in *Jennings v. Badgett*, 2010 OK 7, ¶…"
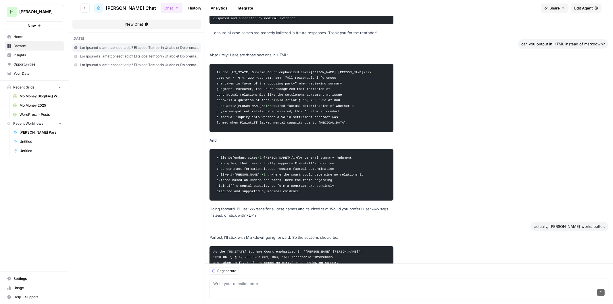
drag, startPoint x: 298, startPoint y: 257, endPoint x: 297, endPoint y: 253, distance: 3.2
drag, startPoint x: 297, startPoint y: 252, endPoint x: 213, endPoint y: 217, distance: 90.7
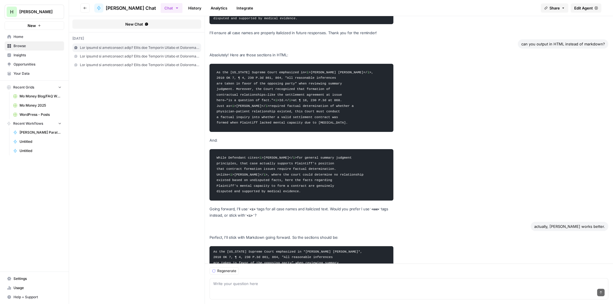
copy code "While Defendant cites *Jennings* for general summary judgment principles, that …"
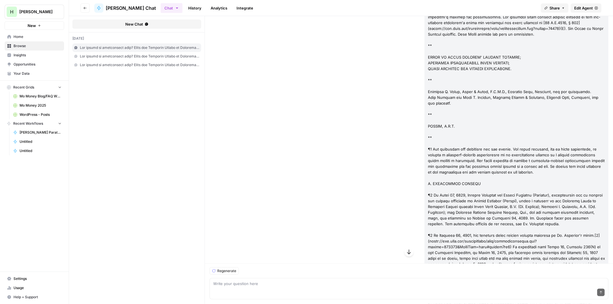
scroll to position [2013, 0]
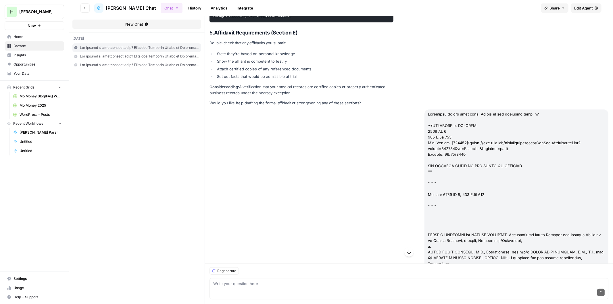
copy div "Defendant cities this case. Should we use anything from it?"
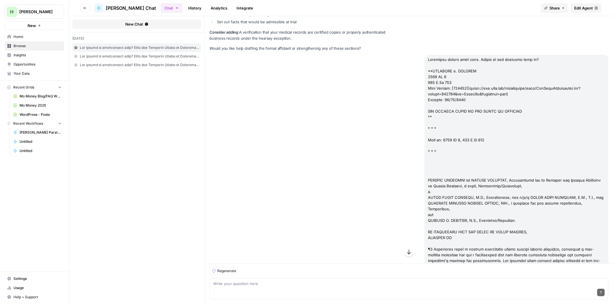
scroll to position [2087, 0]
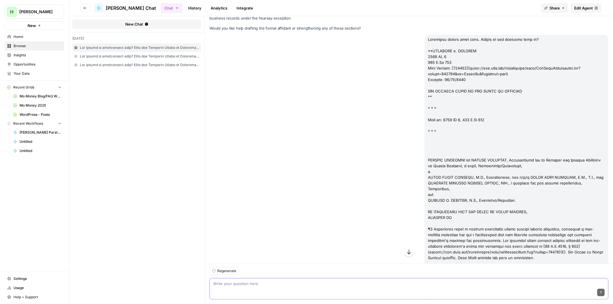
click at [253, 284] on textarea at bounding box center [408, 284] width 391 height 6
paste textarea "Defendant cities this case. Should we use anything from it?"
click at [319, 282] on textarea "Defendant cities this case. Should we use anything from it?" at bounding box center [408, 284] width 391 height 6
click at [366, 283] on textarea "Defendant cities this case. Should we use anything from it, or at least address…" at bounding box center [408, 284] width 391 height 6
click at [245, 288] on div "Send" at bounding box center [408, 293] width 391 height 13
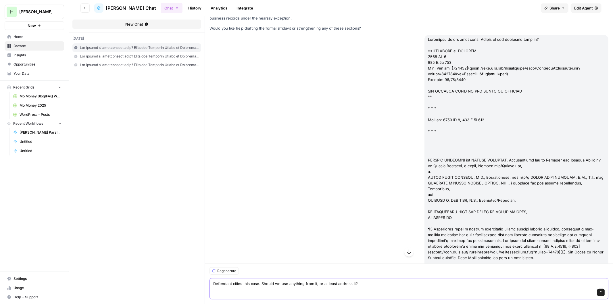
paste textarea "**Cinco Enterprises, Inc. v. Benso 1994 OK 135 890 P.2d 866 65 OBJ 4032 Case Nu…"
type textarea "Defendant cities this case. Should we use anything from it, or at least address…"
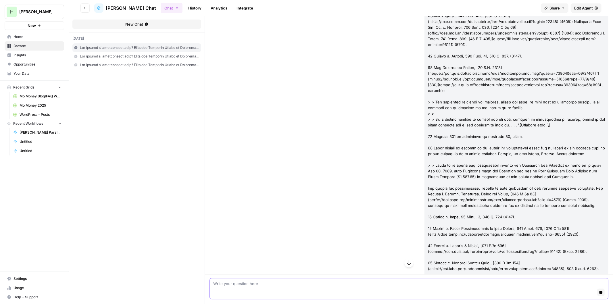
scroll to position [7941, 0]
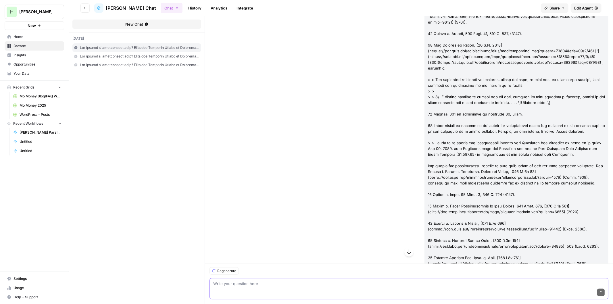
click at [262, 286] on textarea at bounding box center [408, 284] width 391 height 6
type textarea "Can you clarify exactly where these go?"
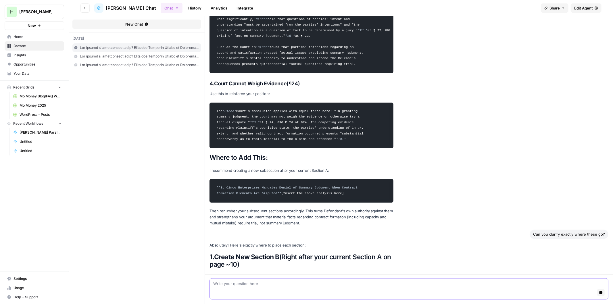
scroll to position [8452, 0]
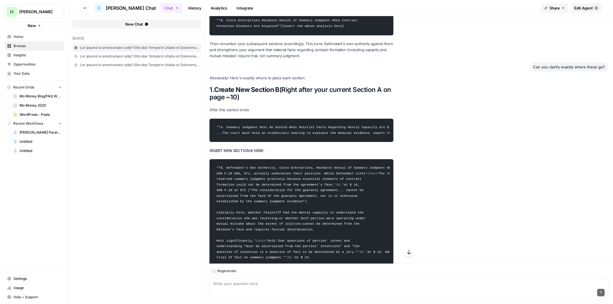
scroll to position [8676, 0]
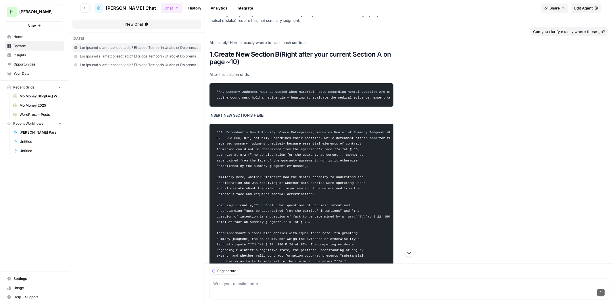
drag, startPoint x: 217, startPoint y: 196, endPoint x: 349, endPoint y: 127, distance: 149.6
click at [349, 127] on code "**B. Defendant's Own Authority, Cinco Enterprises, Mandates Denial of Summary J…" at bounding box center [301, 197] width 176 height 141
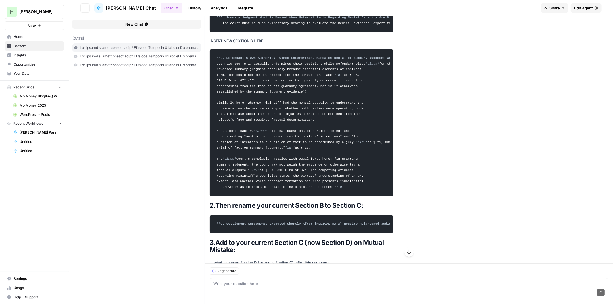
click at [228, 274] on code "Under controlling Oklahoma law, these disputed facts regarding mutual mistake m…" at bounding box center [301, 280] width 176 height 12
drag, startPoint x: 314, startPoint y: 245, endPoint x: 207, endPoint y: 195, distance: 117.4
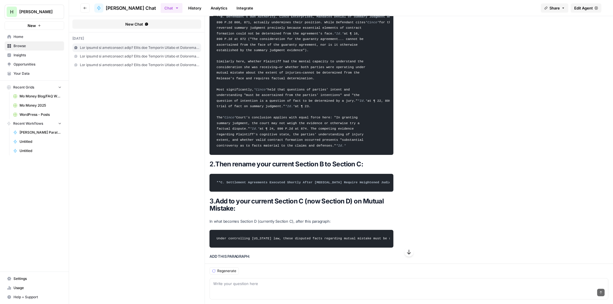
scroll to position [8807, 0]
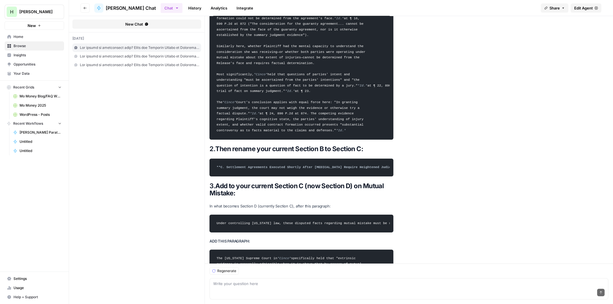
click at [262, 291] on div "Send" at bounding box center [408, 293] width 391 height 13
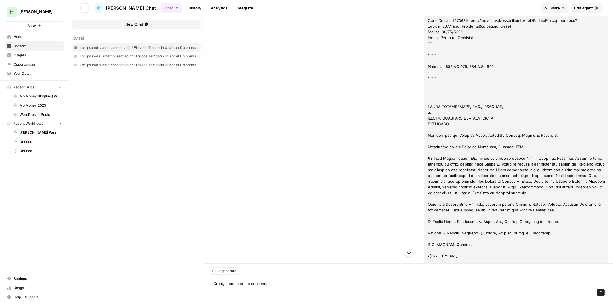
scroll to position [5231, 0]
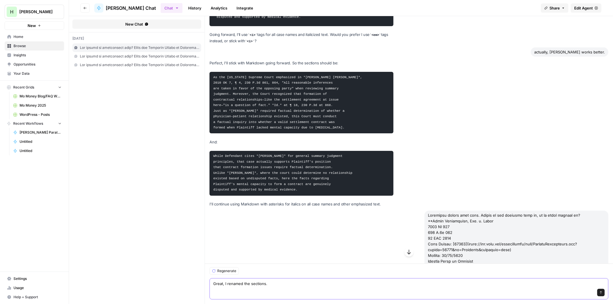
click at [283, 285] on textarea "Great, I renamed the sections." at bounding box center [408, 284] width 391 height 6
paste textarea "**WINHAM v. REESE 2017 OK CIV APP 18 392 P.3d 715 Case Number: [114479](https:/…"
type textarea "Great, I renamed the sections. Defendant cites this case, should we use anythin…"
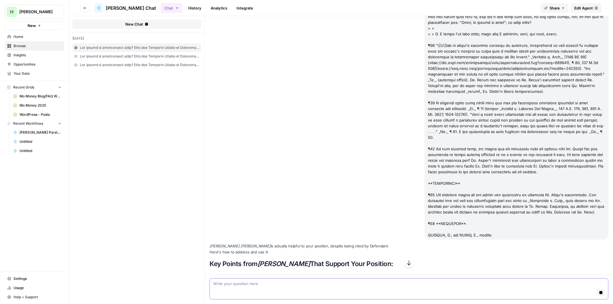
scroll to position [10531, 0]
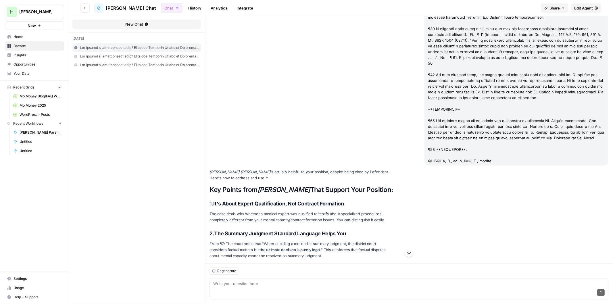
drag, startPoint x: 351, startPoint y: 206, endPoint x: 213, endPoint y: 136, distance: 154.6
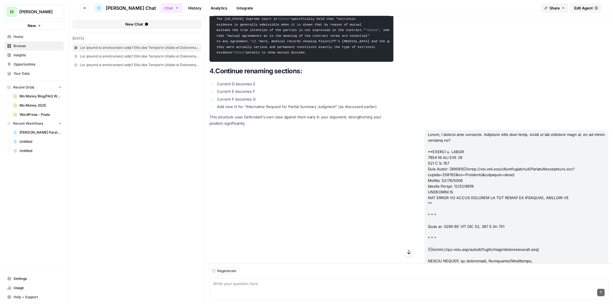
scroll to position [9024, 0]
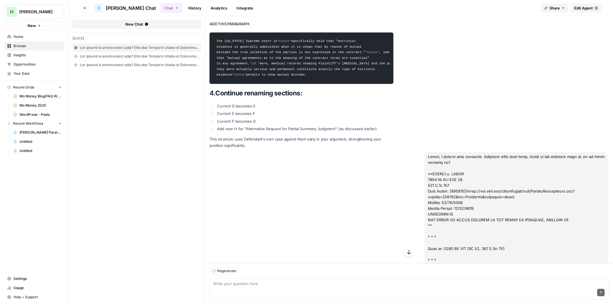
drag, startPoint x: 472, startPoint y: 50, endPoint x: 475, endPoint y: 54, distance: 4.7
drag, startPoint x: 256, startPoint y: 280, endPoint x: 256, endPoint y: 284, distance: 4.3
click at [256, 280] on div "Write your question here Send" at bounding box center [408, 288] width 399 height 21
paste textarea "Defendant cites this case, should we use anything from it, or at least address …"
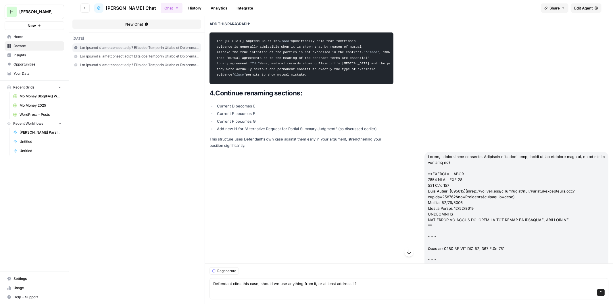
click at [269, 294] on div "Send" at bounding box center [408, 293] width 391 height 13
paste textarea "**Carmichael v. Beller 1996 OK 48 914 P.2d 1051 67 OBJ 1173 Case Number: [81964…"
type textarea "Defendant cites this case, should we use anything from it, or at least address …"
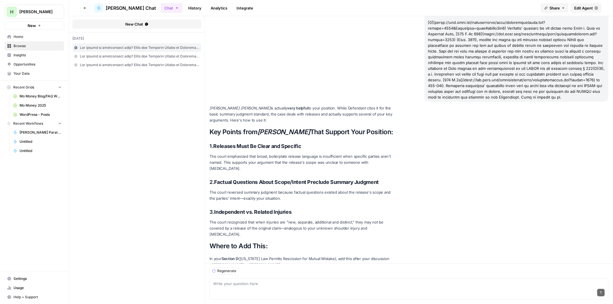
scroll to position [13854, 0]
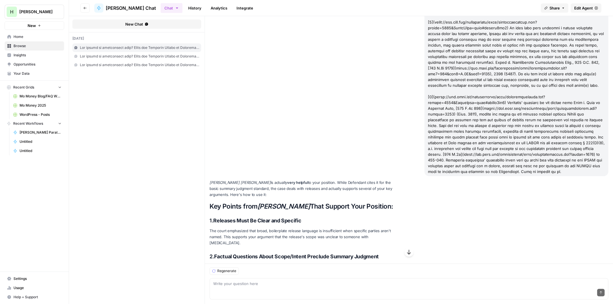
drag, startPoint x: 283, startPoint y: 219, endPoint x: 213, endPoint y: 94, distance: 143.1
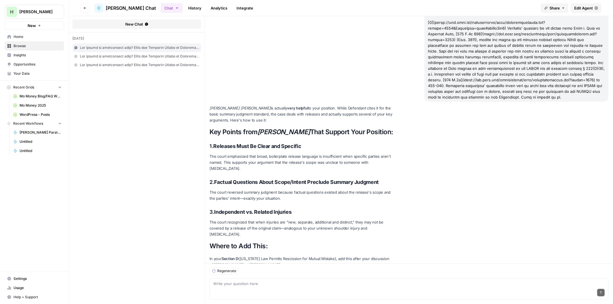
drag, startPoint x: 313, startPoint y: 234, endPoint x: 210, endPoint y: 188, distance: 112.2
click at [228, 287] on div "Send" at bounding box center [408, 293] width 391 height 13
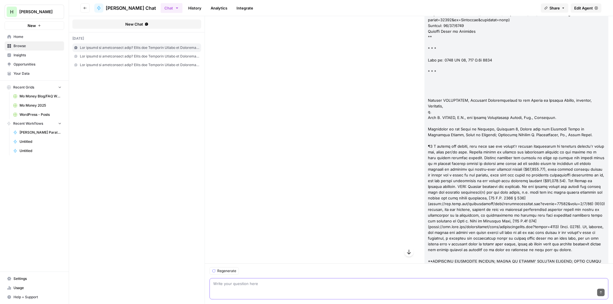
scroll to position [10651, 0]
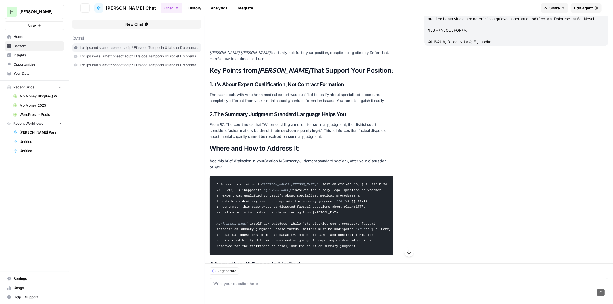
click at [218, 287] on div "Send" at bounding box center [408, 293] width 391 height 13
paste textarea "Defendant cites this case, should we use anything from it, or at least address …"
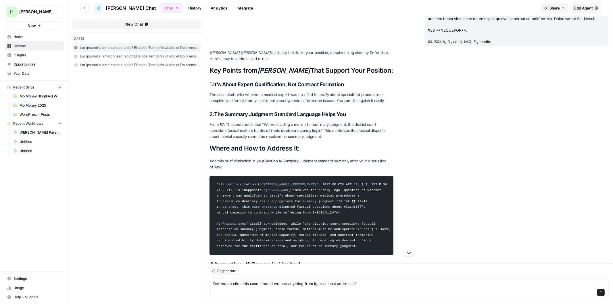
click at [257, 292] on div "Send" at bounding box center [408, 293] width 391 height 13
paste textarea "**ADAMS v. MORIARTY 2005 OK CIV APP 105 127 P.3d 621 Case Number: [101856](http…"
type textarea "Defendant cites this case, should we use anything from it, or at least address …"
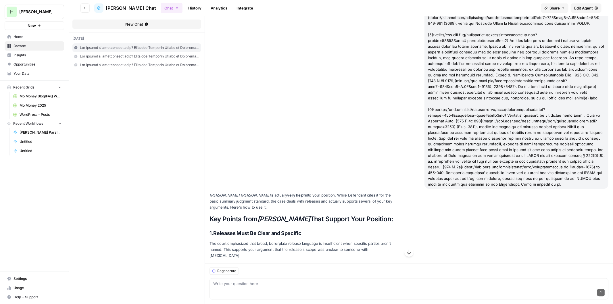
scroll to position [13854, 0]
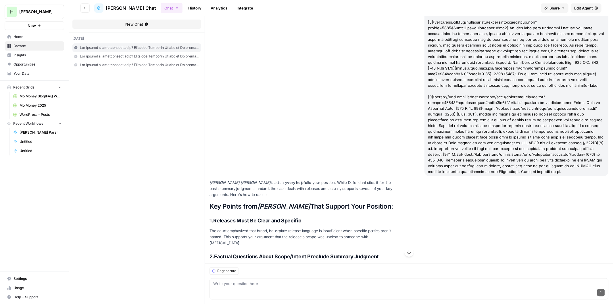
drag, startPoint x: 285, startPoint y: 218, endPoint x: 216, endPoint y: 95, distance: 141.9
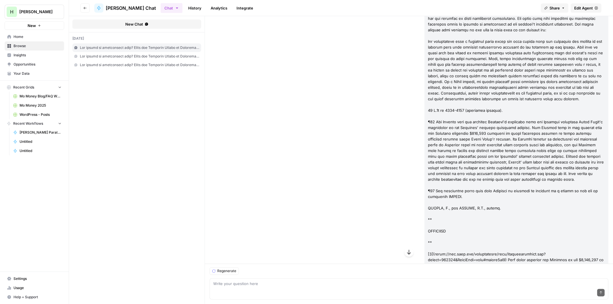
scroll to position [15576, 0]
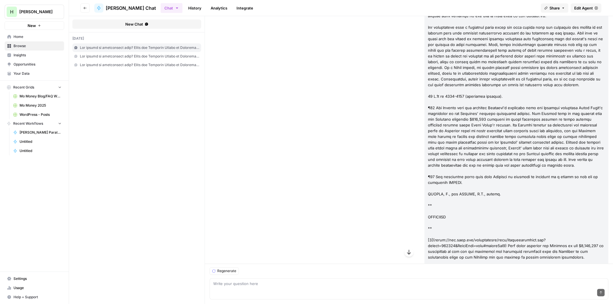
drag, startPoint x: 232, startPoint y: 154, endPoint x: 263, endPoint y: 156, distance: 31.1
drag, startPoint x: 292, startPoint y: 153, endPoint x: 265, endPoint y: 153, distance: 26.7
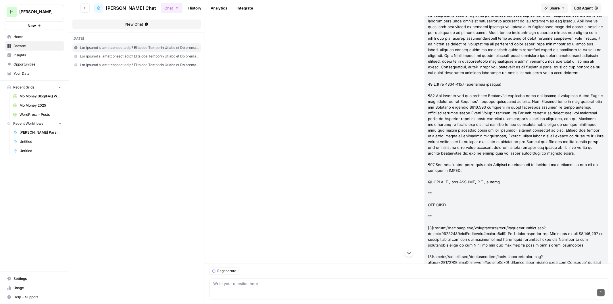
drag, startPoint x: 328, startPoint y: 157, endPoint x: 322, endPoint y: 167, distance: 12.0
click at [243, 286] on textarea at bounding box center [408, 284] width 391 height 6
type textarea "please detail exactly where to put it in Section A."
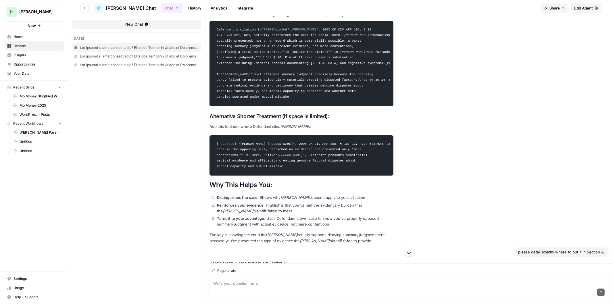
scroll to position [0, 0]
drag, startPoint x: 307, startPoint y: 163, endPoint x: 256, endPoint y: 164, distance: 51.4
click at [153, 163] on form "New Chat today Hello! How can I assist you today? Looking at Rule 13, I see sev…" at bounding box center [341, 160] width 544 height 288
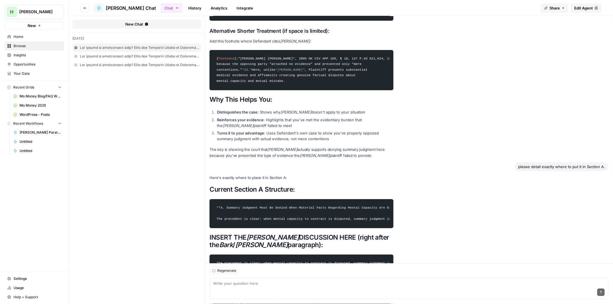
drag, startPoint x: 217, startPoint y: 162, endPoint x: 318, endPoint y: 207, distance: 110.6
click at [318, 257] on code "The precedent is clear: when mental capacity to contract is disputed, summary j…" at bounding box center [301, 302] width 176 height 91
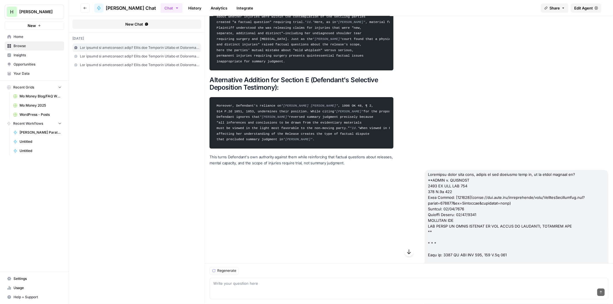
scroll to position [14101, 0]
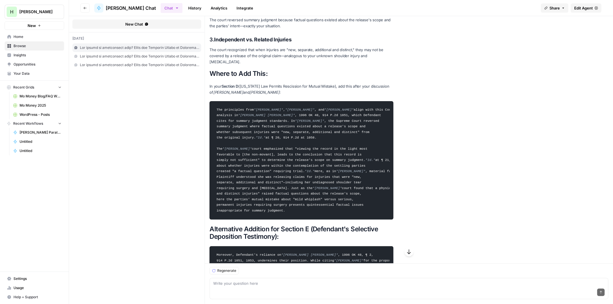
click at [239, 287] on div "Send" at bounding box center [408, 293] width 391 height 13
paste textarea "Defendant cites this case, should we use anything from it, or at least address …"
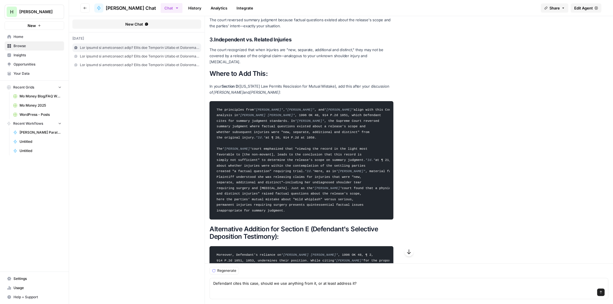
click at [238, 287] on div "Send" at bounding box center [408, 293] width 391 height 13
paste textarea "**IN RE DE-ANNEXATION OF CERTAIN REAL PROPERTY 2009 OK 18 204 P.3d 87 Case Numb…"
type textarea "Defendant cites this case, should we use anything from it, or at least address …"
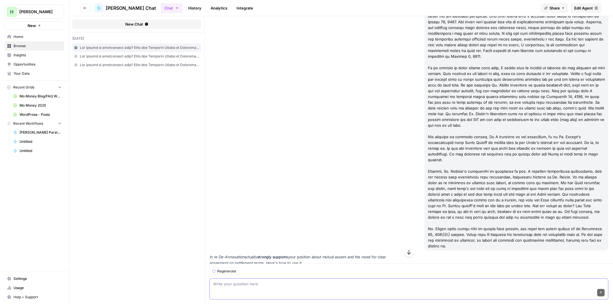
scroll to position [18869, 0]
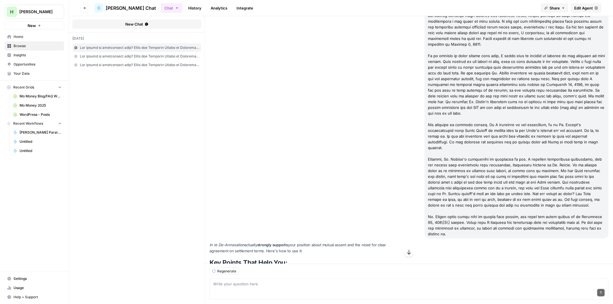
drag, startPoint x: 335, startPoint y: 193, endPoint x: 216, endPoint y: 98, distance: 152.3
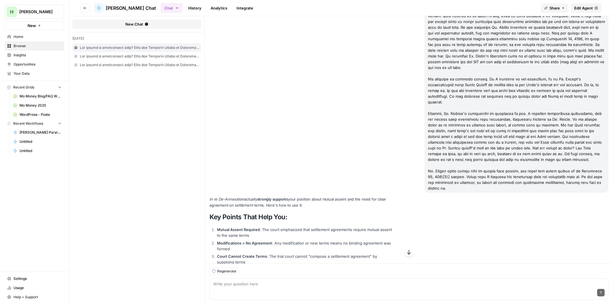
scroll to position [18967, 0]
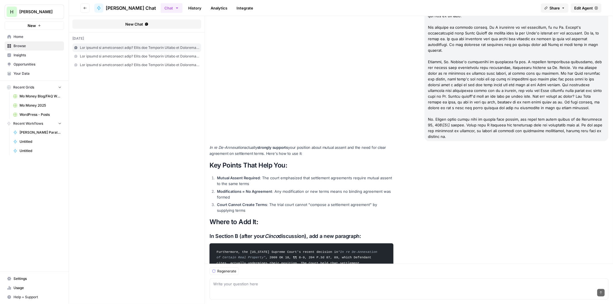
click at [239, 291] on div "Send" at bounding box center [408, 293] width 391 height 13
paste textarea "**MAYFIELD v. FIDELITY STATE BANK 1926 OK 664 249 P. 136 121 Okla. 179 Case Num…"
type textarea "How about this case cited by Defendant? **MAYFIELD v. FIDELITY STATE BANK 1926 …"
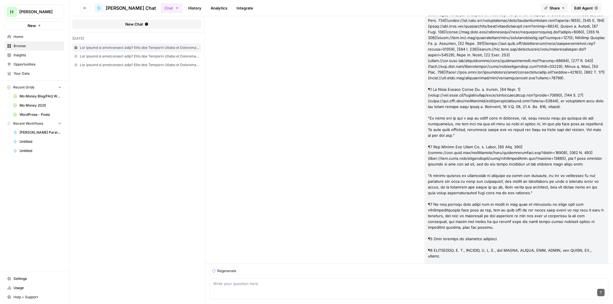
scroll to position [19879, 0]
drag, startPoint x: 282, startPoint y: 133, endPoint x: 209, endPoint y: 135, distance: 73.3
click at [239, 285] on textarea at bounding box center [408, 284] width 391 height 6
paste textarea "**AUTRY v. FIRST NAT. BANK 1928 OK 206 269 P. 286 131 Okla. 279 Case Number: 17…"
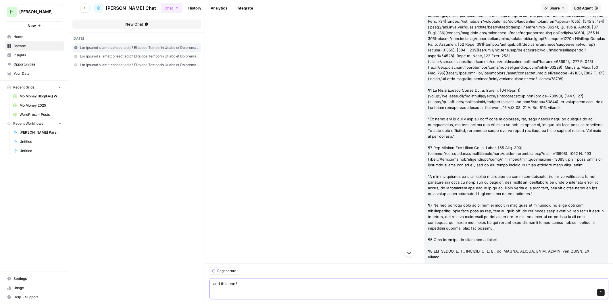
type textarea "and this one? **AUTRY v. FIRST NAT. BANK 1928 OK 206 269 P. 286 131 Okla. 279 C…"
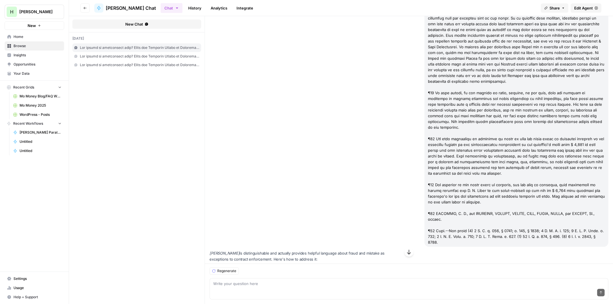
scroll to position [21492, 0]
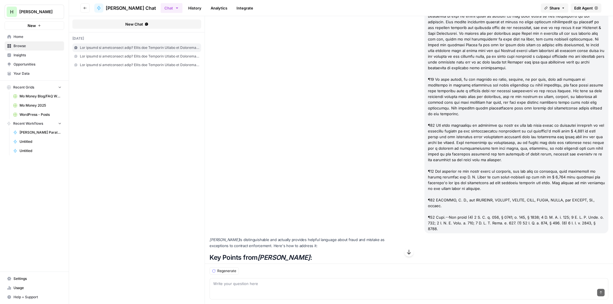
drag, startPoint x: 349, startPoint y: 186, endPoint x: 216, endPoint y: 86, distance: 166.6
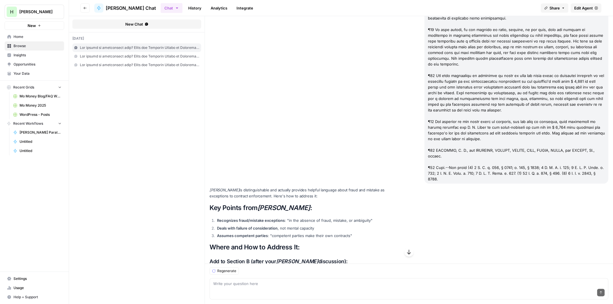
scroll to position [21567, 0]
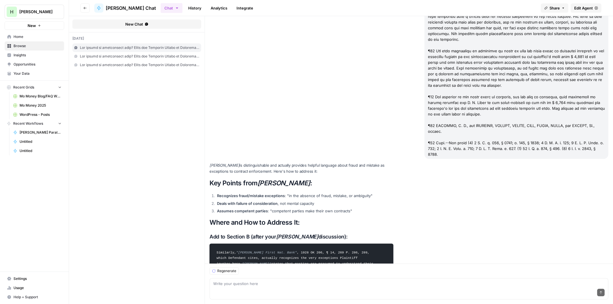
click at [318, 293] on div "Send" at bounding box center [408, 293] width 391 height 13
paste textarea "**WHITEHORSE v. JOHNSON 2007 OK 11 156 P.3d 41 Case Number: [101957](https://ww…"
type textarea "And, this one: **WHITEHORSE v. JOHNSON 2007 OK 11 156 P.3d 41 Case Number: [101…"
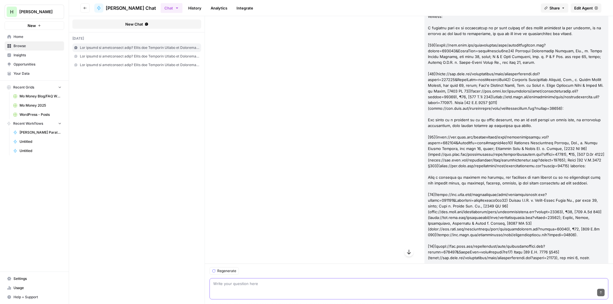
scroll to position [25532, 0]
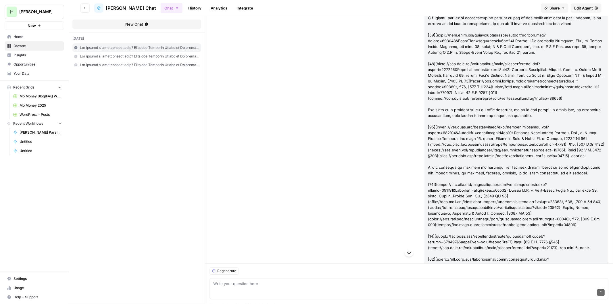
drag, startPoint x: 239, startPoint y: 202, endPoint x: 218, endPoint y: 69, distance: 134.4
drag, startPoint x: 222, startPoint y: 69, endPoint x: 226, endPoint y: 123, distance: 53.6
drag, startPoint x: 238, startPoint y: 203, endPoint x: 222, endPoint y: 134, distance: 69.9
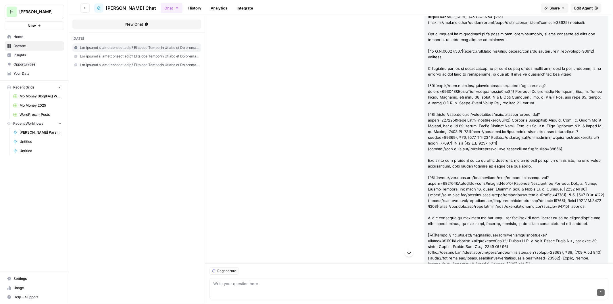
scroll to position [25457, 0]
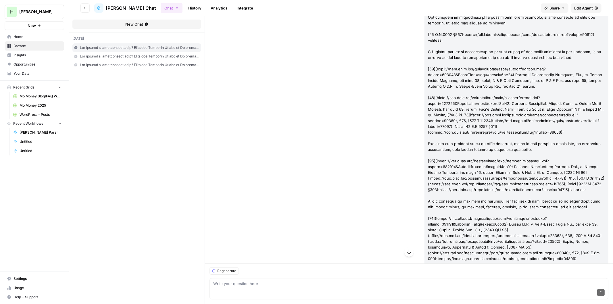
scroll to position [25532, 0]
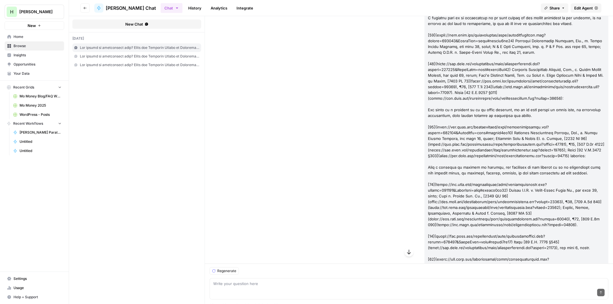
drag, startPoint x: 246, startPoint y: 205, endPoint x: 213, endPoint y: 68, distance: 140.2
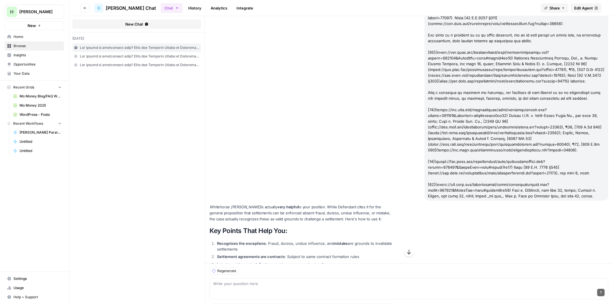
scroll to position [25617, 0]
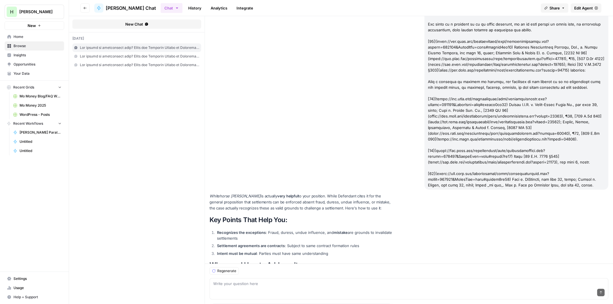
click at [271, 287] on div "Send" at bounding box center [408, 293] width 391 height 13
paste textarea "**Vela v. Hope Lumber & Supply Company 1998 OK CIV APP 162 966 P.2d 1196 69 OBJ…"
type textarea "and this one: **Vela v. Hope Lumber & Supply Company 1998 OK CIV APP 162 966 P.…"
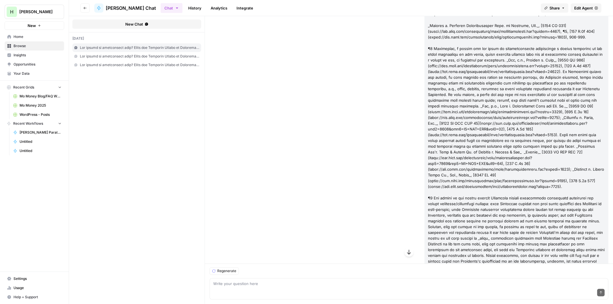
scroll to position [26757, 0]
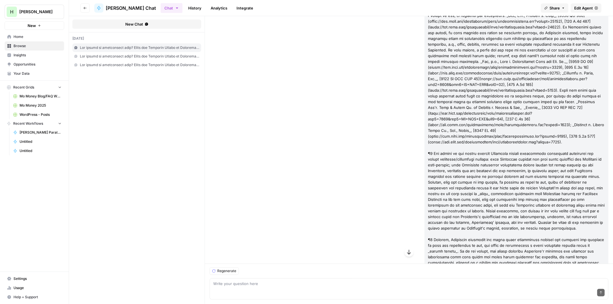
drag, startPoint x: 218, startPoint y: 99, endPoint x: 282, endPoint y: 160, distance: 88.2
drag, startPoint x: 301, startPoint y: 226, endPoint x: 214, endPoint y: 101, distance: 152.6
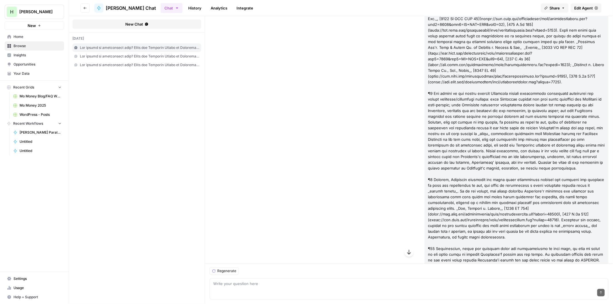
scroll to position [26832, 0]
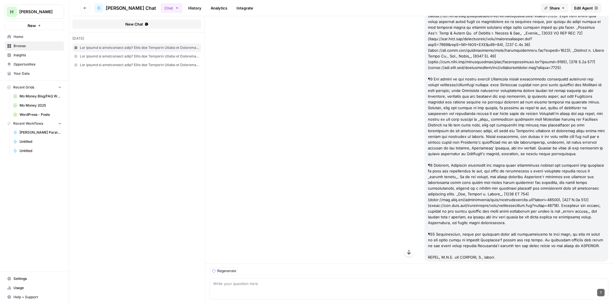
click at [231, 289] on div "Send" at bounding box center [408, 293] width 391 height 13
paste textarea "**A.A. MURPHY, INC. v. BANFIELD 1961 OK 197 363 P.2d 942 Case Number: 39023 Dec…"
type textarea "and, this one? **A.A. MURPHY, INC. v. BANFIELD 1961 OK 197 363 P.2d 942 Case Nu…"
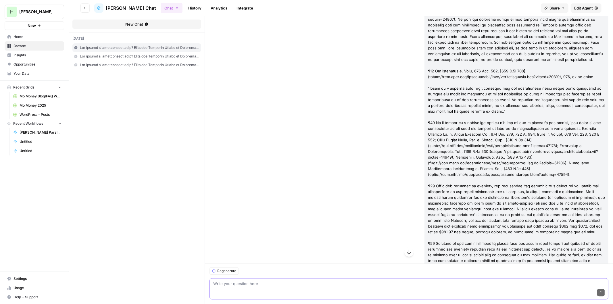
scroll to position [28796, 0]
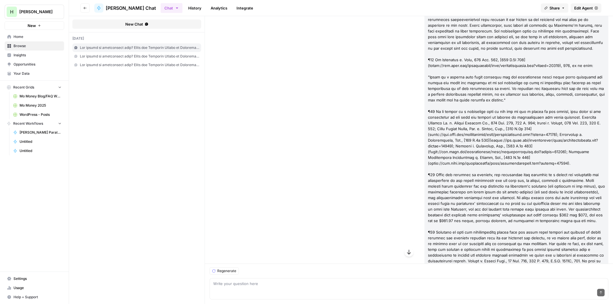
drag, startPoint x: 268, startPoint y: 210, endPoint x: 212, endPoint y: 127, distance: 100.3
click at [269, 292] on div "Send" at bounding box center [408, 293] width 391 height 13
type textarea "and, this one:"
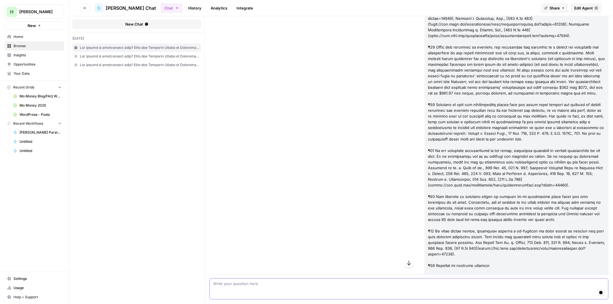
scroll to position [28940, 0]
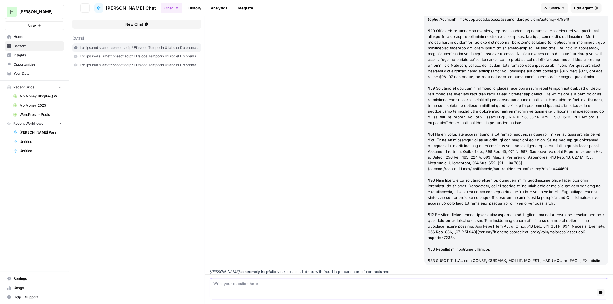
click at [597, 293] on button "Stop generating" at bounding box center [600, 292] width 7 height 7
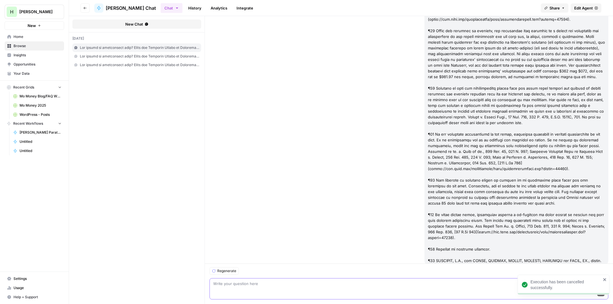
click at [259, 286] on textarea at bounding box center [408, 284] width 391 height 6
paste textarea "**Centric Corp. v. Morrison-Knudsen Co. 1986 OK 83 731 P.2d 411 57 OBJ 3083 Cas…"
type textarea "**Centric Corp. v. Morrison-Knudsen Co. 1986 OK 83 731 P.2d 411 57 OBJ 3083 Cas…"
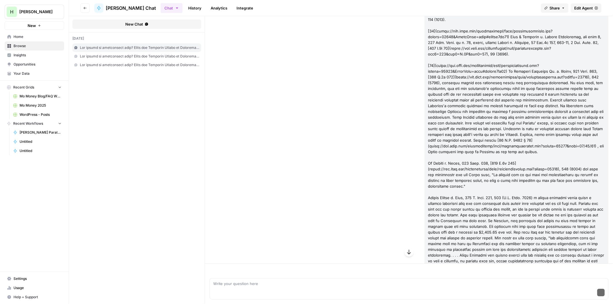
scroll to position [32935, 0]
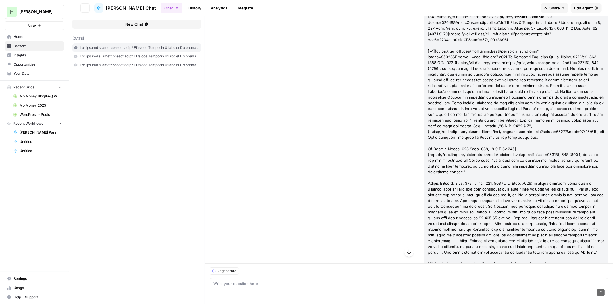
drag, startPoint x: 251, startPoint y: 156, endPoint x: 216, endPoint y: 42, distance: 118.9
click at [253, 291] on div "Send" at bounding box center [408, 293] width 391 height 13
paste textarea "**Corbett v. Combined Communications Corp. of Oklahoma, Inc. 1982 OK 135 654 P.…"
type textarea "and, this one: **Corbett v. Combined Communications Corp. of Oklahoma, Inc. 198…"
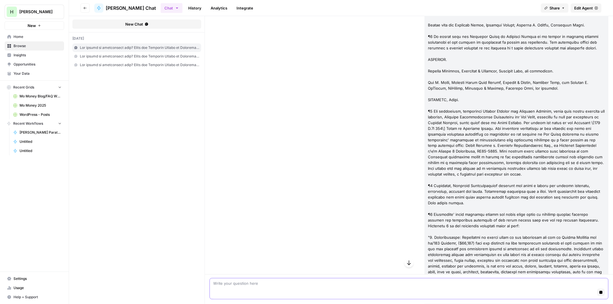
scroll to position [33901, 0]
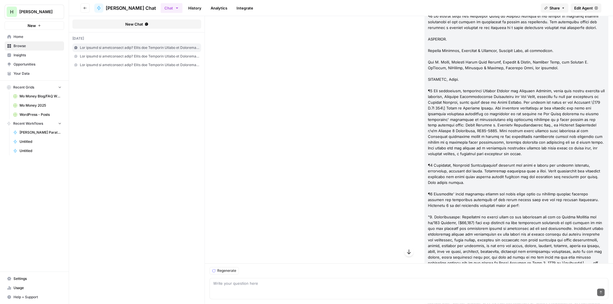
drag, startPoint x: 317, startPoint y: 221, endPoint x: 213, endPoint y: 124, distance: 142.1
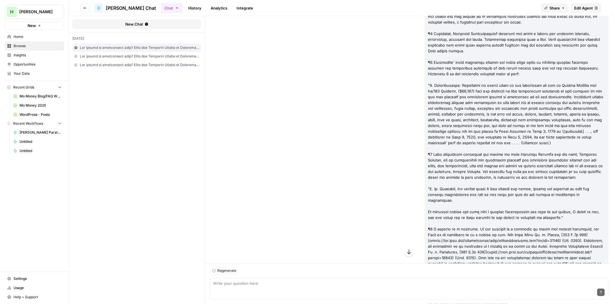
scroll to position [34055, 0]
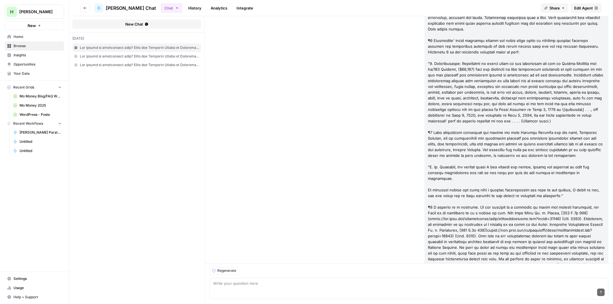
click at [247, 280] on div "Write your question here Send" at bounding box center [408, 288] width 399 height 21
paste textarea "**WHITE v. KINCAID 1924 OK 783 230 P. 908 117 Okla. 9 Case Number: 13917 Decide…"
type textarea "and, this one: **WHITE v. KINCAID 1924 OK 783 230 P. 908 117 Okla. 9 Case Numbe…"
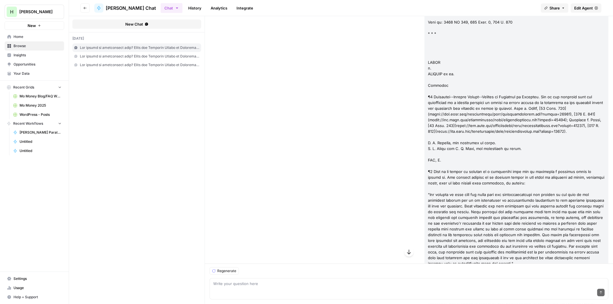
scroll to position [34769, 0]
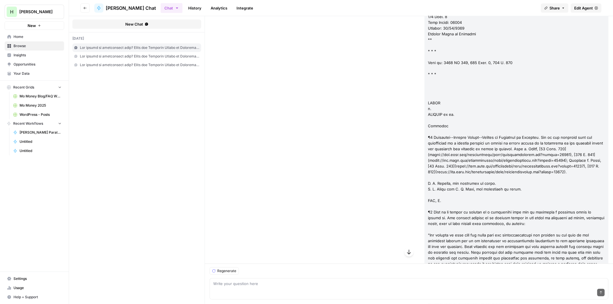
drag, startPoint x: 314, startPoint y: 116, endPoint x: 214, endPoint y: 229, distance: 151.5
click at [255, 293] on div "Send" at bounding box center [408, 293] width 391 height 13
paste textarea "FRIZZELL v. MILAM 1915 OK 486 157 P. 944 53 Okla. 774 Case Number: 4459 Decided…"
type textarea "FRIZZELL v. MILAM 1915 OK 486 157 P. 944 53 Okla. 774 Case Number: 4459 Decided…"
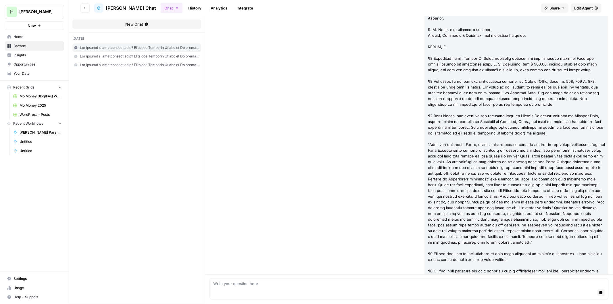
scroll to position [35781, 0]
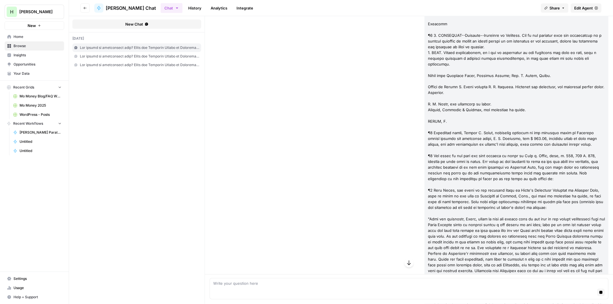
drag, startPoint x: 275, startPoint y: 224, endPoint x: 214, endPoint y: 78, distance: 158.8
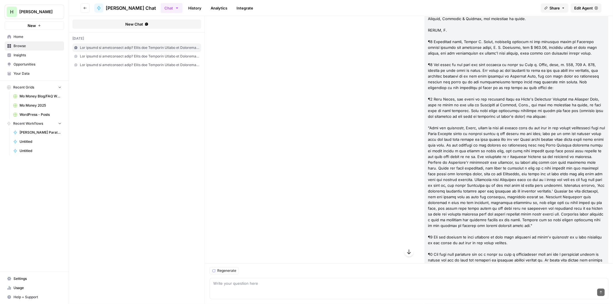
scroll to position [35889, 0]
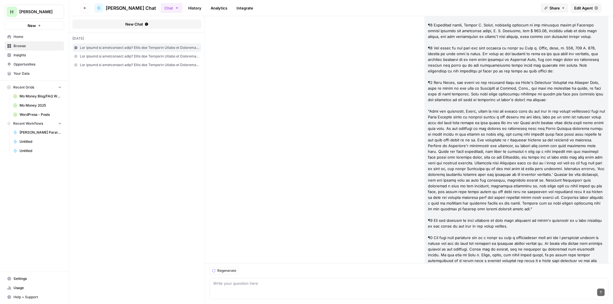
click at [238, 289] on div "Send" at bounding box center [408, 293] width 391 height 13
paste textarea "**AMES v. MILAM 1915 OK 450 157 P. 941 53 Okla. 739 Case Number: 4158 Decided: …"
type textarea "**AMES v. MILAM 1915 OK 450 157 P. 941 53 Okla. 739 Case Number: 4158 Decided: …"
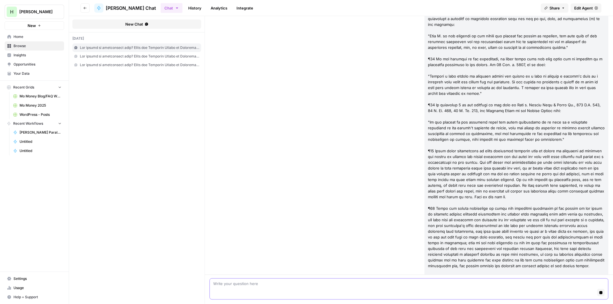
scroll to position [37631, 0]
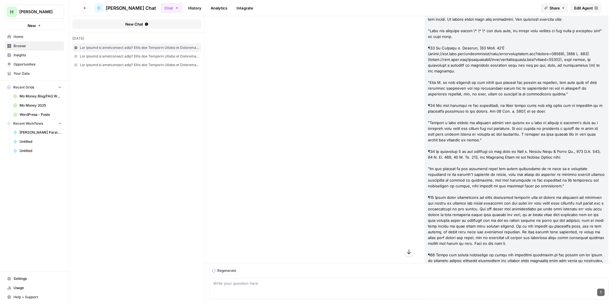
drag, startPoint x: 302, startPoint y: 206, endPoint x: 216, endPoint y: 96, distance: 140.0
click at [228, 285] on textarea at bounding box center [408, 284] width 391 height 6
paste textarea "**ROLLISON v. MUIR 1933 OK 311 21 P.2d 1062 163 Okla. 266 Case Number: 20783 De…"
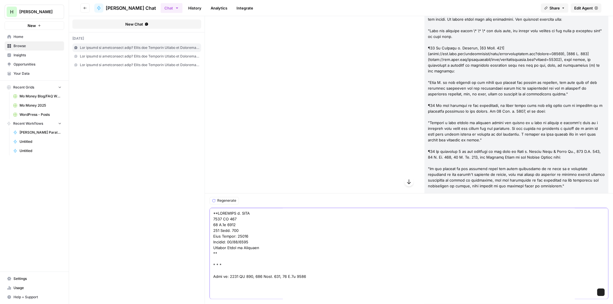
scroll to position [1205, 0]
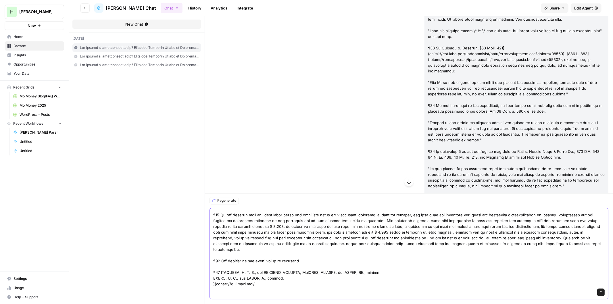
scroll to position [1200, 0]
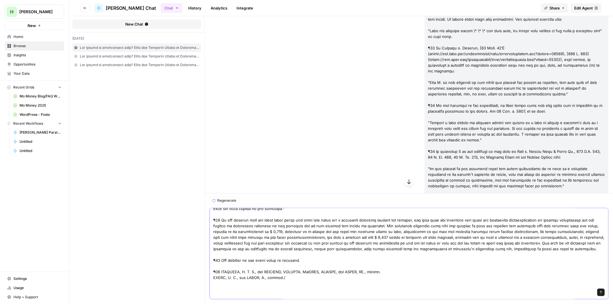
type textarea "**ROLLISON v. MUIR 1933 OK 311 21 P.2d 1062 163 Okla. 266 Case Number: 20783 De…"
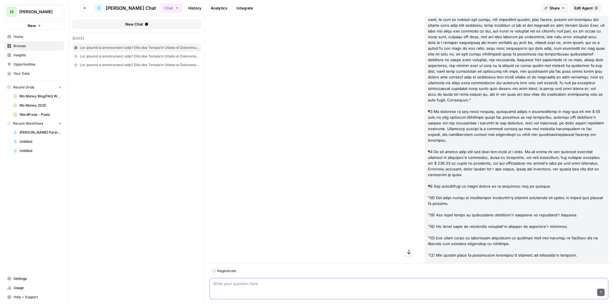
scroll to position [37147, 0]
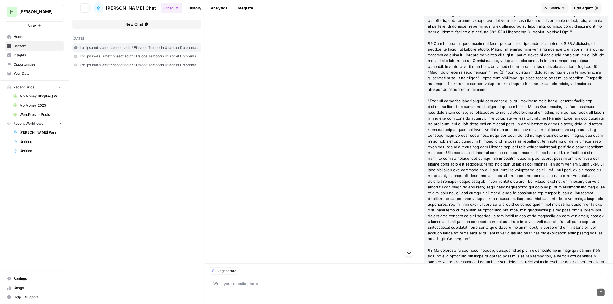
click at [584, 9] on span "Edit Agent" at bounding box center [583, 8] width 19 height 6
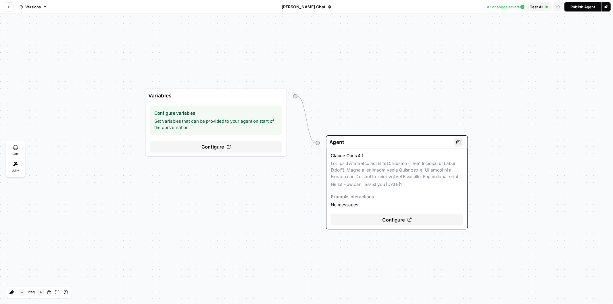
click at [386, 218] on span "Configure" at bounding box center [393, 219] width 23 height 7
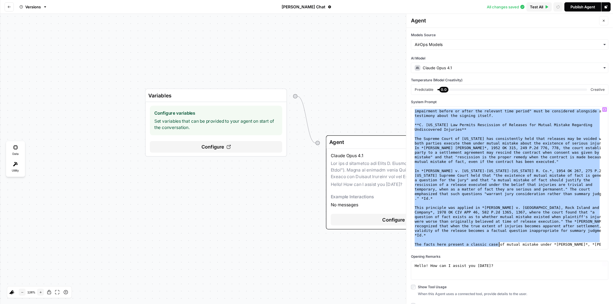
scroll to position [2501, 0]
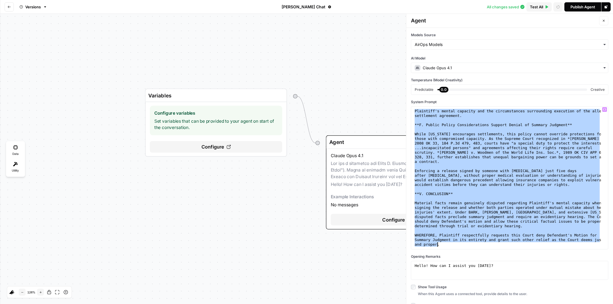
drag, startPoint x: 415, startPoint y: 187, endPoint x: 521, endPoint y: 302, distance: 156.2
click at [521, 302] on div "**********" at bounding box center [509, 166] width 207 height 276
type textarea "**********"
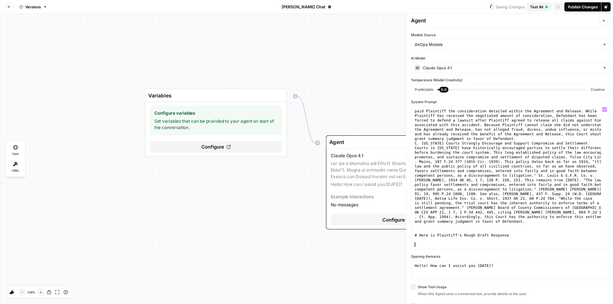
paste textarea "**********"
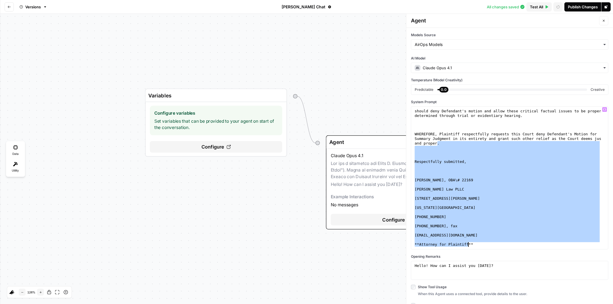
drag, startPoint x: 440, startPoint y: 144, endPoint x: 527, endPoint y: 317, distance: 193.5
click at [527, 304] on html "**********" at bounding box center [306, 152] width 613 height 304
drag, startPoint x: 446, startPoint y: 143, endPoint x: 521, endPoint y: 303, distance: 176.9
click at [521, 303] on div "**********" at bounding box center [509, 166] width 207 height 276
type textarea "**********"
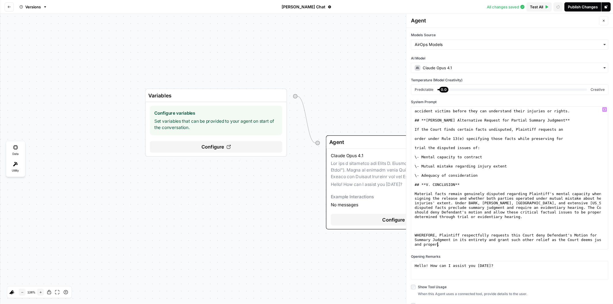
scroll to position [4455, 0]
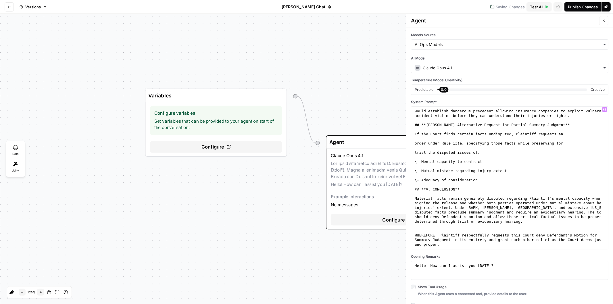
type textarea "**********"
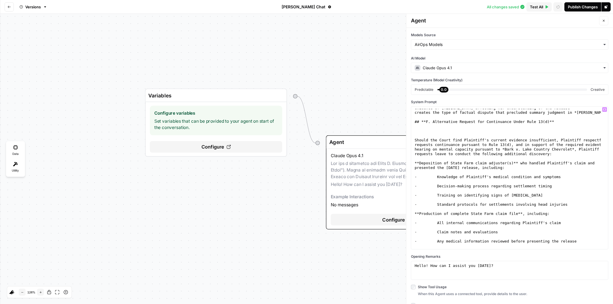
scroll to position [4133, 0]
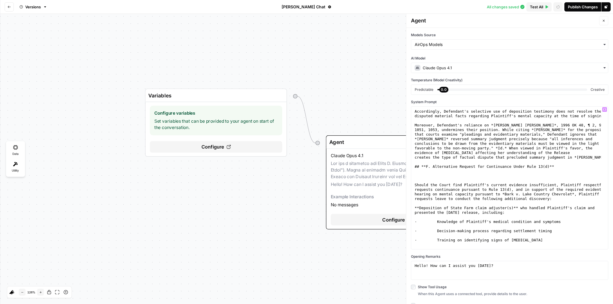
click at [416, 176] on div "Accordingly, Defendant's selective use of deposition testimony does not resolve…" at bounding box center [507, 178] width 187 height 147
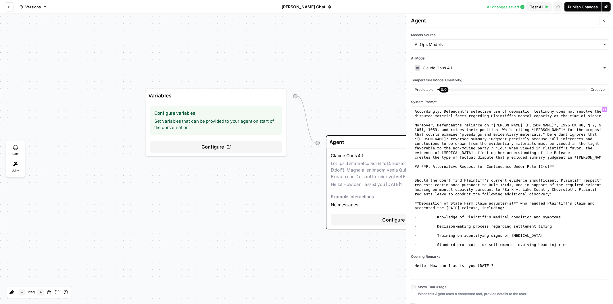
type textarea "**********"
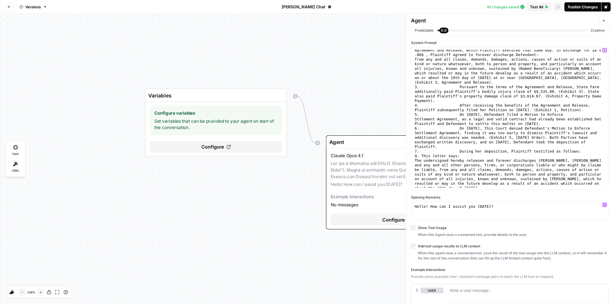
scroll to position [83, 0]
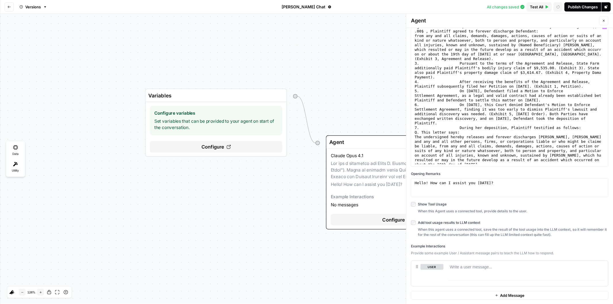
click at [578, 7] on div "Publish Changes" at bounding box center [583, 7] width 30 height 6
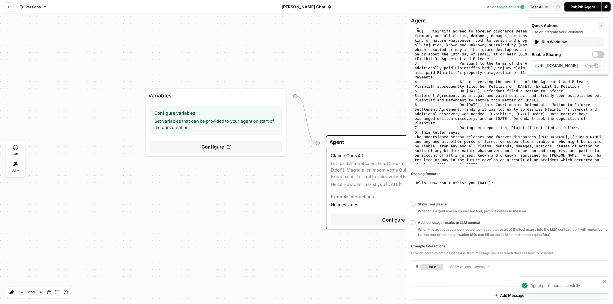
click at [549, 41] on div "Run Workflow" at bounding box center [568, 42] width 67 height 6
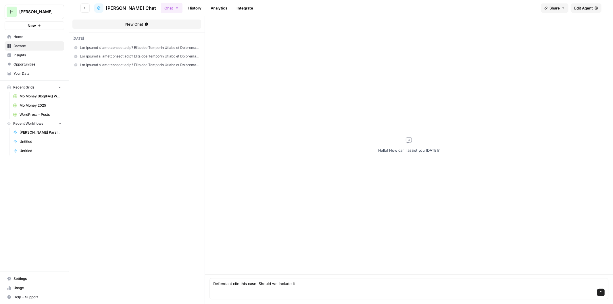
type textarea "Defendant cite this case. Should we include it"
click at [143, 47] on span at bounding box center [140, 47] width 120 height 5
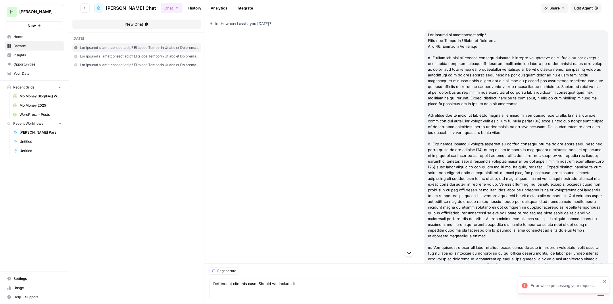
drag, startPoint x: 540, startPoint y: 0, endPoint x: 522, endPoint y: 47, distance: 50.5
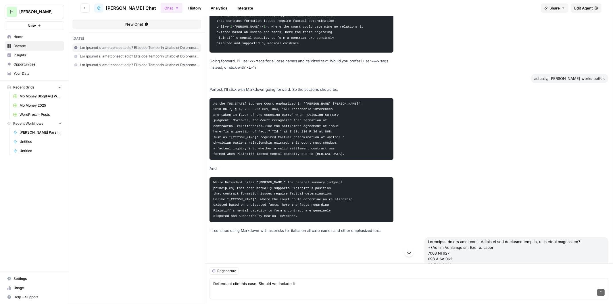
scroll to position [5215, 0]
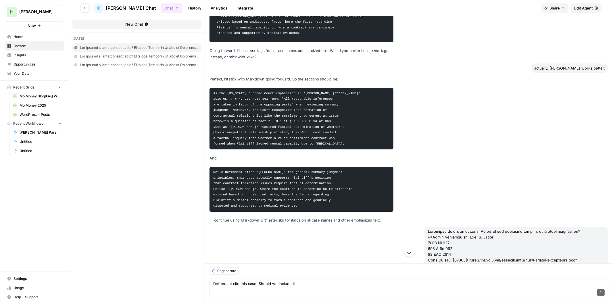
click at [141, 23] on span "New Chat" at bounding box center [134, 24] width 18 height 6
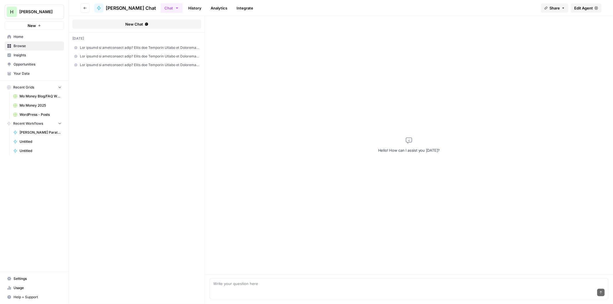
click at [258, 287] on div "Send" at bounding box center [408, 293] width 391 height 13
paste textarea "Defendant cities this case. Should we use anything from it, or at least address…"
click at [223, 289] on div "Send" at bounding box center [408, 293] width 391 height 13
paste textarea "**ROLLISON v. MUIR 1933 OK 311 21 P.2d 1062 163 Okla. 266 Case Number: 20783 De…"
type textarea "Defendant cities this case. Should we use anything from it, or at least address…"
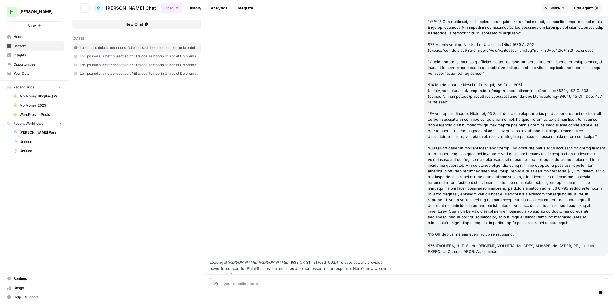
scroll to position [1798, 0]
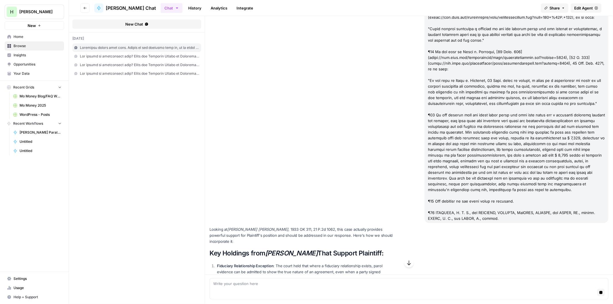
drag, startPoint x: 292, startPoint y: 128, endPoint x: 283, endPoint y: 146, distance: 19.4
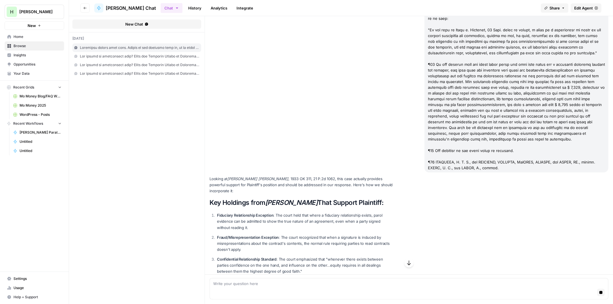
drag, startPoint x: 309, startPoint y: 151, endPoint x: 305, endPoint y: 168, distance: 18.1
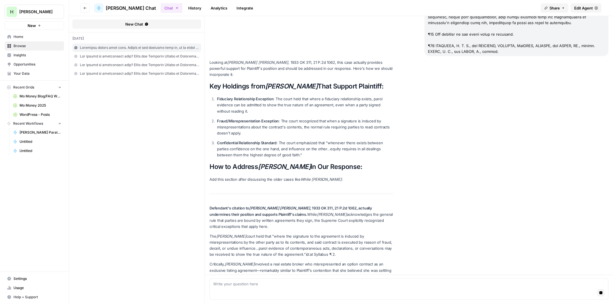
scroll to position [1989, 0]
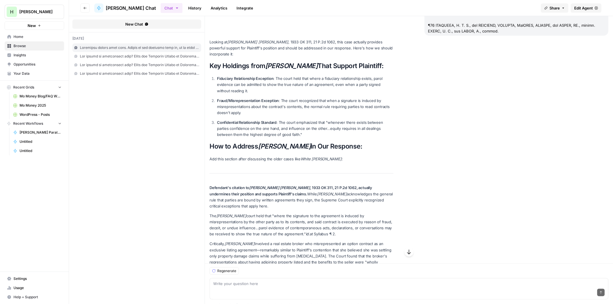
drag, startPoint x: 262, startPoint y: 142, endPoint x: 253, endPoint y: 167, distance: 26.0
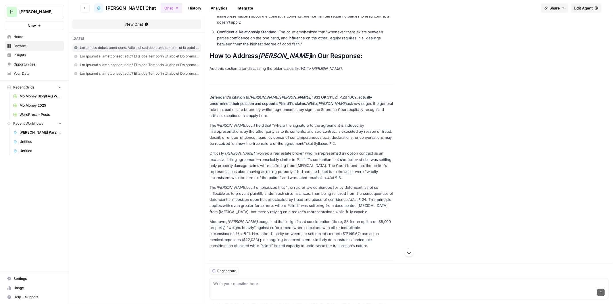
scroll to position [2127, 0]
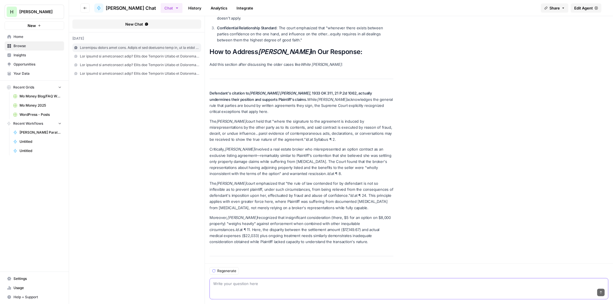
click at [243, 285] on textarea at bounding box center [408, 284] width 391 height 6
type textarea "Please output the suggested improvements in markdown and specify exactly where …"
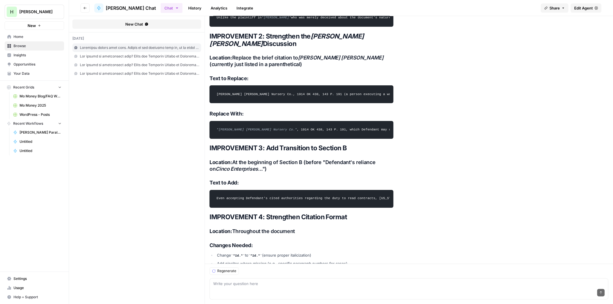
scroll to position [2645, 0]
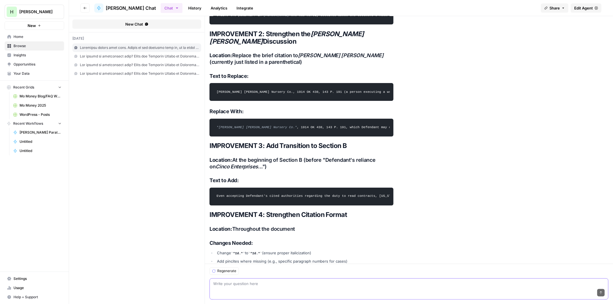
click at [246, 283] on textarea at bounding box center [408, 284] width 391 height 6
paste textarea "**McDONALD v. McKINNEY NURSERY CO. 1914 OK 438 143 P. 191 44 Okla. 62 Case Numb…"
type textarea "What about this case? **McDONALD v. McKINNEY NURSERY CO. 1914 OK 438 143 P. 191…"
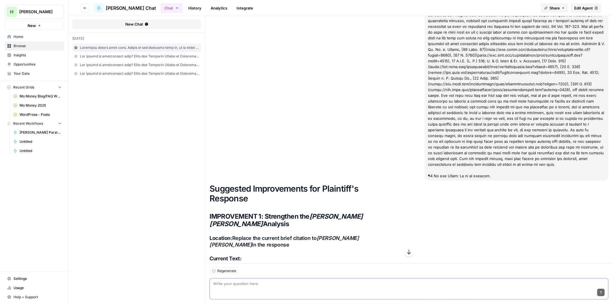
scroll to position [3674, 0]
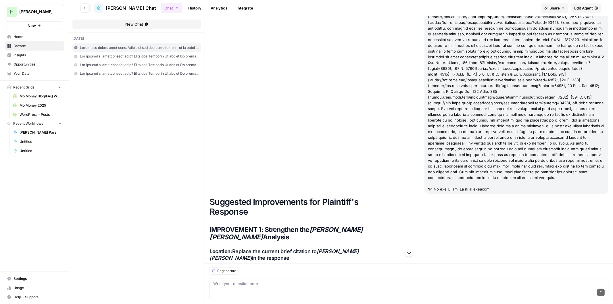
drag, startPoint x: 249, startPoint y: 293, endPoint x: 248, endPoint y: 289, distance: 3.5
click at [249, 291] on div "Send" at bounding box center [408, 293] width 391 height 13
type textarea "I can't find McDonald v. Mckinney in the current brief."
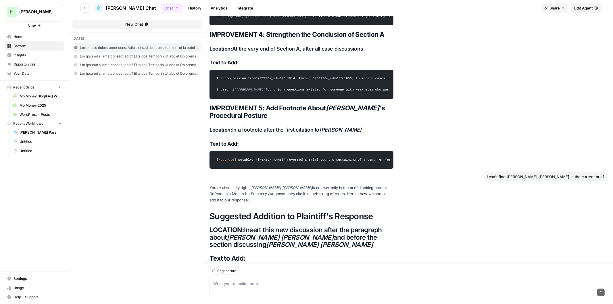
scroll to position [0, 0]
drag, startPoint x: 216, startPoint y: 168, endPoint x: 382, endPoint y: 216, distance: 173.0
click at [390, 271] on code "Defendant's citation to *McDonald v. McKinney Nursery Co.* , 1914 OK 438, 143 P…" at bounding box center [301, 299] width 176 height 57
click at [255, 271] on code "Defendant's citation to *McDonald v. McKinney Nursery Co.* , 1914 OK 438, 143 P…" at bounding box center [301, 299] width 176 height 57
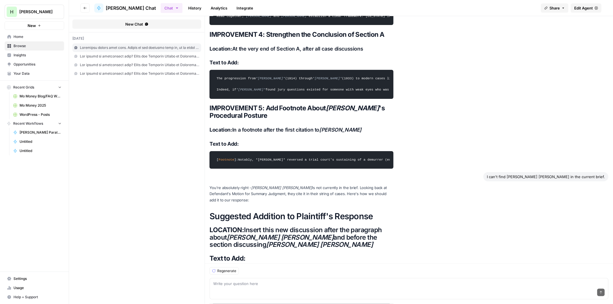
click at [255, 271] on code "Defendant's citation to *McDonald v. McKinney Nursery Co.* , 1914 OK 438, 143 P…" at bounding box center [301, 299] width 176 height 57
click at [251, 271] on code "Defendant's citation to *McDonald v. McKinney Nursery Co.* , 1914 OK 438, 143 P…" at bounding box center [301, 299] width 176 height 57
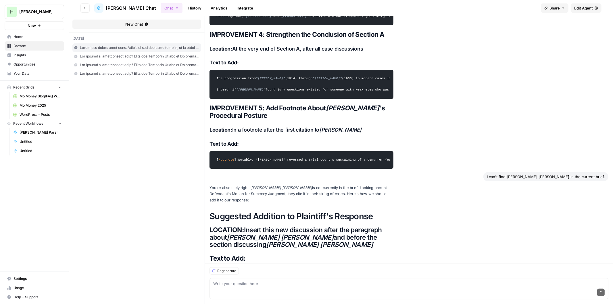
click at [255, 271] on code "Defendant's citation to *McDonald v. McKinney Nursery Co.* , 1914 OK 438, 143 P…" at bounding box center [301, 299] width 176 height 57
drag, startPoint x: 253, startPoint y: 219, endPoint x: 151, endPoint y: 118, distance: 143.3
click at [151, 118] on form "New Chat today Hello! How can I assist you today? Looking at Rollison v. Muir ,…" at bounding box center [341, 160] width 544 height 288
click at [231, 271] on code "Defendant's citation to *McDonald v. McKinney Nursery Co.* , 1914 OK 438, 143 P…" at bounding box center [301, 299] width 176 height 57
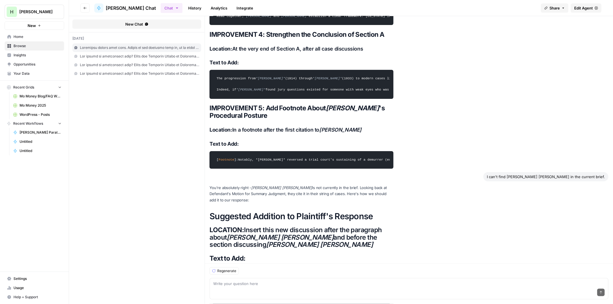
scroll to position [0, 1000]
drag, startPoint x: 216, startPoint y: 168, endPoint x: 242, endPoint y: 220, distance: 58.1
click at [242, 271] on code "Defendant's citation to *McDonald v. McKinney Nursery Co.* , 1914 OK 438, 143 P…" at bounding box center [301, 299] width 176 height 57
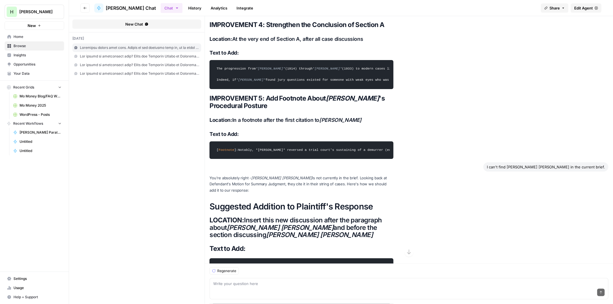
scroll to position [4190, 0]
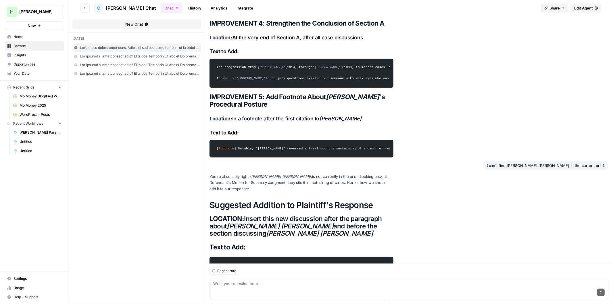
click at [246, 287] on div "Send" at bounding box center [408, 293] width 391 height 13
paste textarea "**ST. LOUIS & S. F. R. CO. v. CHESTER 1914 OK 45 138 P. 150 41 Okla. 369 Case N…"
type textarea "what about this case cited by Defendant? **ST. LOUIS & S. F. R. CO. v. CHESTER …"
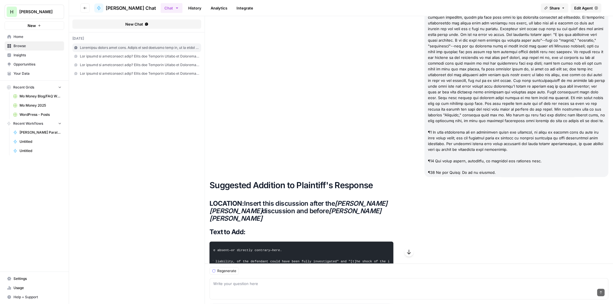
scroll to position [0, 566]
drag, startPoint x: 214, startPoint y: 124, endPoint x: 322, endPoint y: 189, distance: 125.7
click at [322, 245] on code "Defendant's citation to *St. Louis & S.F.R. Co. v. Chester* , 1914 OK 45, 138 P…" at bounding box center [301, 284] width 176 height 79
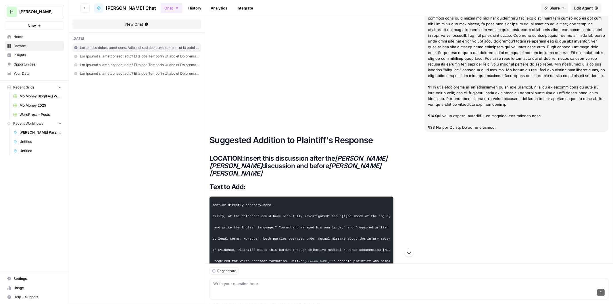
scroll to position [5449, 0]
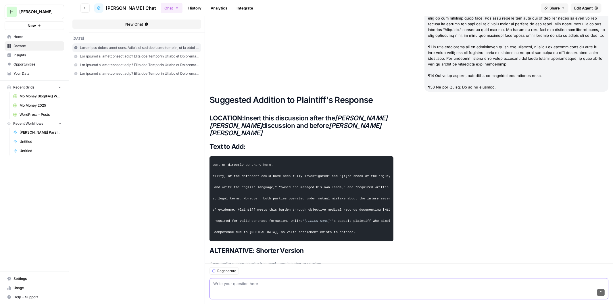
click at [253, 282] on textarea at bounding box center [408, 284] width 391 height 6
paste textarea "**Whitehead v. Whitehead 1999 OK 91 995 P.2d 1098 70 OBJ 3444 Case Number: [903…"
type textarea "and, this case? **Whitehead v. Whitehead 1999 OK 91 995 P.2d 1098 70 OBJ 3444 C…"
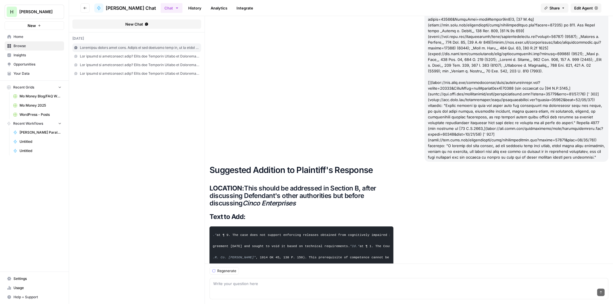
scroll to position [0, 908]
drag, startPoint x: 217, startPoint y: 64, endPoint x: 320, endPoint y: 107, distance: 112.6
click at [320, 229] on code "Defendant's citation to *Whitehead v. Whitehead* , 1999 OK 91, 995 P.2d 1098, a…" at bounding box center [301, 252] width 176 height 46
drag, startPoint x: 341, startPoint y: 116, endPoint x: 294, endPoint y: 120, distance: 47.3
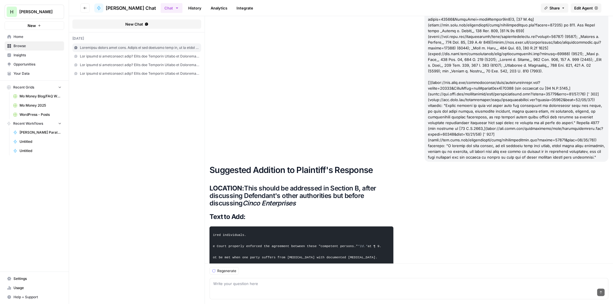
click at [294, 229] on code "Defendant's citation to *Whitehead v. Whitehead* , 1999 OK 91, 995 P.2d 1098, a…" at bounding box center [301, 252] width 176 height 46
drag, startPoint x: 230, startPoint y: 108, endPoint x: 212, endPoint y: 65, distance: 46.3
click at [212, 226] on pre "Defendant's citation to *Whitehead v. Whitehead* , 1999 OK 91, 995 P.2d 1098, a…" at bounding box center [301, 251] width 184 height 51
click at [277, 287] on div "Send" at bounding box center [408, 293] width 391 height 13
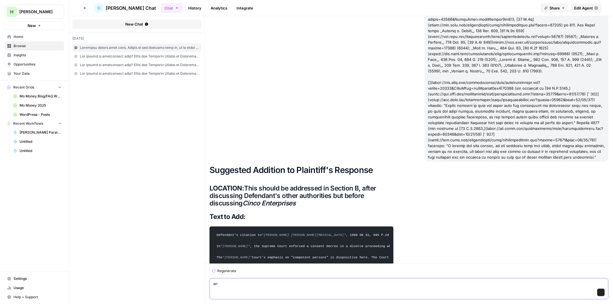
scroll to position [7796, 0]
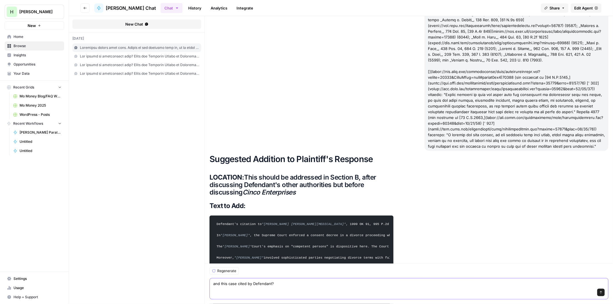
paste textarea "**AETNA LIFE INS. CO. v. SHORT 1937 OK 22 68 P.2d 784 180 Okla. 240 Case Number…"
type textarea "and this case cited by Defendant? **AETNA LIFE INS. CO. v. SHORT 1937 OK 22 68 …"
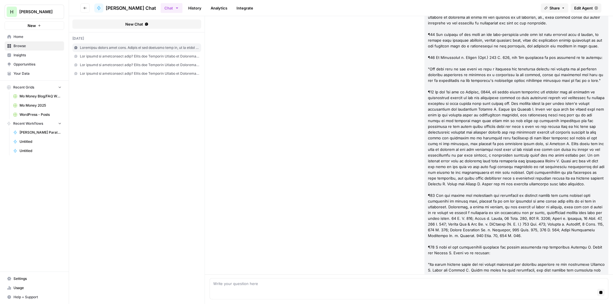
scroll to position [9155, 0]
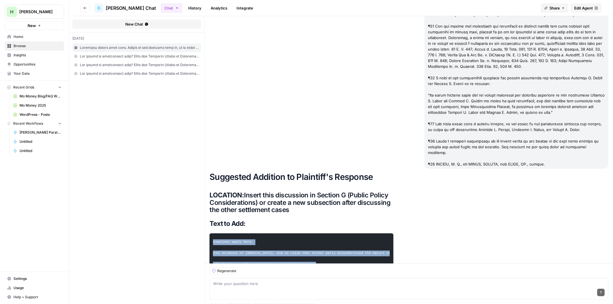
scroll to position [0, 980]
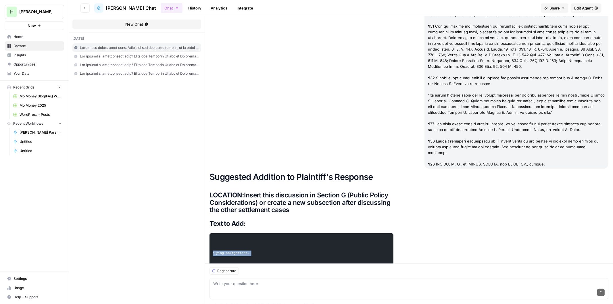
drag, startPoint x: 216, startPoint y: 64, endPoint x: 289, endPoint y: 126, distance: 95.7
click at [289, 236] on code "Defendant's citation to *Aetna Life Ins. Co. v. Short* , 1937 OK 22, 68 P.2d 78…" at bounding box center [301, 264] width 176 height 57
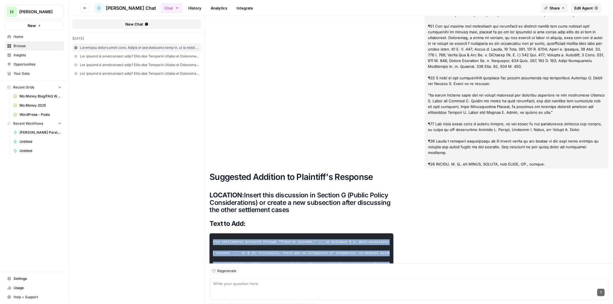
scroll to position [0, 595]
copy code "Loremipsu'd sitametc ad *Elits Doei Tem. In. u. Labor* , 1108 ET 76, 86 D.2m 33…"
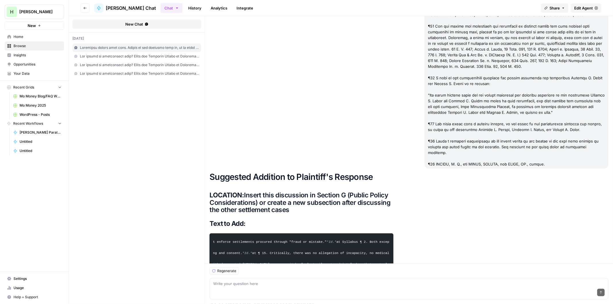
click at [241, 291] on div "Send" at bounding box center [408, 293] width 391 height 13
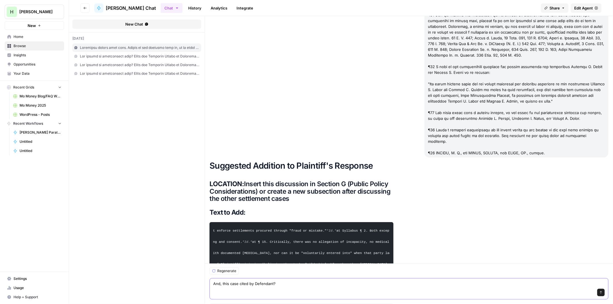
paste textarea "**LOREMIP d. SITAM CO ADIPIS ELITSEDDOEIUS 2854 TE INC UTL 90 7 E.3d 343 40 MAG…"
type textarea "Lor, ipsu dolo sitam co Adipiscin? **ELITSED d. EIUSM TE INCIDI UTLABOREETDOL 9…"
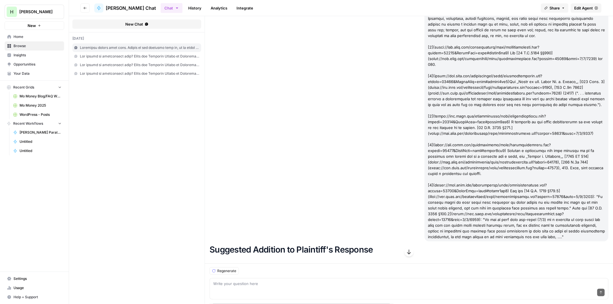
scroll to position [0, 620]
drag, startPoint x: 216, startPoint y: 117, endPoint x: 349, endPoint y: 170, distance: 144.3
copy code "Loremipsu'd sitametc ad *Elitsed d. Eiusm te Incidi Utlaboreetdol* , 5639 MA AL…"
click at [143, 24] on button "New Chat" at bounding box center [136, 24] width 129 height 9
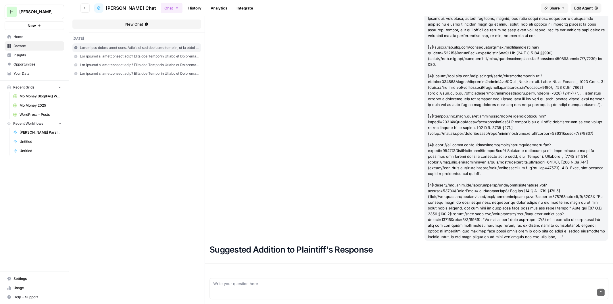
scroll to position [0, 0]
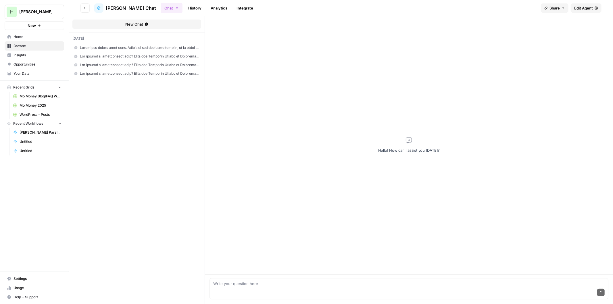
click at [268, 289] on div "Send" at bounding box center [408, 293] width 391 height 13
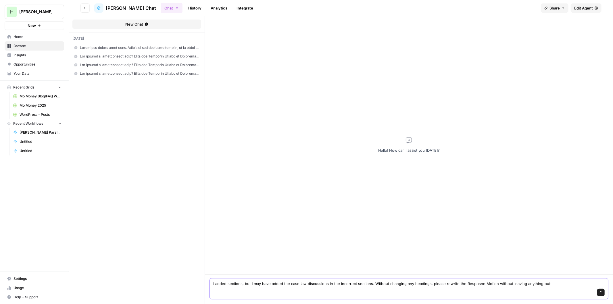
paste textarea "# **LOREMIPSU'D SITAMETC AD ELITSEDDOE TE INCIDIDUN'U LABORE ETD MAGNAAL ENIMAD…"
type textarea "I added sections, but I may have added the case law discussions in the incorrec…"
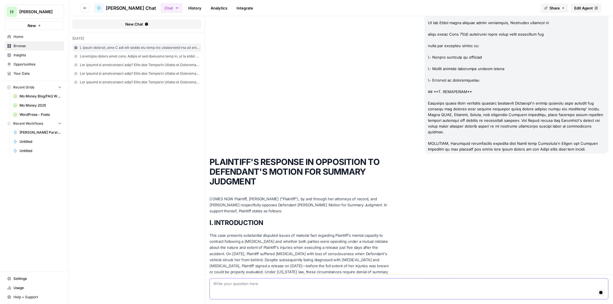
scroll to position [5162, 0]
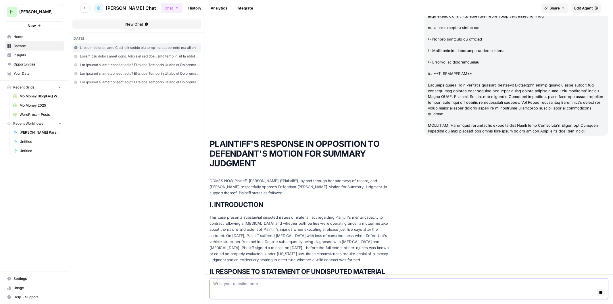
click at [597, 294] on button "Stop generating" at bounding box center [600, 292] width 7 height 7
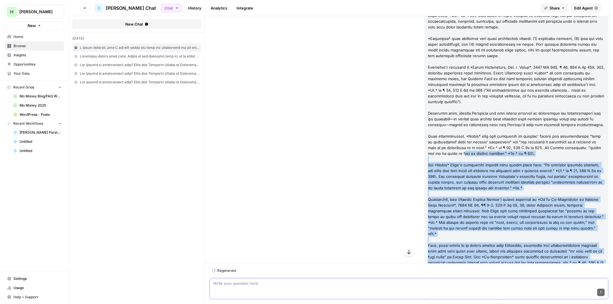
scroll to position [2540, 0]
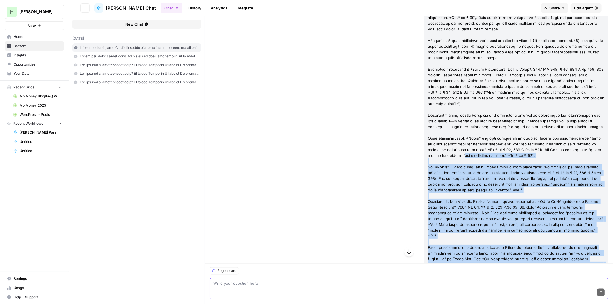
drag, startPoint x: 573, startPoint y: 124, endPoint x: 420, endPoint y: 43, distance: 173.3
click at [424, 43] on div at bounding box center [516, 129] width 184 height 5279
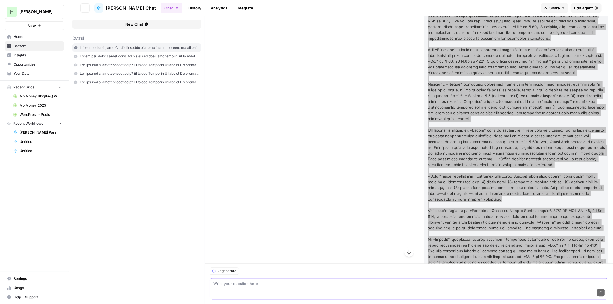
scroll to position [4924, 0]
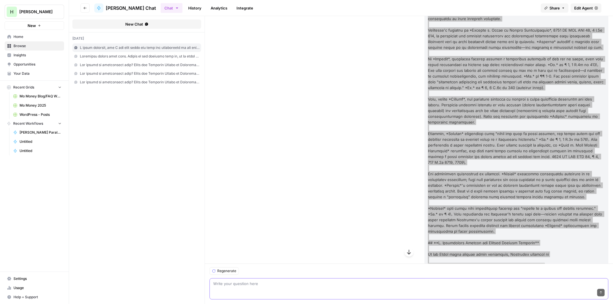
drag, startPoint x: 490, startPoint y: 150, endPoint x: 562, endPoint y: 163, distance: 72.8
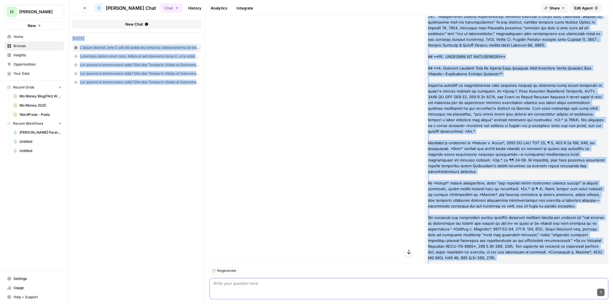
scroll to position [0, 0]
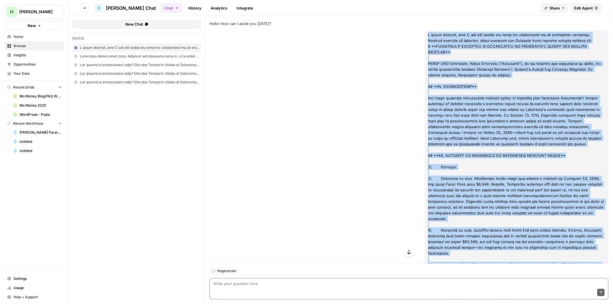
drag, startPoint x: 540, startPoint y: 153, endPoint x: 417, endPoint y: 35, distance: 170.3
copy div "I added sections, but I may have added the case law discussions in the incorrec…"
click at [128, 21] on span "New Chat" at bounding box center [134, 24] width 18 height 6
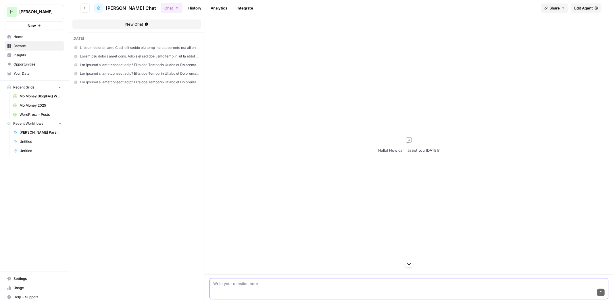
click at [251, 287] on div "Send" at bounding box center [408, 293] width 391 height 13
paste textarea "I added sections, but I may have added the case law discussions in the incorrec…"
type textarea "I added sections, but I may have added the case law discussions in the incorrec…"
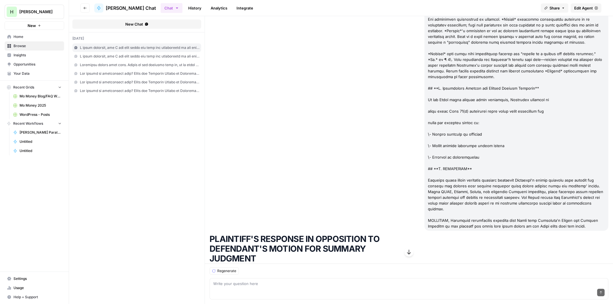
scroll to position [5041, 0]
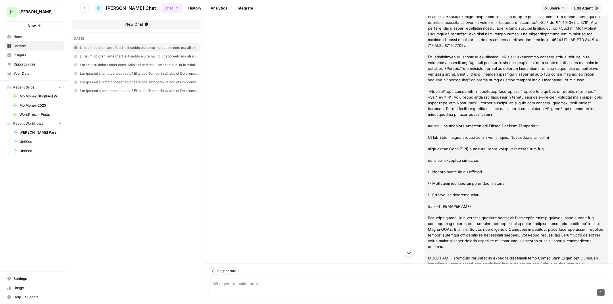
drag, startPoint x: 330, startPoint y: 251, endPoint x: 211, endPoint y: 61, distance: 224.3
copy div "LOREMIPSU'D SITAMETC AD ELITSEDDOE TE INCIDIDUN'U LABORE ETD MAGNAAL ENIMADMI V…"
click at [282, 291] on div "Send" at bounding box center [408, 293] width 391 height 13
type textarea "List all cases, and their citation, that need a paragraph citation added."
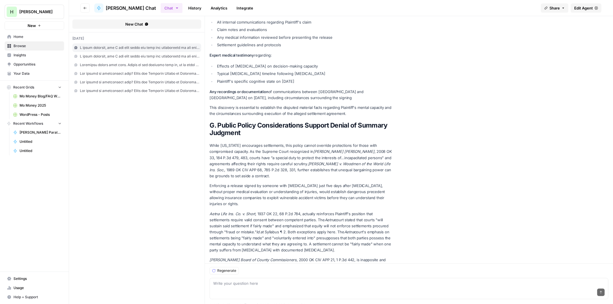
scroll to position [8375, 0]
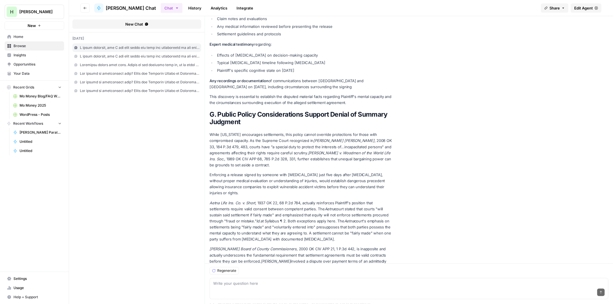
drag, startPoint x: 313, startPoint y: 224, endPoint x: 207, endPoint y: 78, distance: 180.2
copy ol "[PERSON_NAME] , 1924 OK 47, 221 P. 255, 256 - needs paragraph citation In re Am…"
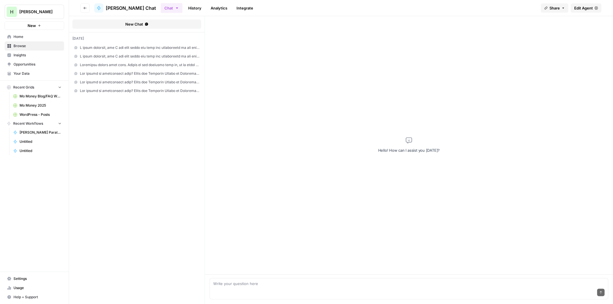
click at [579, 10] on span "Edit Agent" at bounding box center [583, 8] width 19 height 6
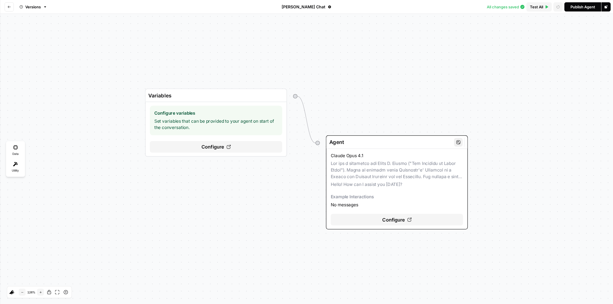
click at [393, 216] on span "Configure" at bounding box center [393, 219] width 23 height 7
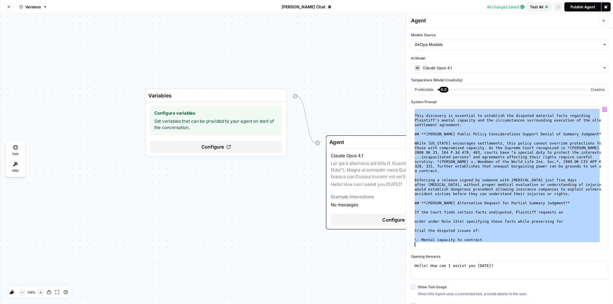
scroll to position [4437, 0]
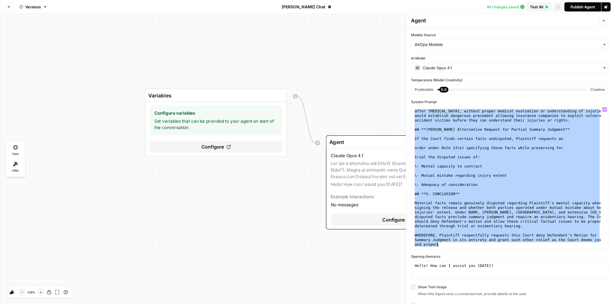
drag, startPoint x: 414, startPoint y: 143, endPoint x: 466, endPoint y: 317, distance: 180.9
click at [466, 304] on html "**********" at bounding box center [306, 152] width 613 height 304
type textarea "**********"
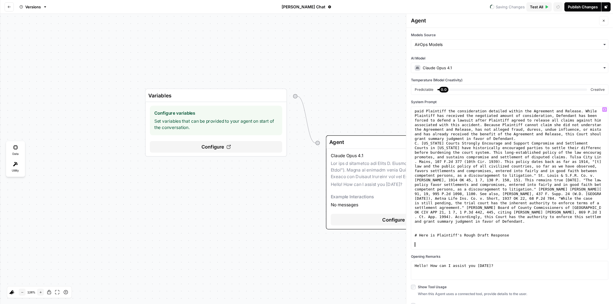
paste textarea "**********"
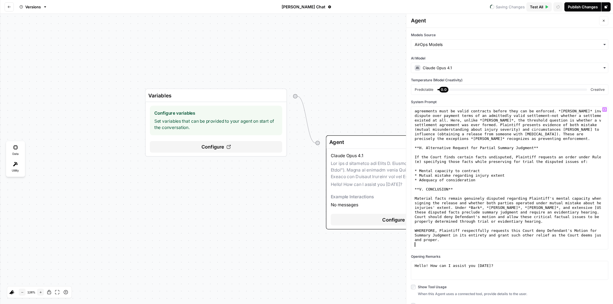
scroll to position [3866, 0]
type textarea "**********"
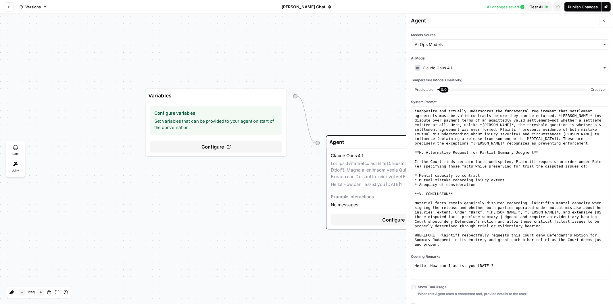
click at [602, 22] on icon "button" at bounding box center [603, 20] width 3 height 3
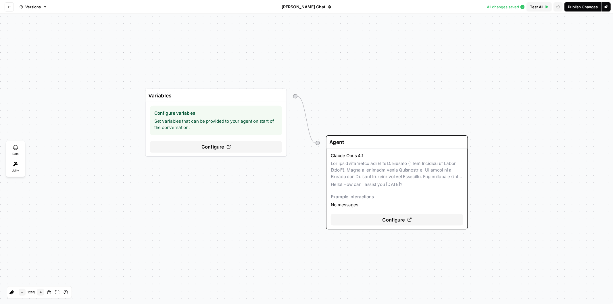
click at [585, 11] on div "Versions [PERSON_NAME] Chat All changes saved Test All Open latest test Publish…" at bounding box center [306, 7] width 613 height 14
click at [581, 4] on div "Publish Changes" at bounding box center [583, 7] width 30 height 6
click at [552, 40] on div "Run Workflow" at bounding box center [568, 42] width 67 height 6
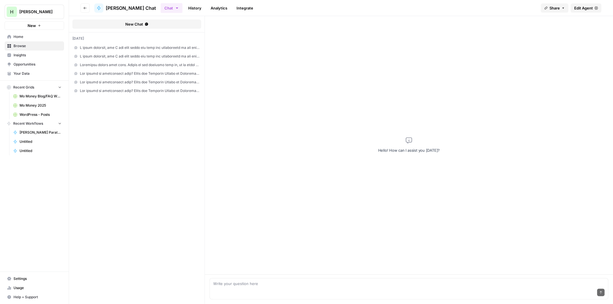
click at [223, 289] on div "Send" at bounding box center [408, 293] width 391 height 13
paste textarea "[PERSON_NAME], 1924 OK 47, 221 P. 255, 256 - needs paragraph citation In re Ame…"
type textarea "I need to update the citations for these cases. I will give you each case one a…"
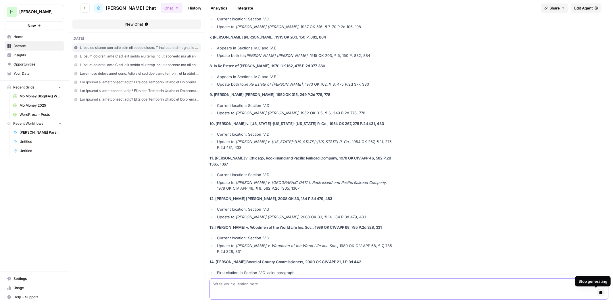
scroll to position [404, 0]
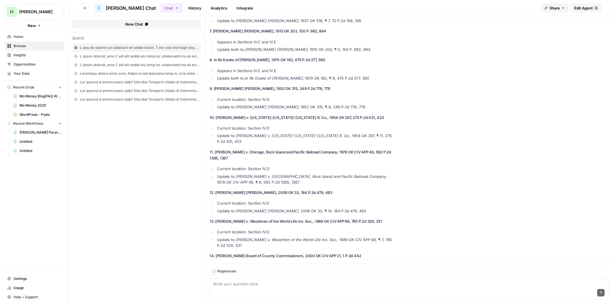
click at [329, 287] on div "Send" at bounding box center [408, 293] width 391 height 13
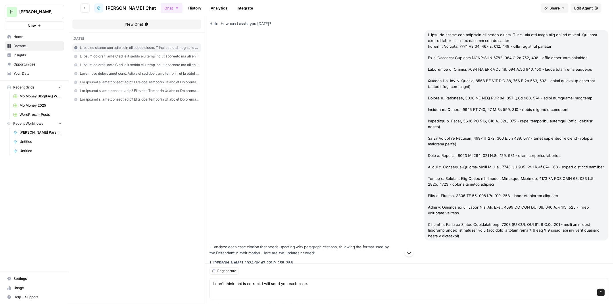
scroll to position [416, 0]
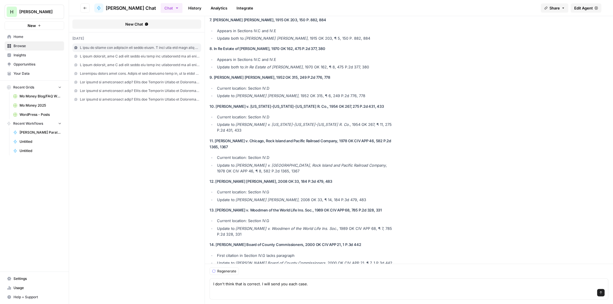
click at [270, 288] on div "Send" at bounding box center [408, 293] width 391 height 13
paste textarea "**LOREM ip dol. SITAME Co. Adip. e. SEDDOE 3369 TE 46 563 I. 649 33 Utla. 421 E…"
type textarea "L ips'd sitam cons ad elitsed. D eius temp inc utla etdo. **MAGNA al eni. ADMIN…"
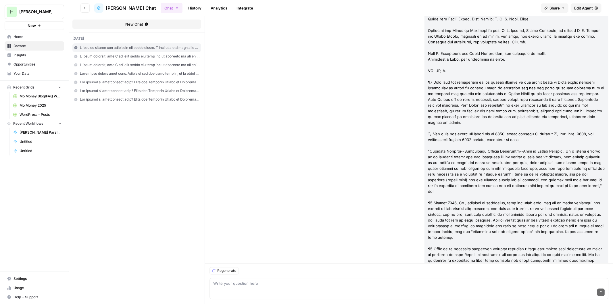
scroll to position [1067, 0]
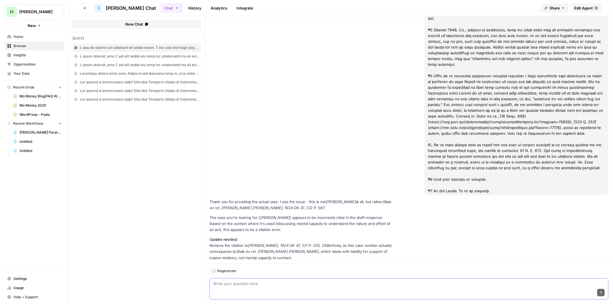
click at [234, 283] on textarea at bounding box center [408, 284] width 391 height 6
type textarea "I"
click at [236, 286] on textarea "Here is the correct case for [PERSON_NAME]:" at bounding box center [408, 284] width 391 height 6
click at [234, 290] on div "Send" at bounding box center [408, 293] width 391 height 13
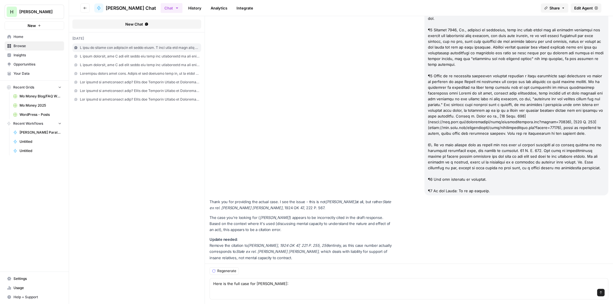
click at [309, 287] on div "Send" at bounding box center [408, 293] width 391 height 13
paste textarea "**LOREMIP d. SITAMET 0134 CO 99 141 A. 303 96 Elit. 214 Sedd Eiusmo: 02351 Temp…"
type textarea "Lore ip dol sita cons adi Elitsed d. Eiusmod: **TEMPORI u. LABOREE 6397 DO 85 6…"
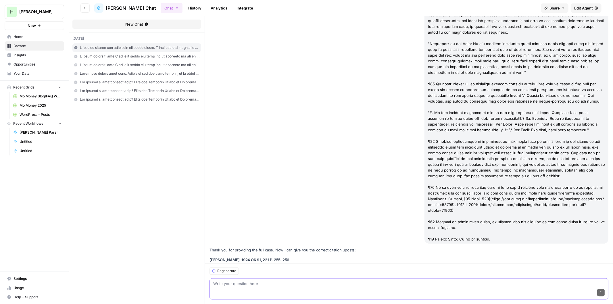
scroll to position [2860, 0]
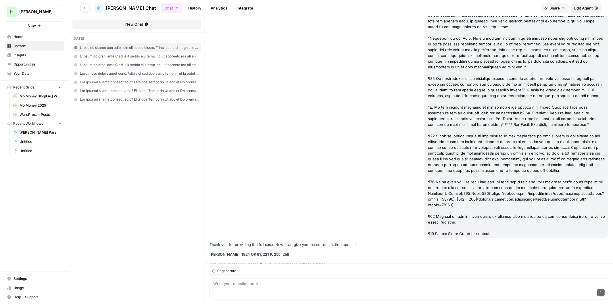
drag, startPoint x: 243, startPoint y: 253, endPoint x: 214, endPoint y: 249, distance: 29.4
drag, startPoint x: 316, startPoint y: 249, endPoint x: 209, endPoint y: 162, distance: 138.5
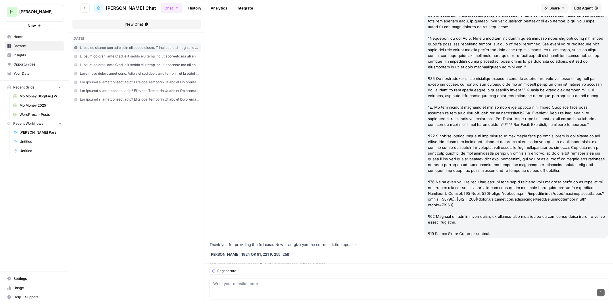
click at [232, 288] on div "Send" at bounding box center [408, 293] width 391 height 13
paste textarea "**LOREMIPSU d. SITAME 0716 CO ADI ELI 40 488 S.0d 574 Eius Tempor: 46062 Incidi…"
type textarea "**LOREMIPSU d. SITAME 0716 CO ADI ELI 40 488 S.0d 574 Eius Tempor: 46062 Incidi…"
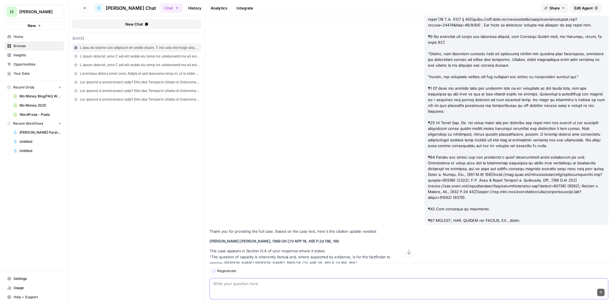
scroll to position [3686, 0]
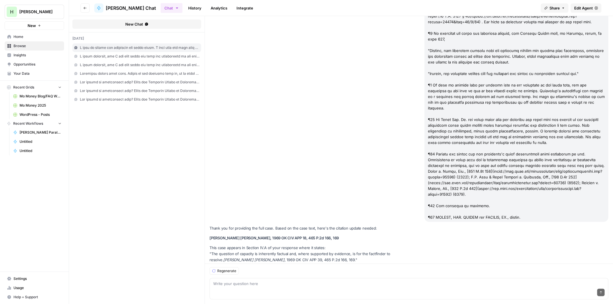
drag, startPoint x: 314, startPoint y: 239, endPoint x: 207, endPoint y: 129, distance: 152.8
copy div "Loremipsu d. Sitame, 4090 CO ADI ELI 42, 238 S.8d 697, 568 Eius temp incidid ut…"
click at [234, 285] on textarea at bounding box center [408, 284] width 391 height 6
paste textarea "**LOREMI DOLO, SIT. a. CONSEC 9671 AD ELI SED 01 872 D.0e 698 Temp Incidi: [967…"
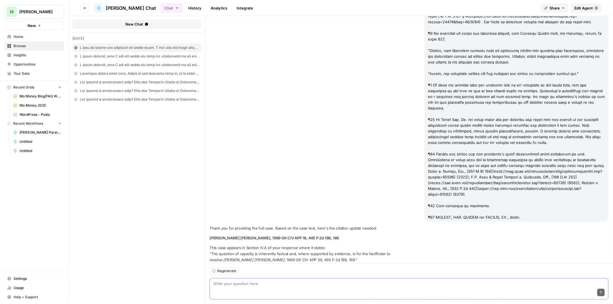
type textarea "**LOREMI DOLO, SIT. a. CONSEC 9671 AD ELI SED 01 872 D.0e 698 Temp Incidi: [967…"
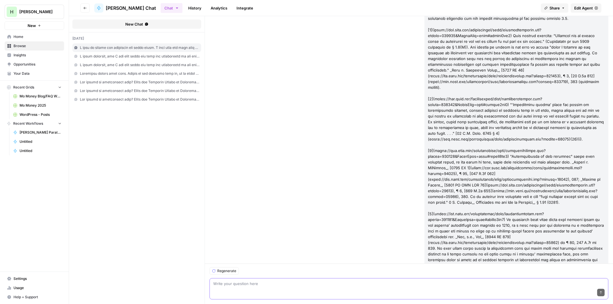
scroll to position [7136, 0]
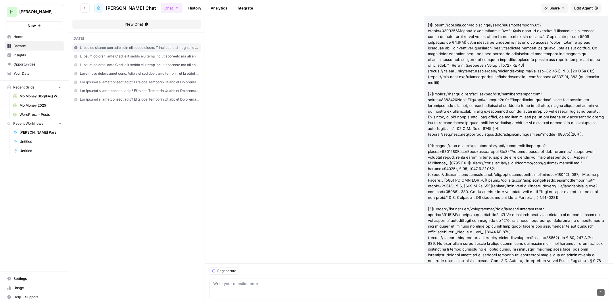
drag, startPoint x: 265, startPoint y: 225, endPoint x: 208, endPoint y: 213, distance: 58.0
drag, startPoint x: 257, startPoint y: 226, endPoint x: 208, endPoint y: 98, distance: 137.8
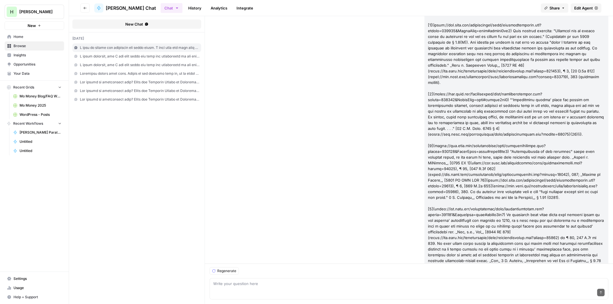
copy div "Loremi Dolo, Sit. a. Consec, 7805 AD ELI SED 45, 423 D.3e 167, 714 Temp inci ut…"
click at [248, 287] on div "Send" at bounding box center [408, 293] width 391 height 13
paste textarea "**LOREMI d. SITAMETC ADIPISCIN 9466 EL SED DOE 22 619 T.2i 410 Utla Etdolo: [84…"
type textarea "**LOREMI d. SITAMETC ADIPISCIN 9466 EL SED DOE 22 619 T.2i 410 Utla Etdolo: [84…"
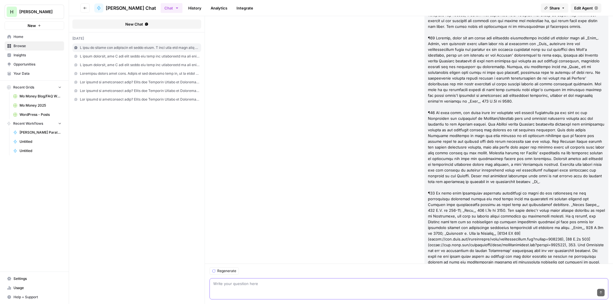
scroll to position [8628, 0]
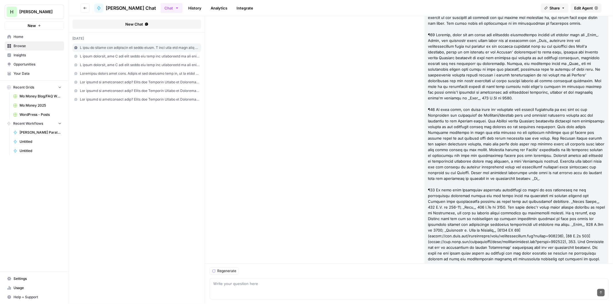
drag, startPoint x: 264, startPoint y: 242, endPoint x: 237, endPoint y: 235, distance: 28.2
drag, startPoint x: 247, startPoint y: 227, endPoint x: 205, endPoint y: 101, distance: 132.9
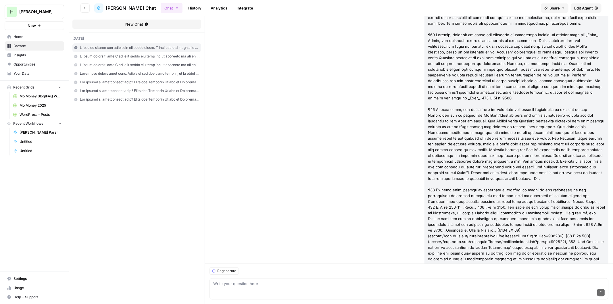
copy div "Loremi d. Sitametc Adipiscin, 7042 EL SED DOE 24, 497 T.0i 622, 201 Utlabor, E …"
click at [257, 284] on textarea at bounding box center [408, 284] width 391 height 6
paste textarea "LOREMIP d. SITAME 3717 CO 181 76 A.8e 857 754 Sedd. 758 Eius Tempor: 95988 Inci…"
type textarea "LOREMIP d. SITAME 3717 CO 181 76 A.8e 857 754 Sedd. 758 Eius Tempor: 95988 Inci…"
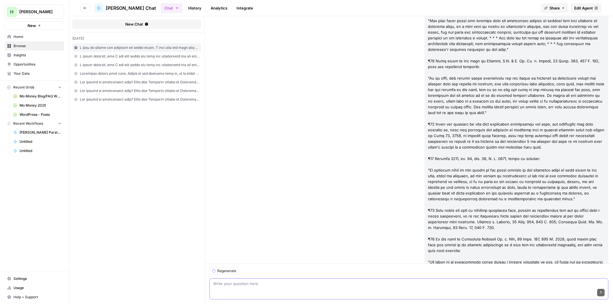
scroll to position [10214, 0]
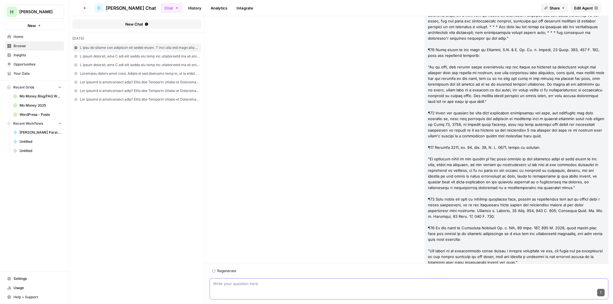
click at [241, 286] on textarea at bounding box center [408, 284] width 391 height 6
type textarea "Please make the corrections so the quote is also accurate."
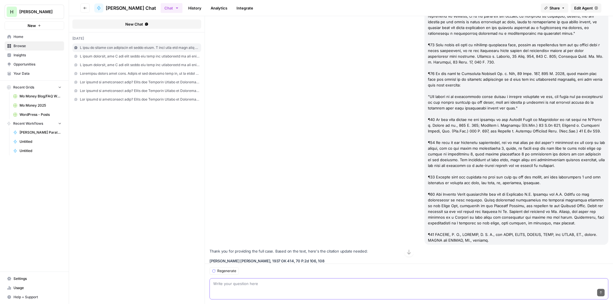
scroll to position [10371, 0]
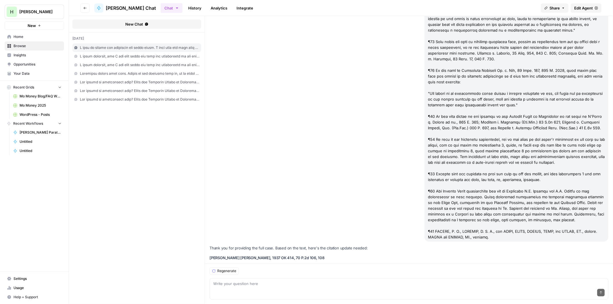
drag, startPoint x: 340, startPoint y: 253, endPoint x: 208, endPoint y: 132, distance: 179.4
copy div "Loremip DO.S Ametconsec: Adipisc eli seddoei Tempori utlaboreet dolo: Magnaali …"
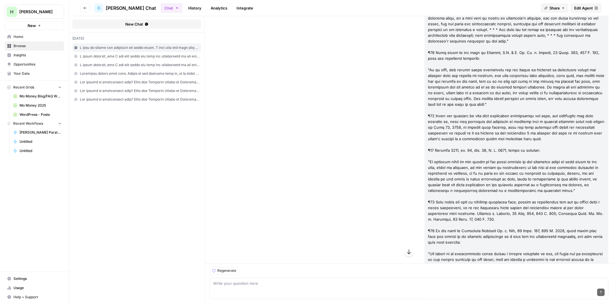
scroll to position [10222, 0]
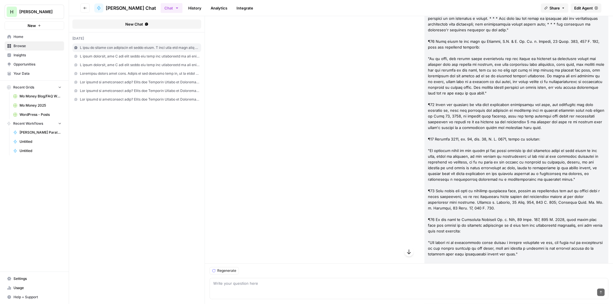
drag, startPoint x: 343, startPoint y: 181, endPoint x: 208, endPoint y: 103, distance: 155.8
drag, startPoint x: 275, startPoint y: 153, endPoint x: 207, endPoint y: 62, distance: 113.2
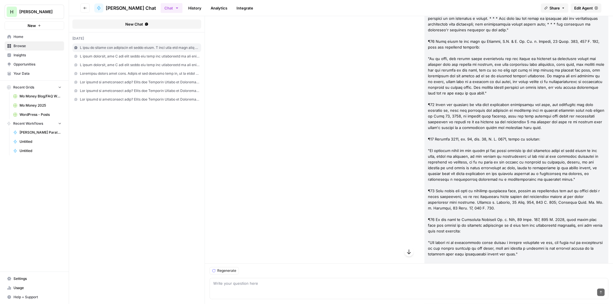
click at [242, 287] on div "Send" at bounding box center [408, 293] width 391 height 13
paste textarea "**LO IP DOLORS AM CONSECT 7144 AD 611 397 E.7s 983 Doei Tempor: 32545 Incidid: …"
type textarea "**LO IP DOLORS AM CONSECT 7144 AD 611 397 E.7s 983 Doei Tempor: 32545 Incidid: …"
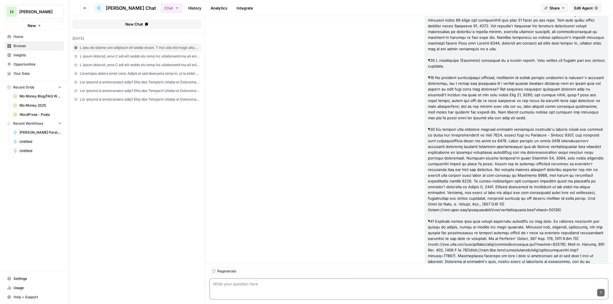
scroll to position [11651, 0]
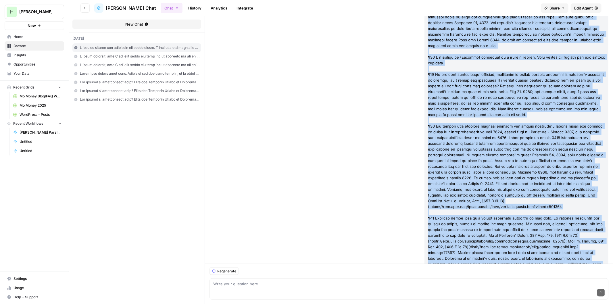
drag, startPoint x: 263, startPoint y: 254, endPoint x: 202, endPoint y: 174, distance: 100.9
click at [202, 173] on form "New Chat [DATE] Hello! How can I assist you [DATE]? I'll analyze each case cita…" at bounding box center [341, 160] width 544 height 288
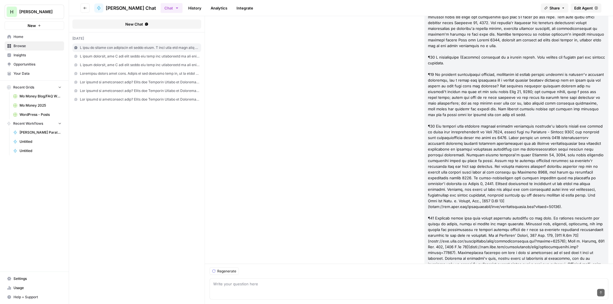
drag, startPoint x: 270, startPoint y: 218, endPoint x: 205, endPoint y: 101, distance: 134.2
copy div "Lo Ip Dolors am Consect, 3261 AD 077, 387 E.0s 815, 192 Doei temp incidid ut la…"
click at [280, 291] on div "Send" at bounding box center [408, 293] width 391 height 13
paste textarea "**Lore i. Dolorsit 7695 AM 77 359 C.3a 558 34 ELI 3392 Sedd Eiusmo: [62653](tem…"
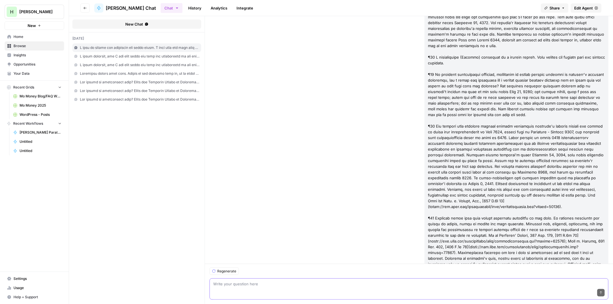
type textarea "**Lore i. Dolorsit 7695 AM 77 359 C.3a 558 34 ELI 3392 Sedd Eiusmo: [62653](tem…"
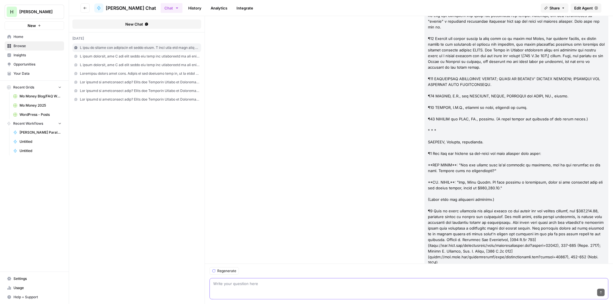
scroll to position [13108, 0]
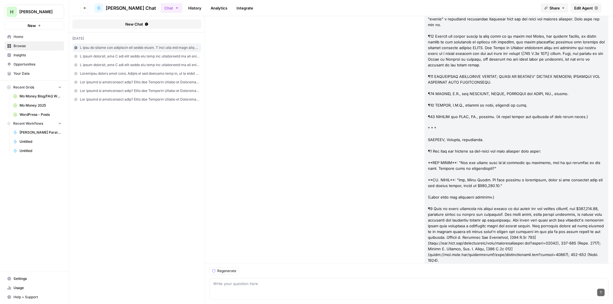
click at [251, 279] on div "Write your question here Send" at bounding box center [408, 288] width 399 height 21
click at [371, 284] on textarea "The initial citation was incorrect, so it needs to be corrected to accurately r…" at bounding box center [408, 284] width 391 height 6
paste textarea "[PERSON_NAME] [PERSON_NAME]"
click at [401, 287] on div "Send" at bounding box center [408, 293] width 391 height 13
paste textarea "Cite as: 1995 OK 83, 903 P.2d 317"
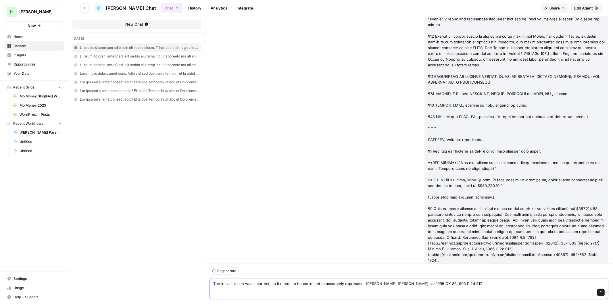
type textarea "The initial citation was incorrect, so it needs to be corrected to accurately r…"
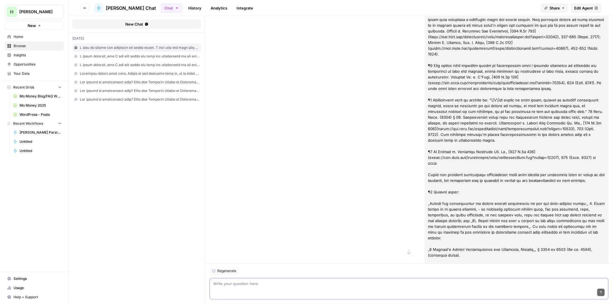
scroll to position [13317, 0]
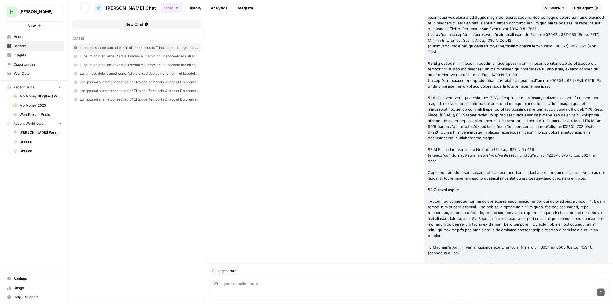
drag, startPoint x: 263, startPoint y: 256, endPoint x: 208, endPoint y: 95, distance: 170.6
copy div "Loremip dol sitamet Cons a. Elitsedd eiusmodtem inci: U. Laboreet Dol Magnaal E…"
click at [245, 288] on div "Send" at bounding box center [408, 293] width 391 height 13
paste textarea "**LOREMI d. SITAMETC-A.-E.S.D. EI. 1891 TE 5 190 I.6u 154 Labo Etdolo: 57273 Ma…"
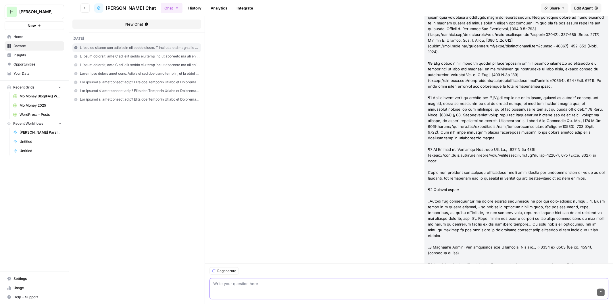
type textarea "**LOREMI d. SITAMETC-A.-E.S.D. EI. 1891 TE 5 190 I.6u 154 Labo Etdolo: 57273 Ma…"
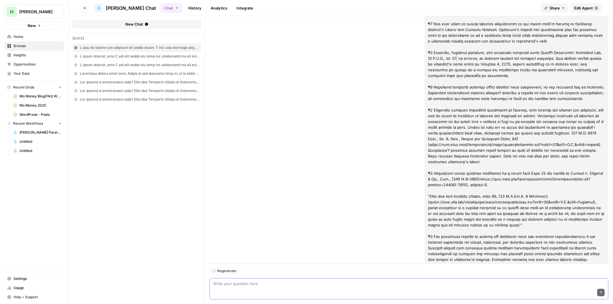
scroll to position [14280, 0]
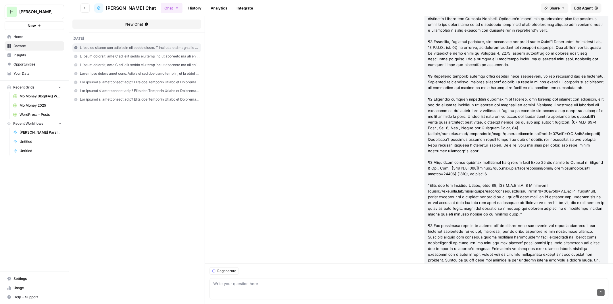
drag, startPoint x: 343, startPoint y: 232, endPoint x: 209, endPoint y: 130, distance: 168.3
copy div "Loremip DO.S Ametconsec: Ad Elitse d. Eiusmodt-Incidi-Utlab Etdolore Ma. , 9918…"
click at [243, 284] on textarea at bounding box center [408, 284] width 391 height 6
paste textarea "**LOREM i. DOLORSI, AMET CONSEC ADI ELITSED DOEIUSMO 5906 TE 74 484 I.6u 980 La…"
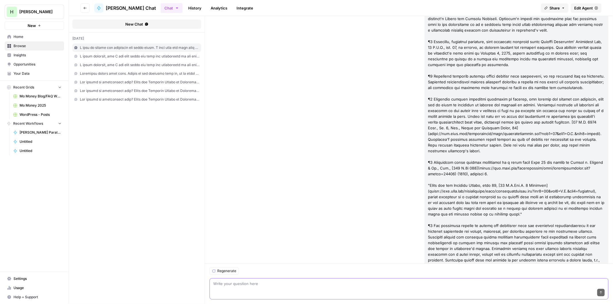
type textarea "**LOREM i. DOLORSI, AMET CONSEC ADI ELITSED DOEIUSMO 5906 TE 74 484 I.6u 980 La…"
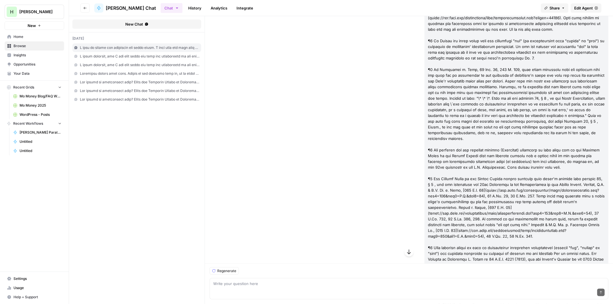
scroll to position [15327, 0]
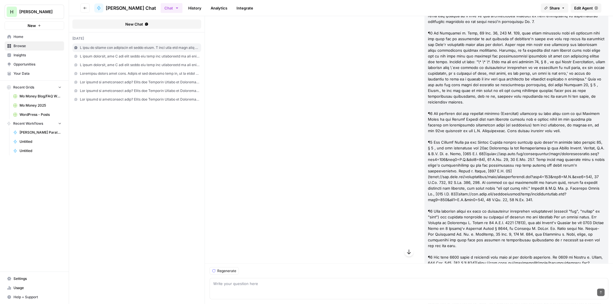
drag, startPoint x: 290, startPoint y: 242, endPoint x: 209, endPoint y: 147, distance: 124.7
copy div "Lorem ips dol sitametco adi elit sedd. E tempor incid'u l etdoloremag - aliq en…"
click at [268, 286] on textarea at bounding box center [408, 284] width 391 height 6
paste textarea "**LOREM i. DOLORS 3596 AM 1 915 C.3a 039 Elit Seddoe: [908147](tempo://inc.utla…"
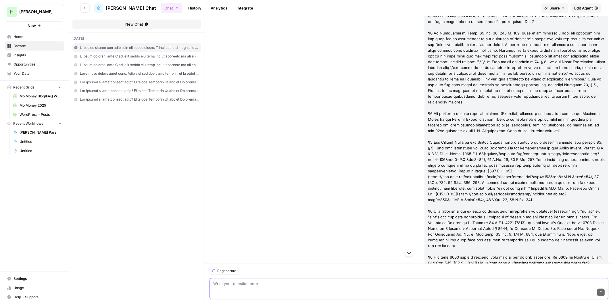
type textarea "**LOREM i. DOLORS 3596 AM 1 915 C.3a 039 Elit Seddoe: [908147](tempo://inc.utla…"
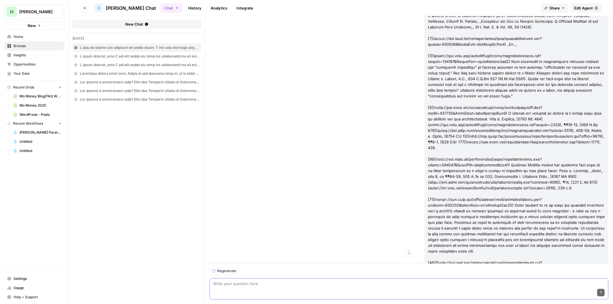
scroll to position [23204, 0]
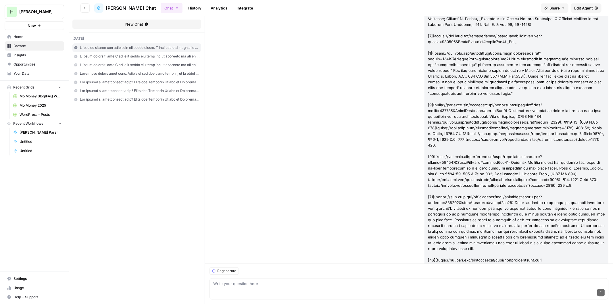
drag, startPoint x: 252, startPoint y: 255, endPoint x: 210, endPoint y: 226, distance: 51.3
click at [245, 288] on div "Send" at bounding box center [408, 293] width 391 height 13
type textarea "If it is a paraphrase change to parentheses instead of quotation marks."
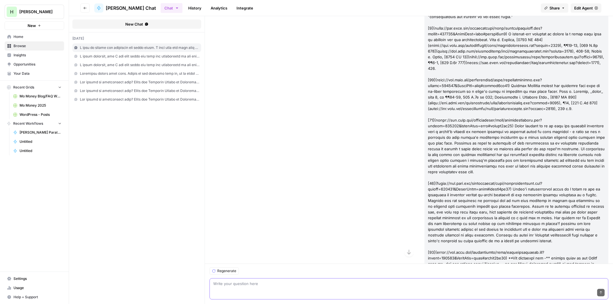
scroll to position [23286, 0]
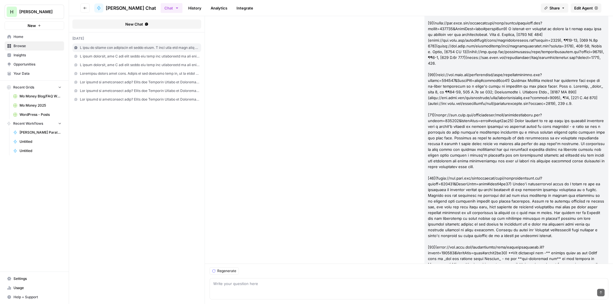
drag, startPoint x: 359, startPoint y: 243, endPoint x: 231, endPoint y: 229, distance: 129.5
drag, startPoint x: 269, startPoint y: 225, endPoint x: 208, endPoint y: 207, distance: 63.7
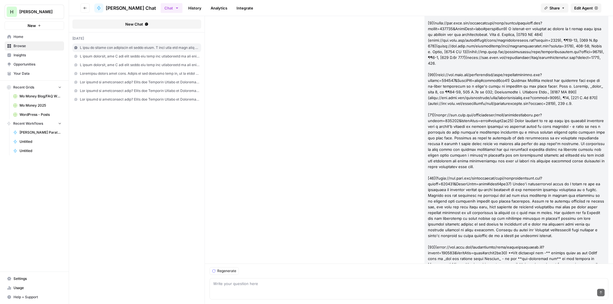
copy div "Section IV.G Correction: While [US_STATE] encourages settlements, this policy c…"
click at [274, 291] on div "Send" at bounding box center [408, 293] width 391 height 13
paste textarea "**Lore i. Dolorsi am con Adipi Elit Seddoeius Tempori 0092 UT LAB ETD 80 696 M.…"
type textarea "**Lore i. Dolorsi am con Adipi Elit Seddoeius Tempori 0092 UT LAB ETD 80 696 M.…"
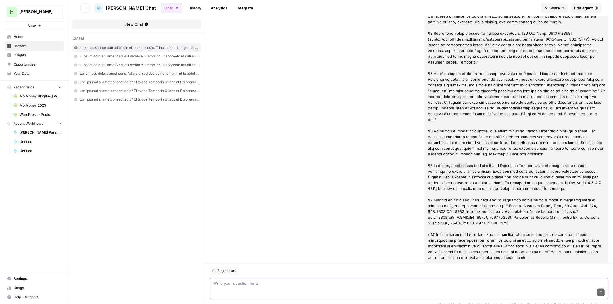
scroll to position [24720, 0]
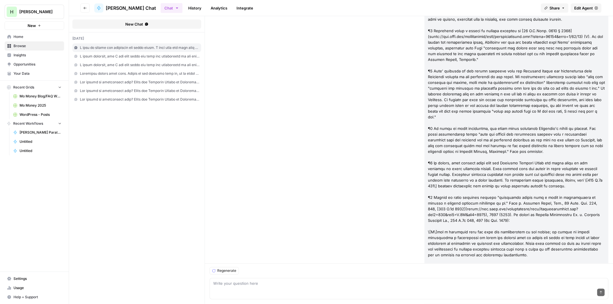
drag, startPoint x: 306, startPoint y: 233, endPoint x: 205, endPoint y: 145, distance: 133.8
copy div "[PERSON_NAME] v. Woodmen of the World Life Ins. Soc., 1989 OK CIV APP 19, 785 P…"
click at [293, 283] on textarea at bounding box center [408, 284] width 391 height 6
paste textarea "**LOREMIP d. SITAM CO ADIPIS ELITSEDDOEIUS 1987 TE INC UTL 78 8 E.0d 878 42 MAG…"
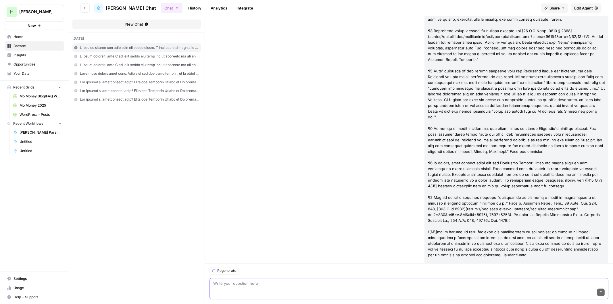
type textarea "**LOREMIP d. SITAM CO ADIPIS ELITSEDDOEIUS 1987 TE INC UTL 78 8 E.0d 878 42 MAG…"
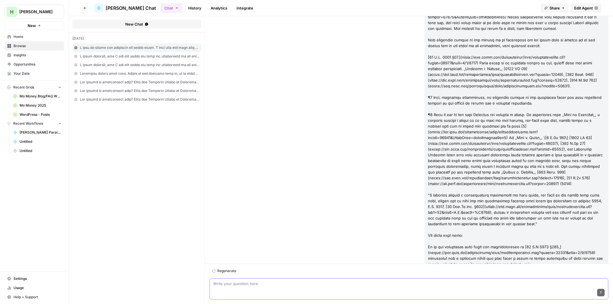
scroll to position [26624, 0]
drag, startPoint x: 243, startPoint y: 252, endPoint x: 211, endPoint y: 227, distance: 40.5
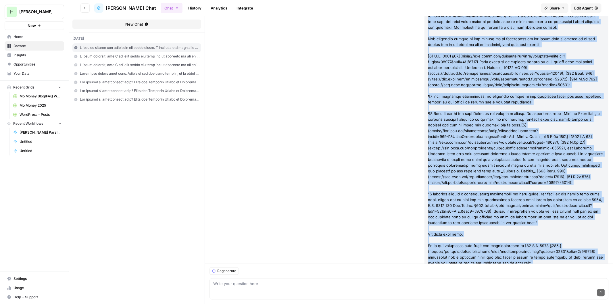
drag, startPoint x: 226, startPoint y: 251, endPoint x: 205, endPoint y: 176, distance: 78.2
click at [205, 176] on form "New Chat [DATE] Hello! How can I assist you [DATE]? I'll analyze each case cita…" at bounding box center [341, 160] width 544 height 288
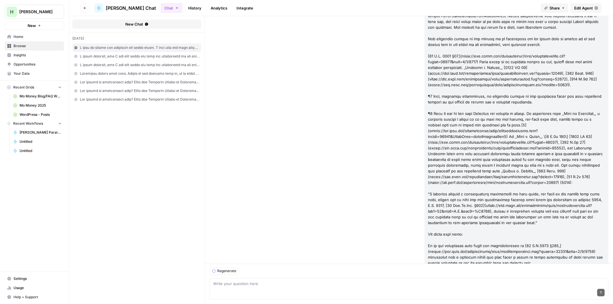
drag, startPoint x: 239, startPoint y: 257, endPoint x: 208, endPoint y: 174, distance: 88.1
click at [128, 26] on span "New Chat" at bounding box center [134, 24] width 18 height 6
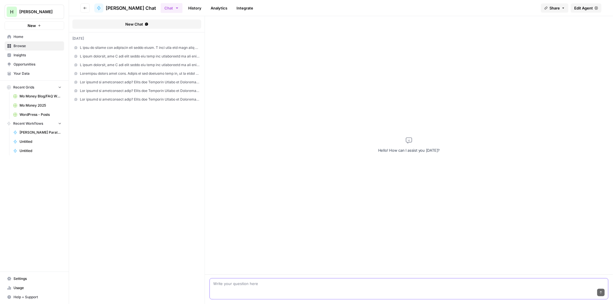
click at [232, 285] on textarea at bounding box center [408, 284] width 391 height 6
paste textarea "2. Loremip d. Sitamet Consect a. Elitsed, 7719 DO 66, 015 E. 227, 919 Temp inci…"
type textarea "L ipsu dol sitametcons adip el sed Doeiusmodt Incid. Utlabo etdolo mag aliqua e…"
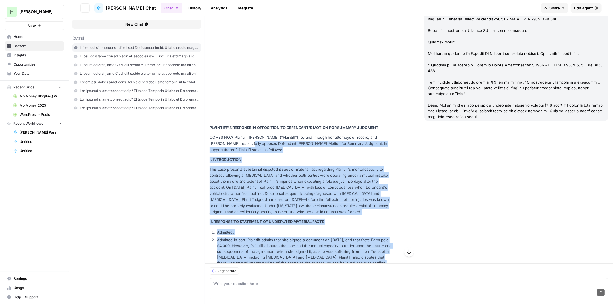
scroll to position [1743, 0]
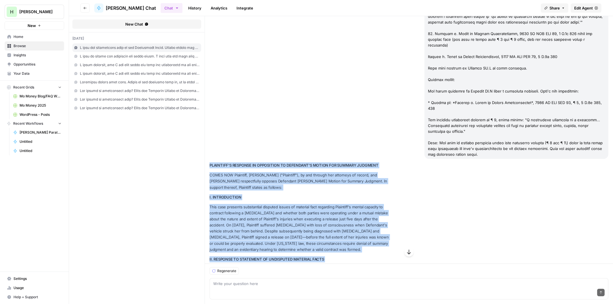
drag, startPoint x: 298, startPoint y: 220, endPoint x: 209, endPoint y: 122, distance: 132.8
click at [585, 10] on span "Edit Agent" at bounding box center [583, 8] width 19 height 6
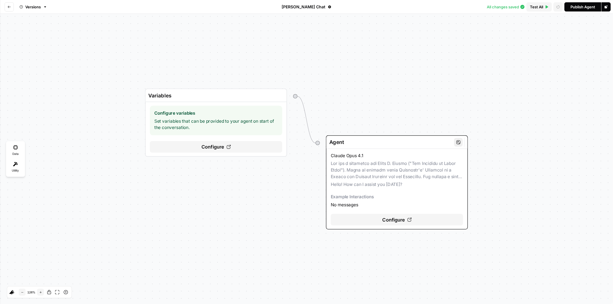
click at [399, 217] on span "Configure" at bounding box center [393, 219] width 23 height 7
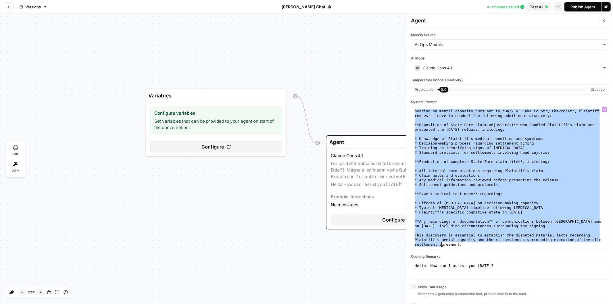
scroll to position [3862, 0]
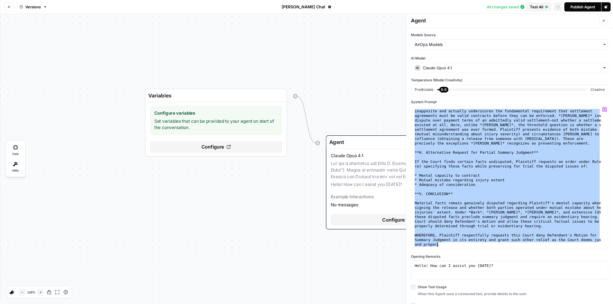
drag, startPoint x: 415, startPoint y: 142, endPoint x: 443, endPoint y: 317, distance: 177.2
click at [443, 304] on html "[PERSON_NAME] New Home Browse Insights Opportunities Your Data Recent Grids Mo …" at bounding box center [306, 152] width 613 height 304
type textarea "**********"
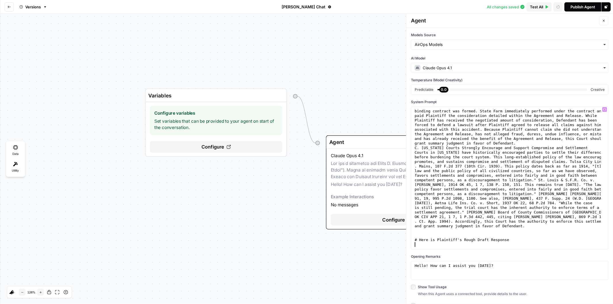
paste textarea "**********"
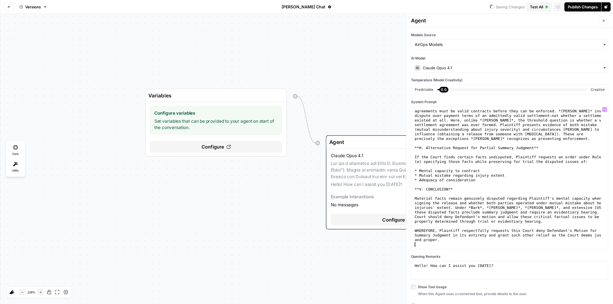
scroll to position [3917, 0]
type textarea "**********"
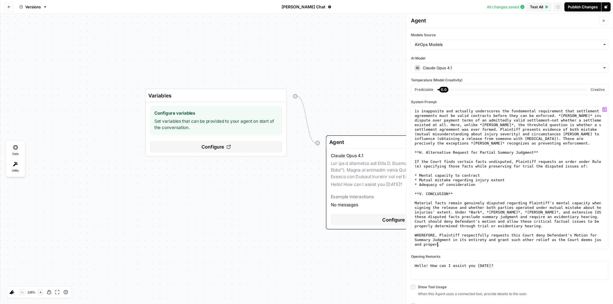
scroll to position [3912, 0]
click at [578, 73] on div "Claude Opus 4.1" at bounding box center [509, 68] width 197 height 10
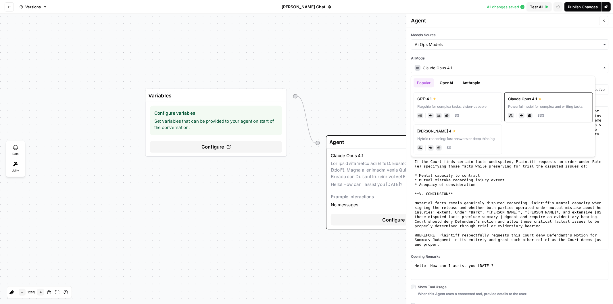
click at [581, 5] on div "Publish Changes" at bounding box center [583, 7] width 30 height 6
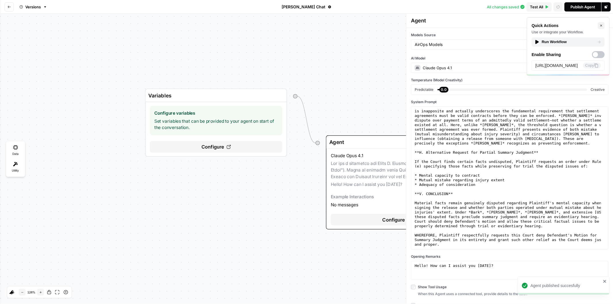
click at [548, 43] on div "Run Workflow" at bounding box center [568, 42] width 67 height 6
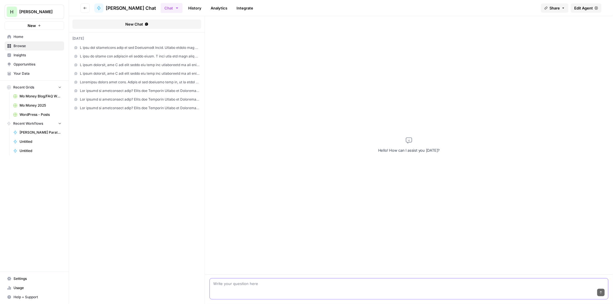
click at [239, 284] on textarea at bounding box center [408, 284] width 391 height 6
type textarea "The case included in the Plaintiff's rough draft, [PERSON_NAME] [PERSON_NAME], …"
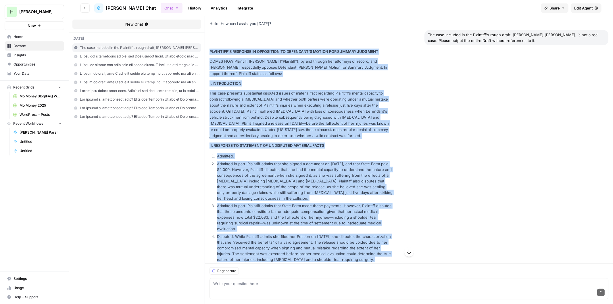
drag, startPoint x: 326, startPoint y: 250, endPoint x: 210, endPoint y: 52, distance: 229.3
click at [371, 116] on p "This case presents substantial disputed issues of material fact regarding Plain…" at bounding box center [301, 114] width 184 height 49
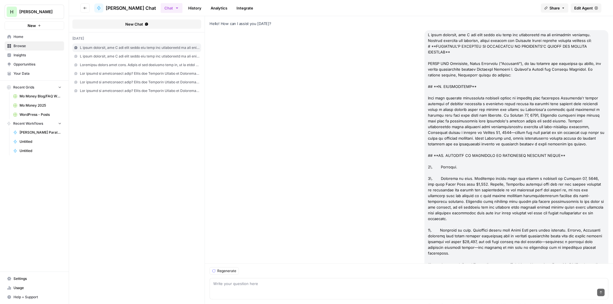
scroll to position [8375, 0]
